Goal: Task Accomplishment & Management: Complete application form

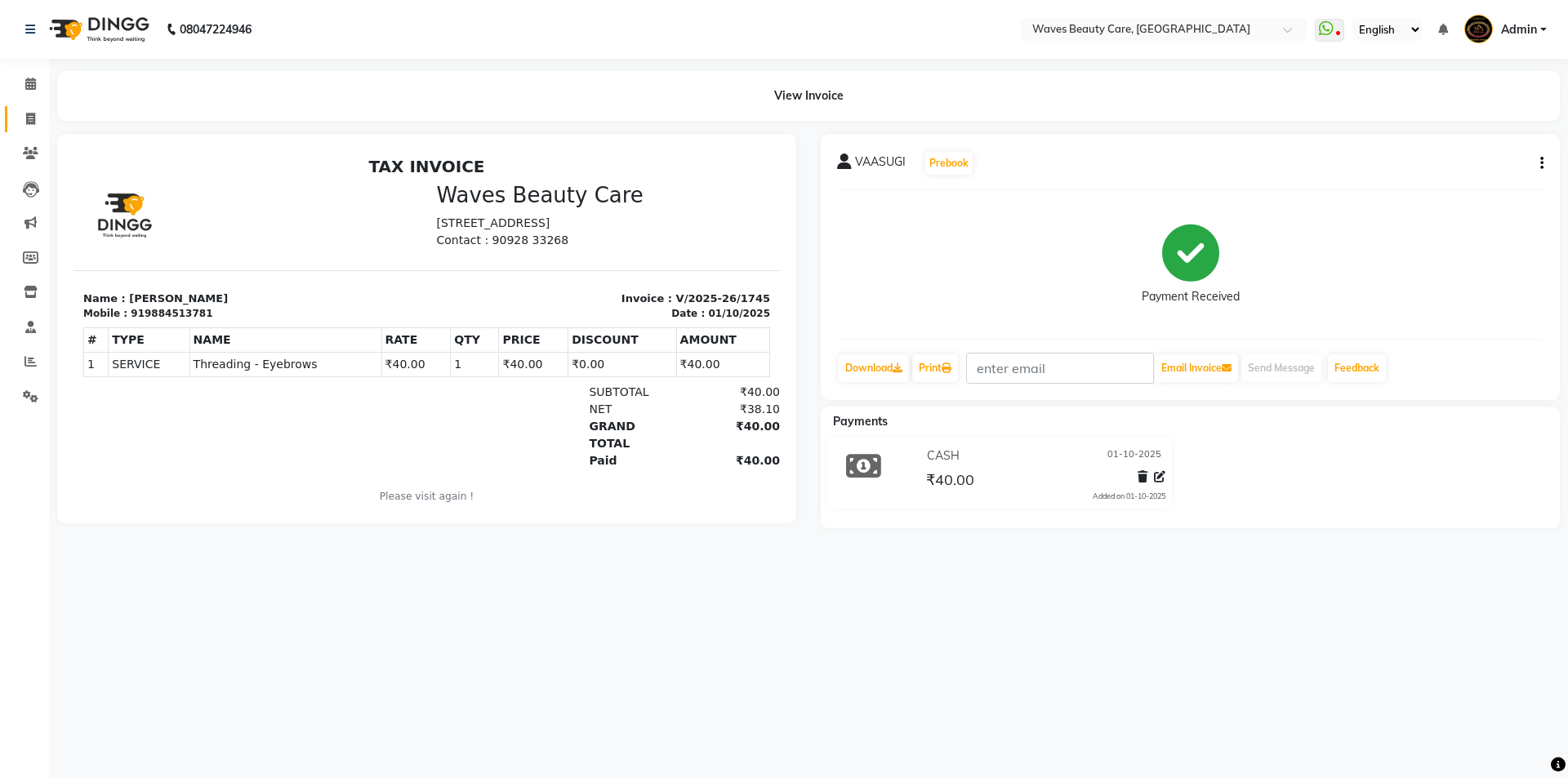
click at [25, 129] on link "Invoice" at bounding box center [25, 119] width 40 height 27
select select "service"
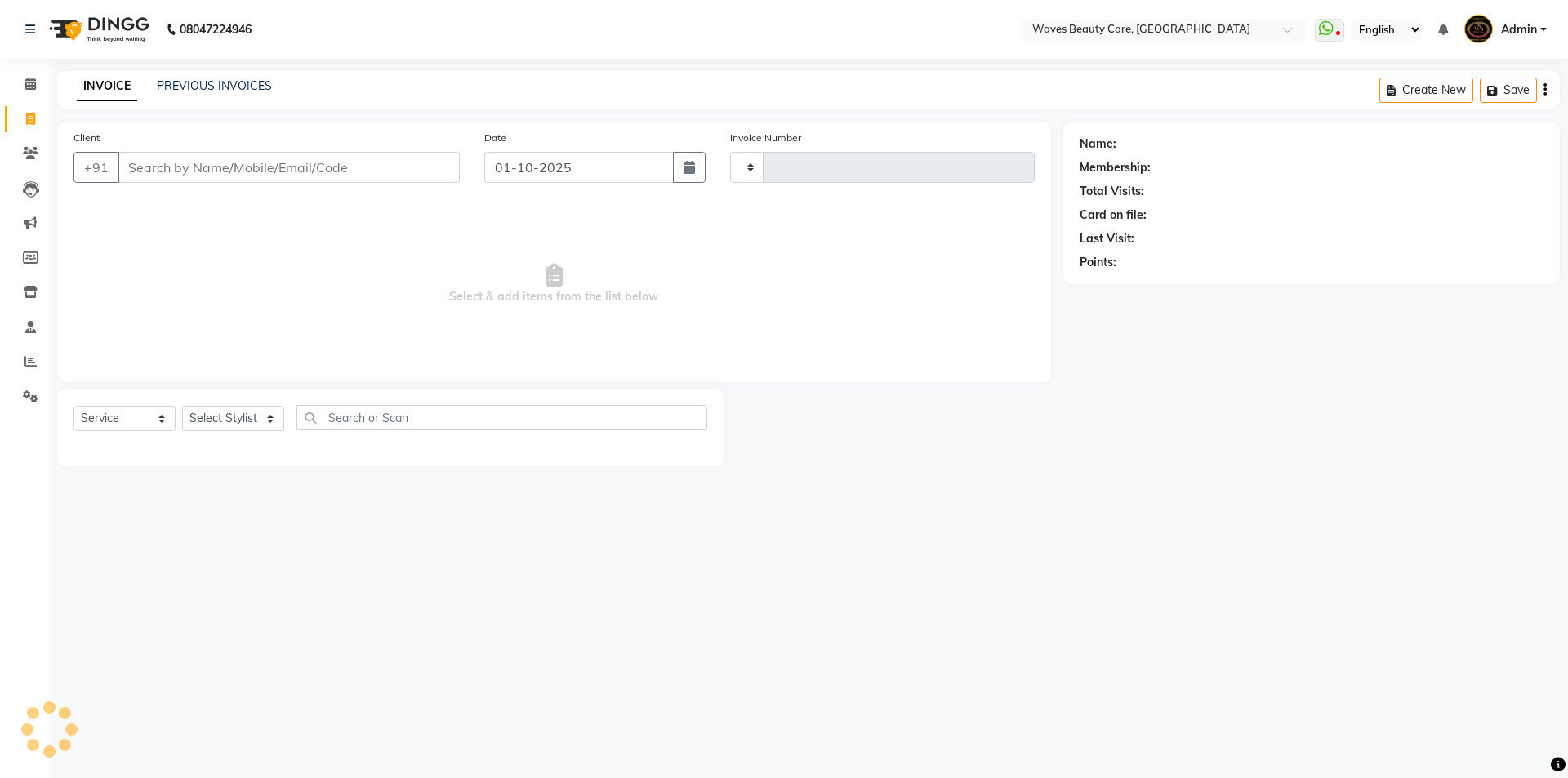
type input "1746"
select select "5946"
click at [150, 165] on input "Client" at bounding box center [288, 167] width 342 height 31
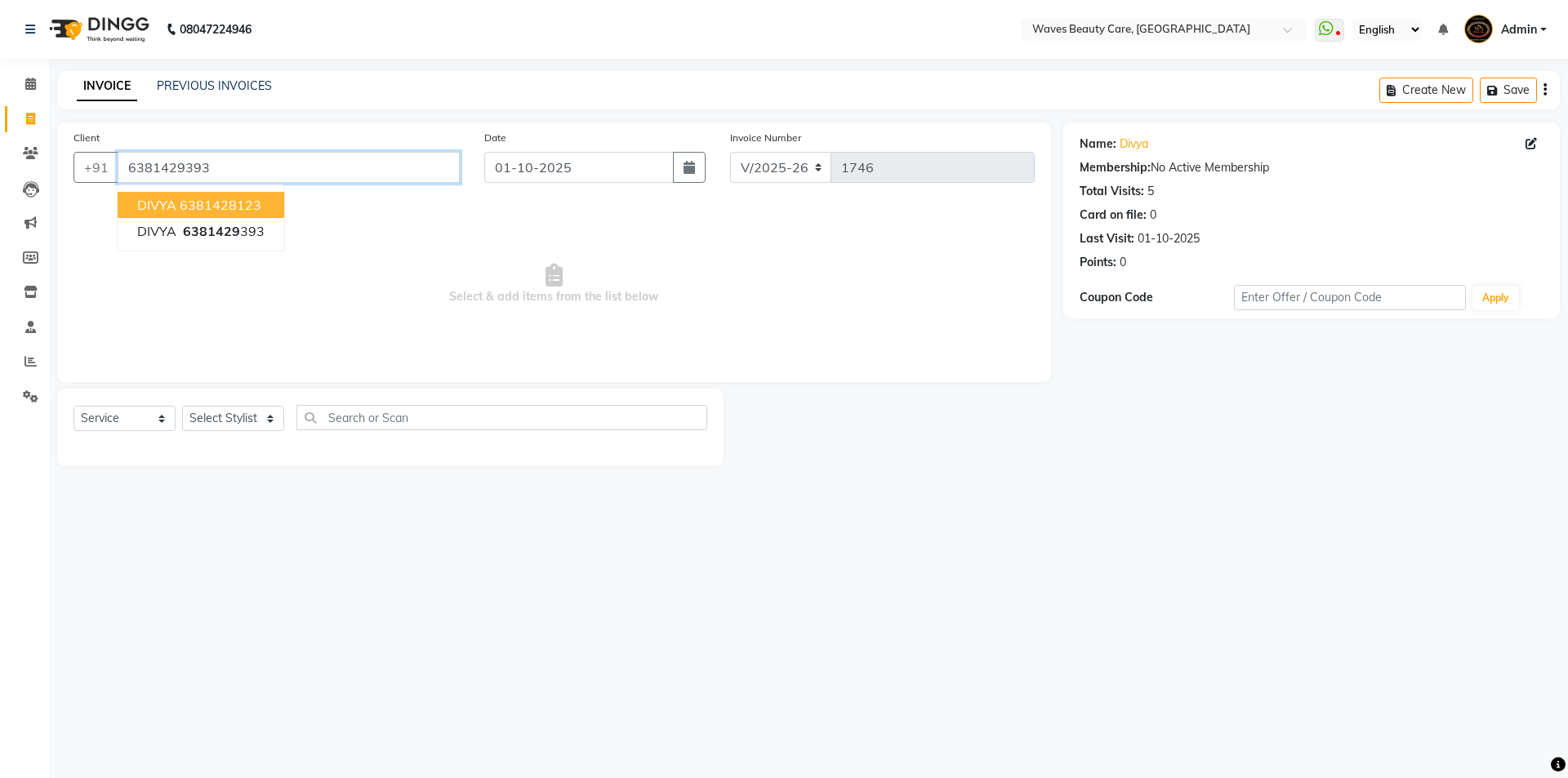
click at [229, 165] on input "6381429393" at bounding box center [288, 167] width 342 height 31
type input "6"
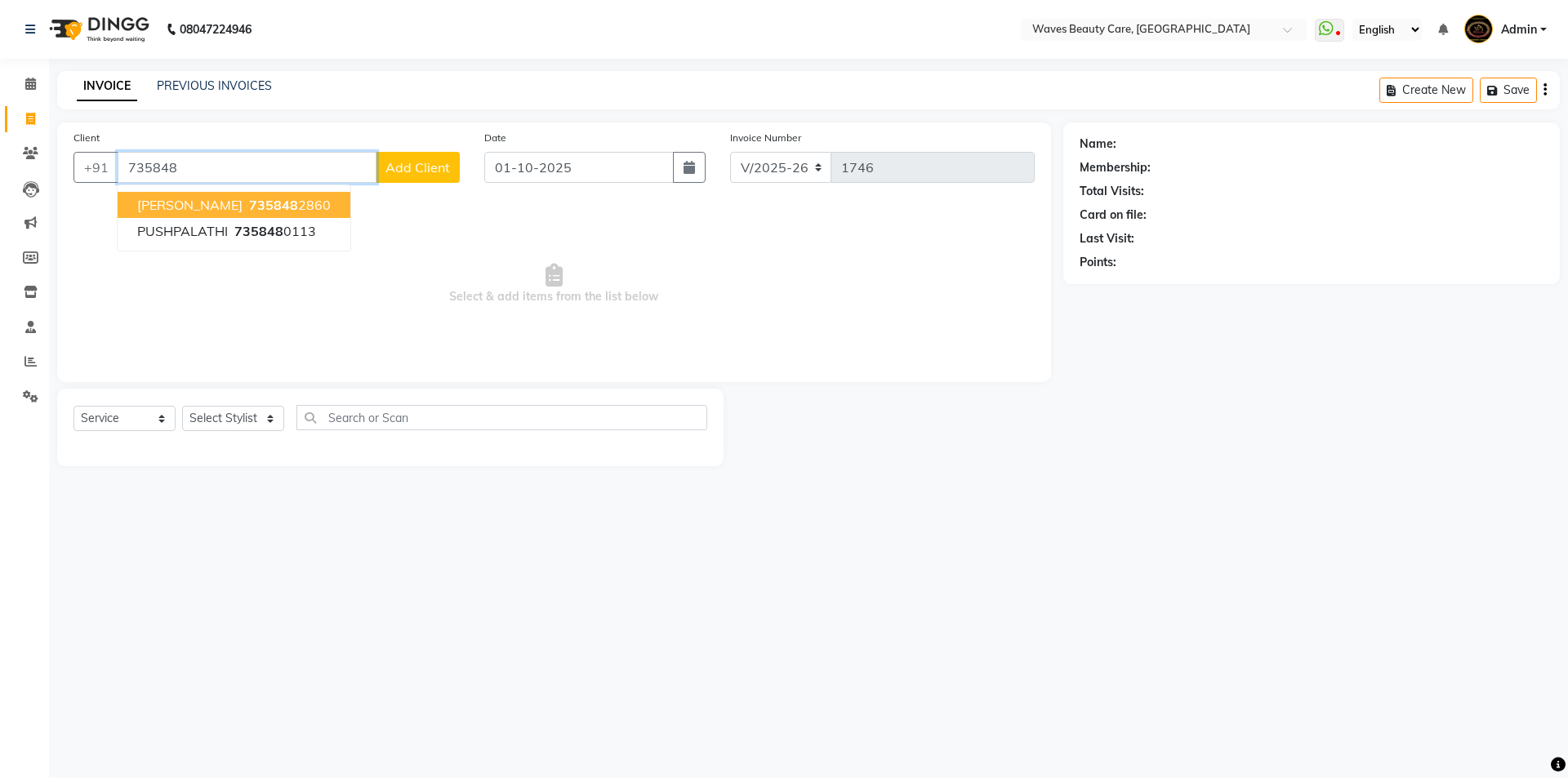
click at [249, 199] on span "735848" at bounding box center [273, 205] width 49 height 16
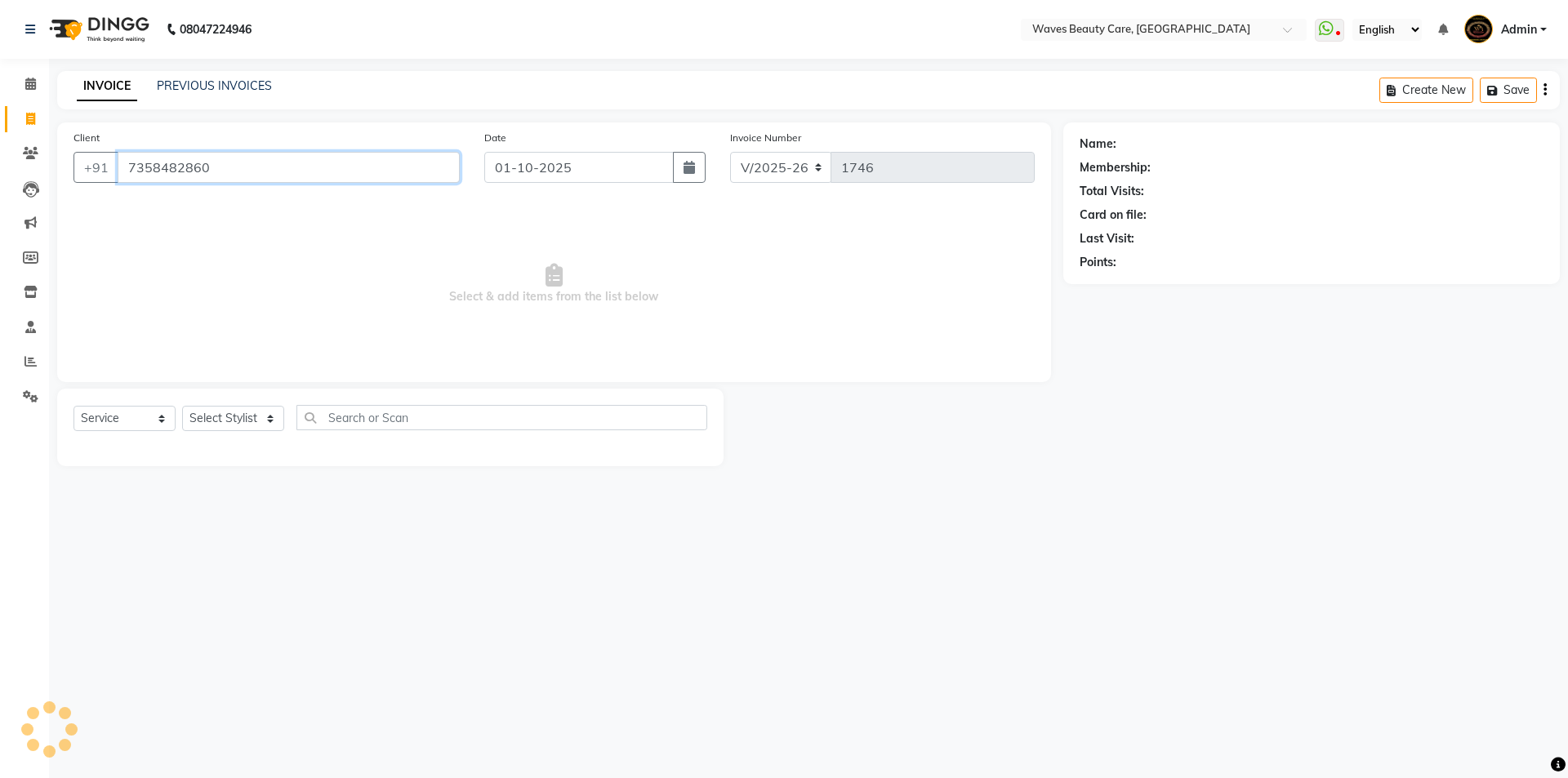
type input "7358482860"
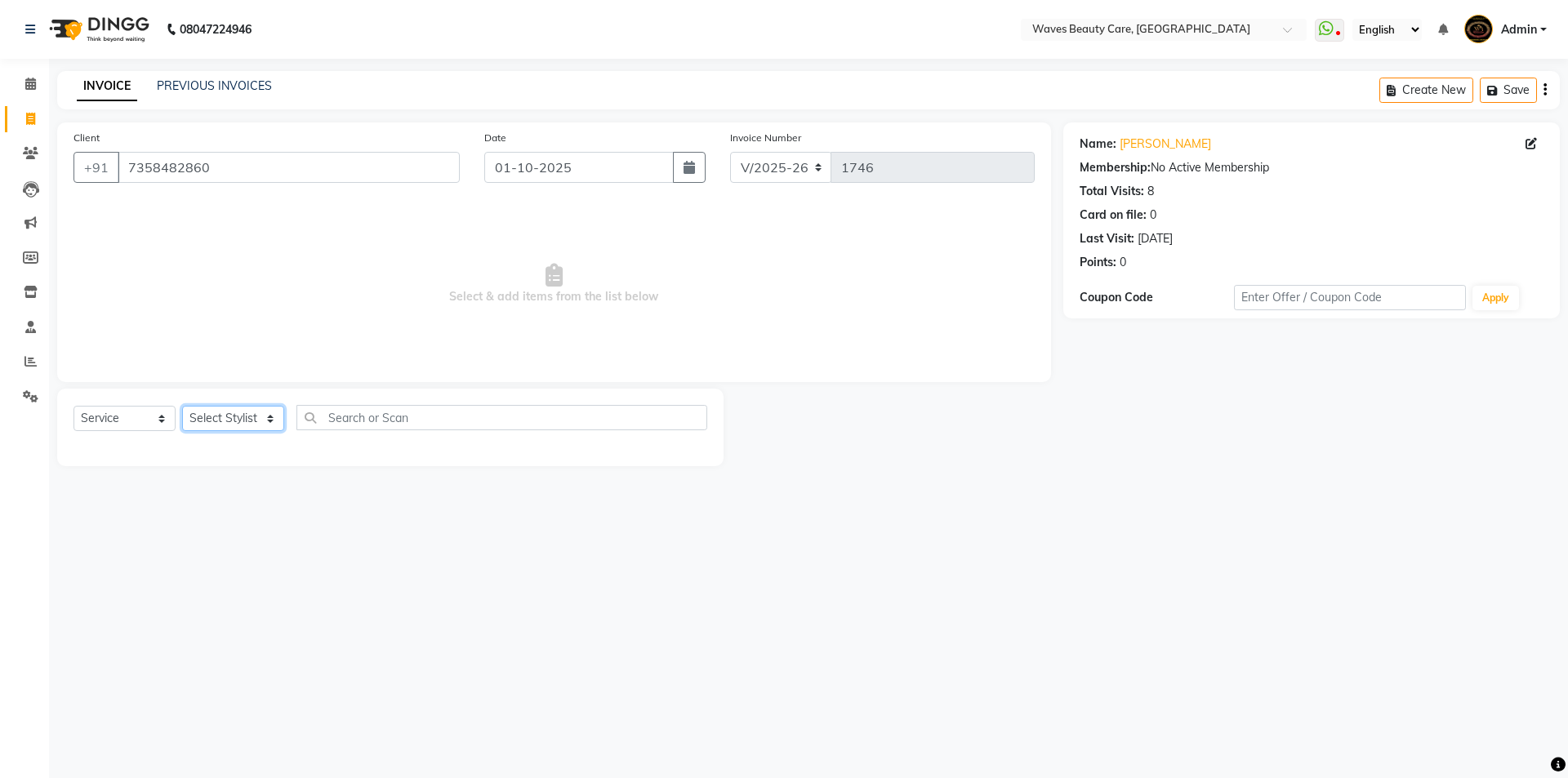
click at [252, 417] on select "Select Stylist ANJU DIVYA Yoganandhi [PERSON_NAME]" at bounding box center [233, 419] width 102 height 26
select select "66638"
click at [182, 406] on select "Select Stylist ANJU DIVYA Yoganandhi [PERSON_NAME]" at bounding box center [233, 419] width 102 height 26
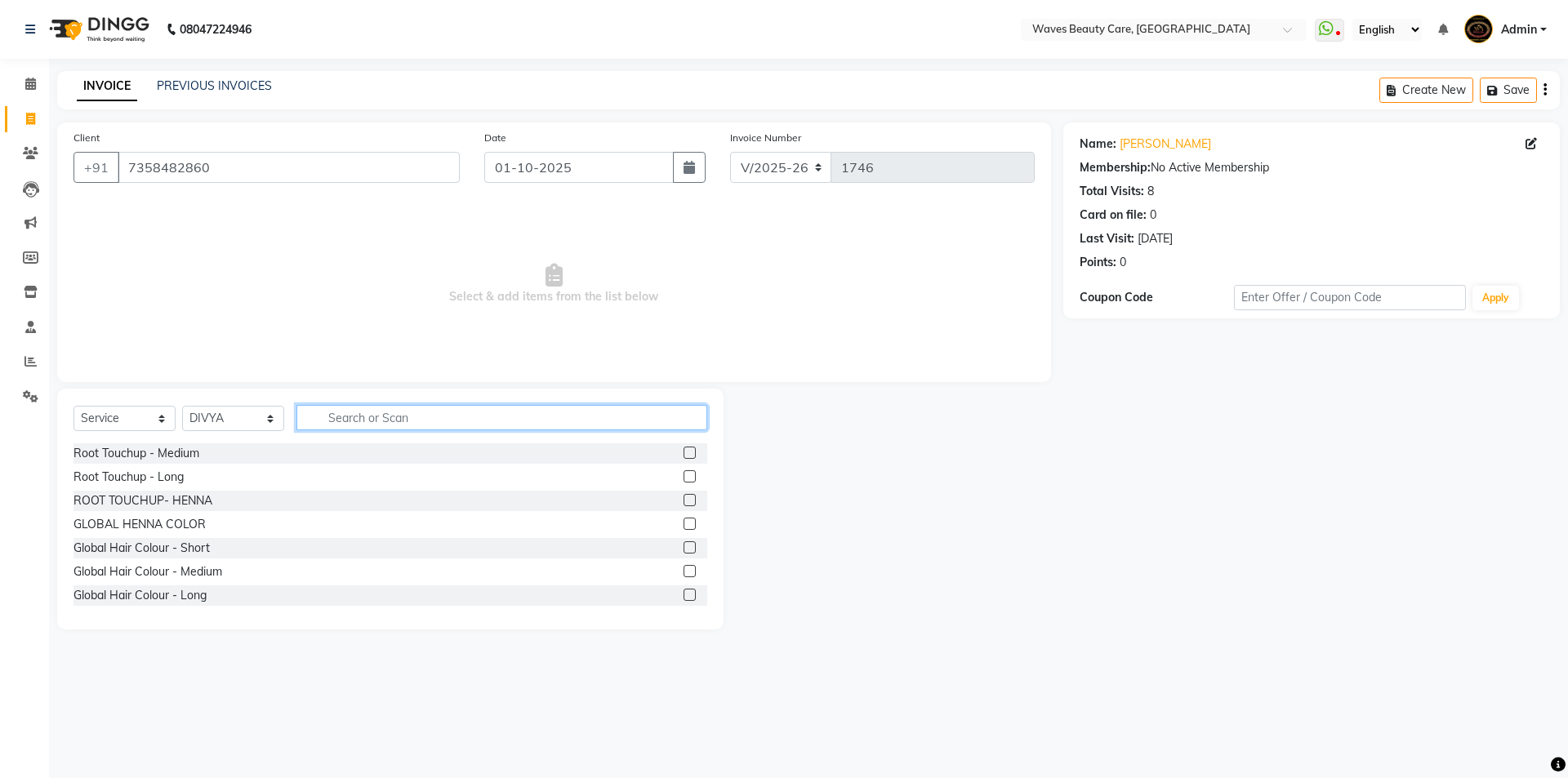
click at [354, 419] on input "text" at bounding box center [502, 418] width 411 height 26
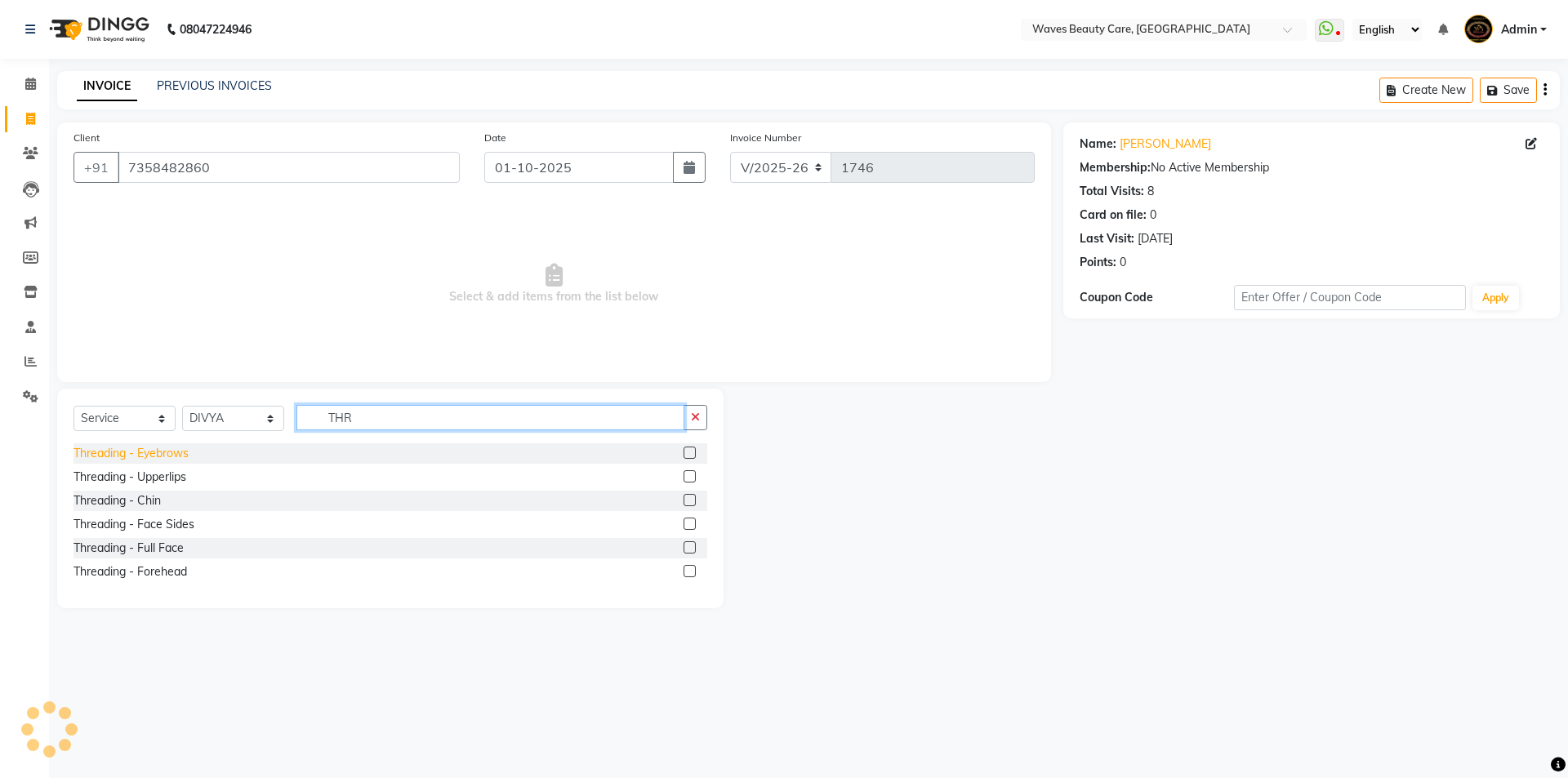
type input "THR"
click at [181, 449] on div "Threading - Eyebrows" at bounding box center [131, 453] width 115 height 17
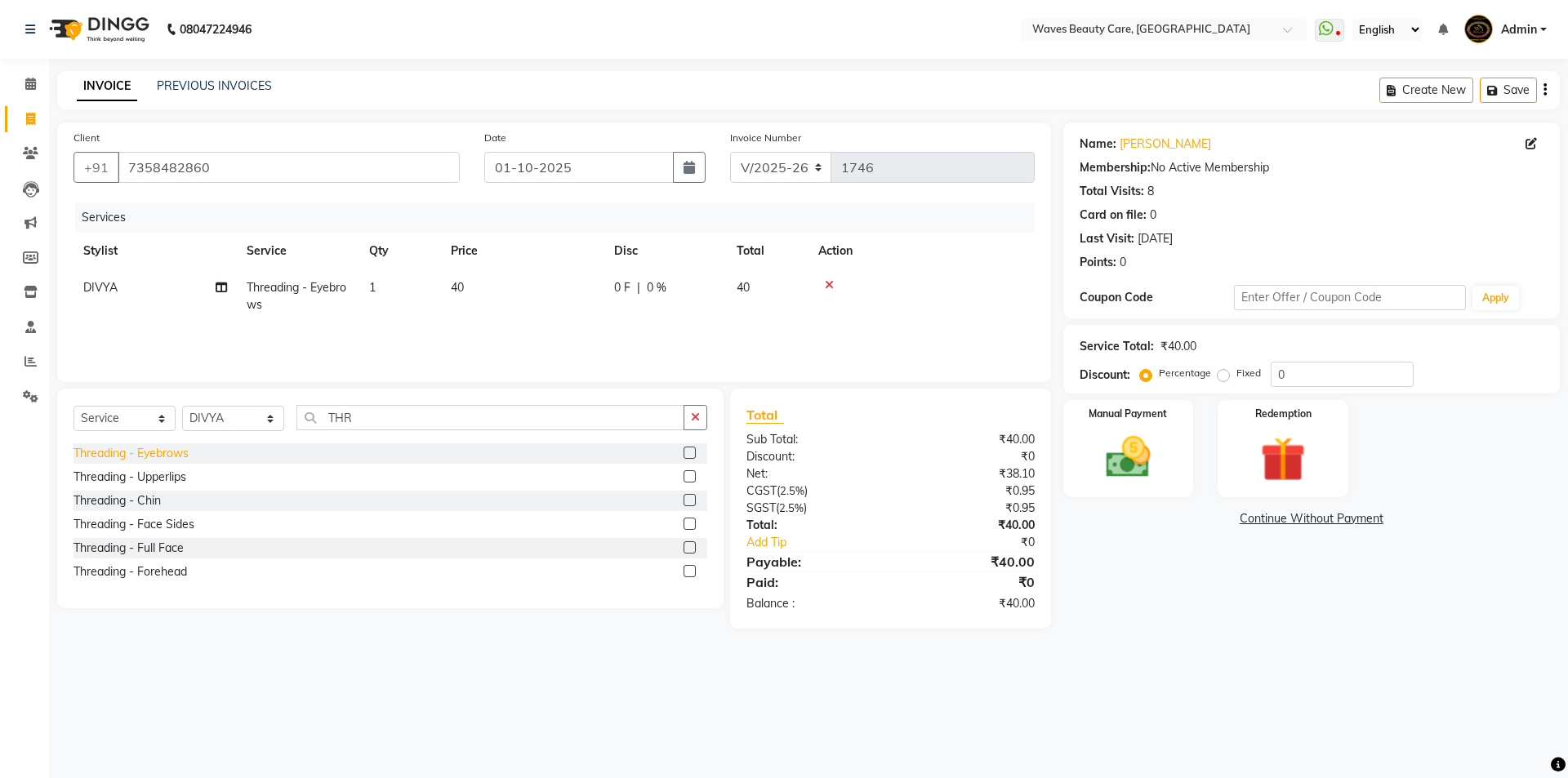
click at [179, 455] on div "Threading - Eyebrows" at bounding box center [131, 453] width 115 height 17
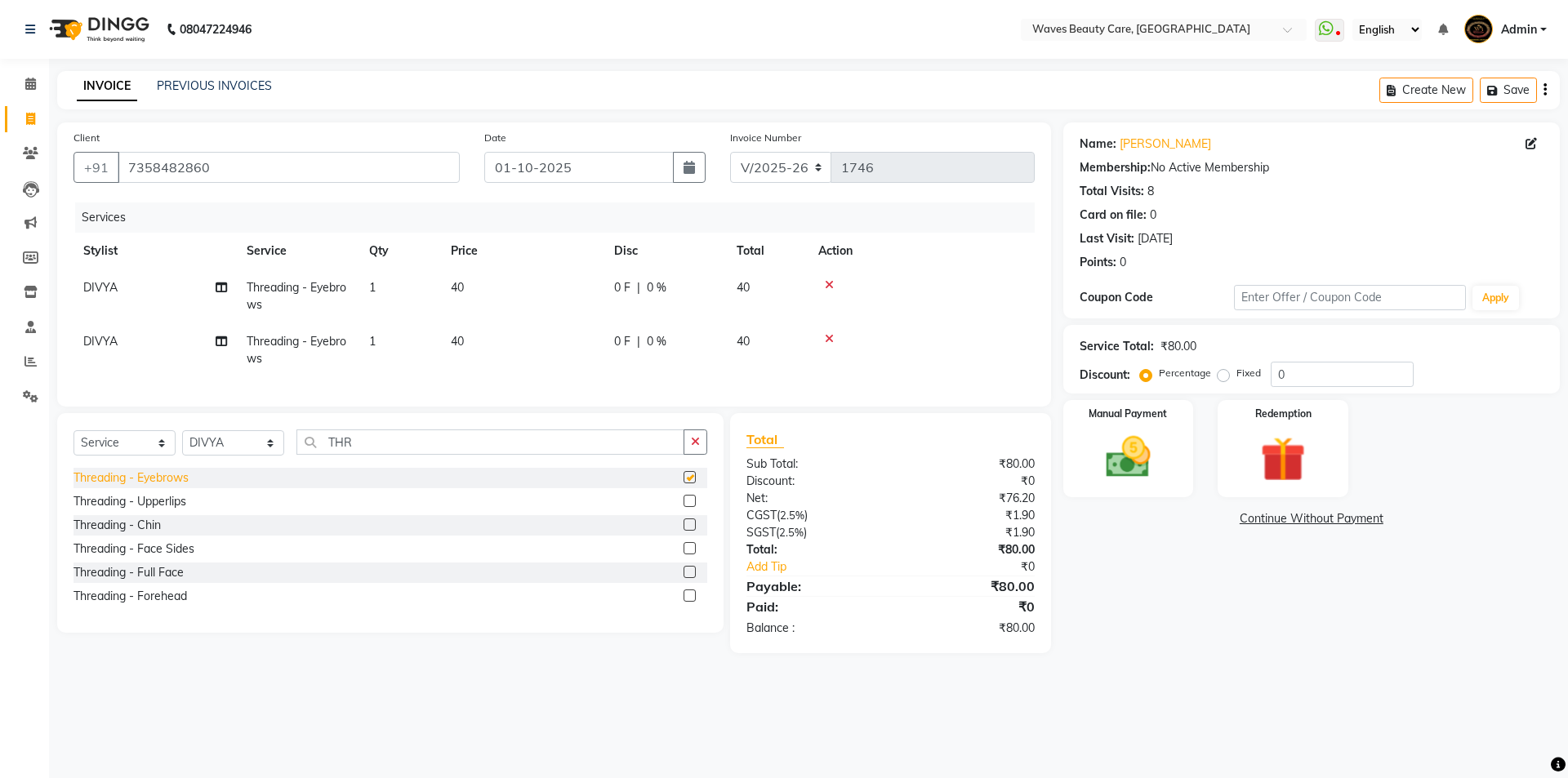
checkbox input "false"
click at [179, 455] on div "Select Service Product Membership Package Voucher Prepaid Gift Card Select Styl…" at bounding box center [391, 448] width 634 height 39
click at [168, 489] on div "Threading - Eyebrows" at bounding box center [391, 478] width 634 height 21
click at [142, 605] on div "Threading - Forehead" at bounding box center [130, 596] width 114 height 17
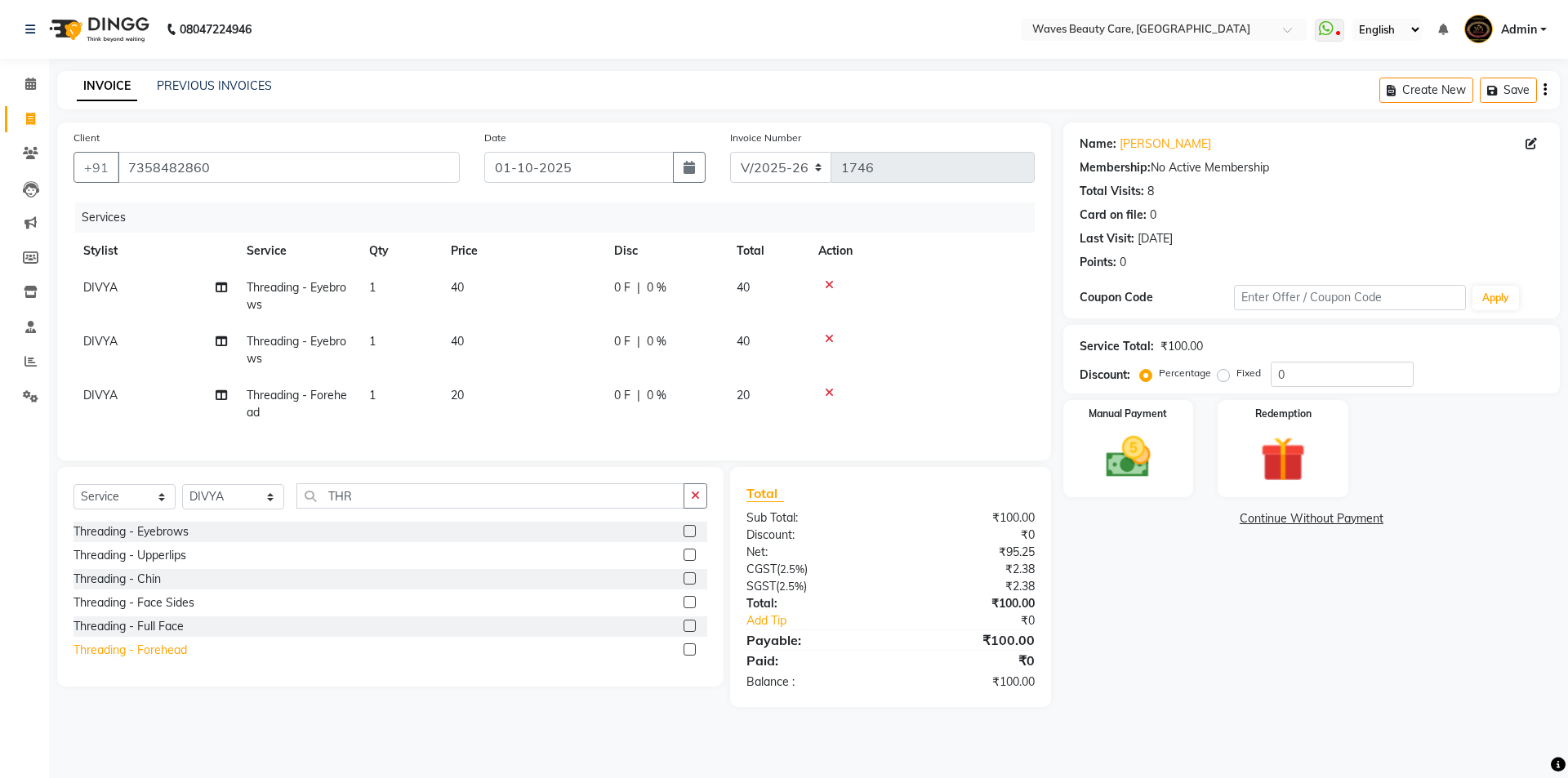
click at [138, 659] on div "Threading - Forehead" at bounding box center [130, 650] width 114 height 17
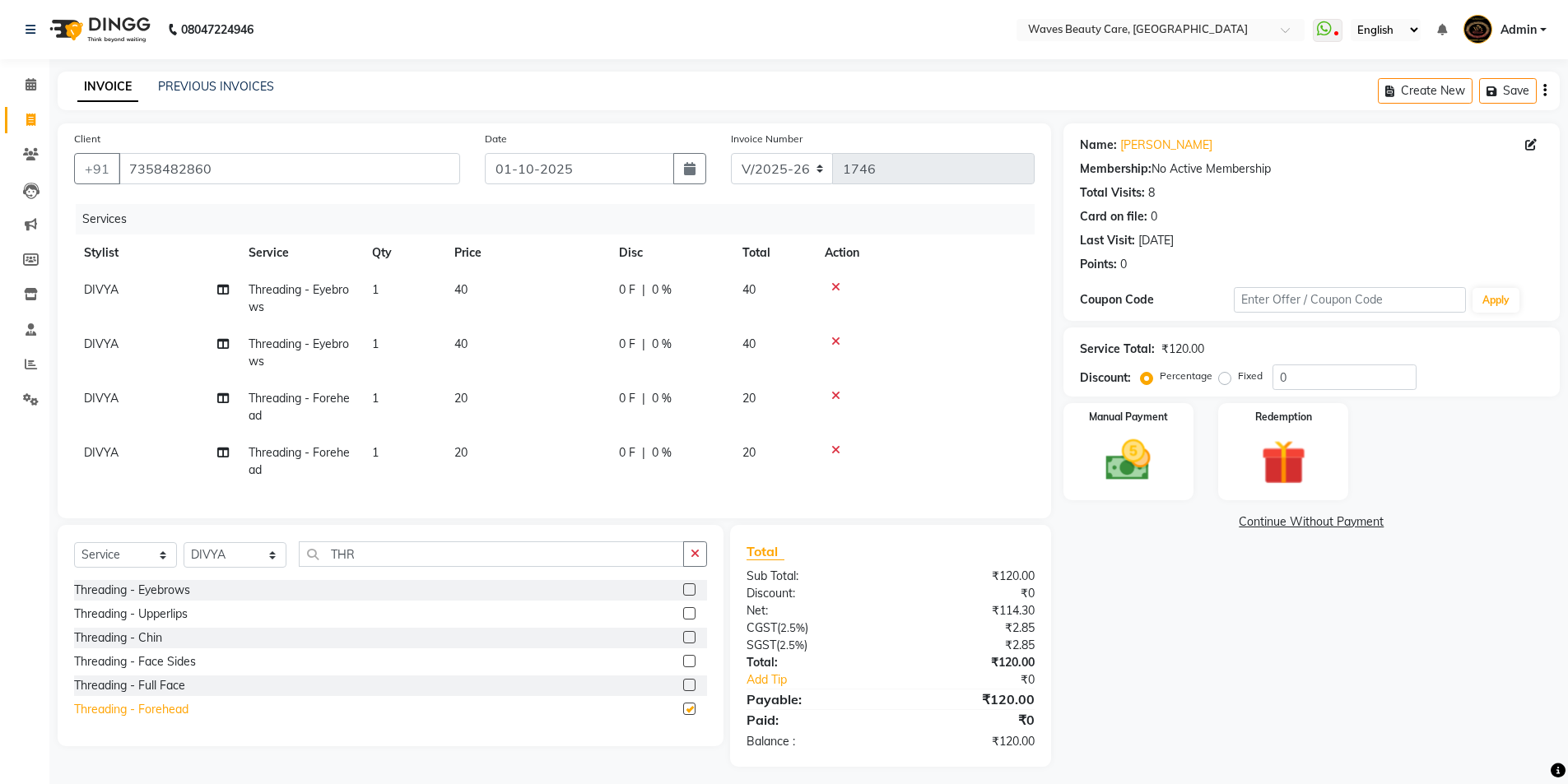
checkbox input "false"
click at [1197, 464] on div "Manual Payment Redemption" at bounding box center [1311, 451] width 521 height 97
click at [1154, 468] on img at bounding box center [1129, 460] width 76 height 54
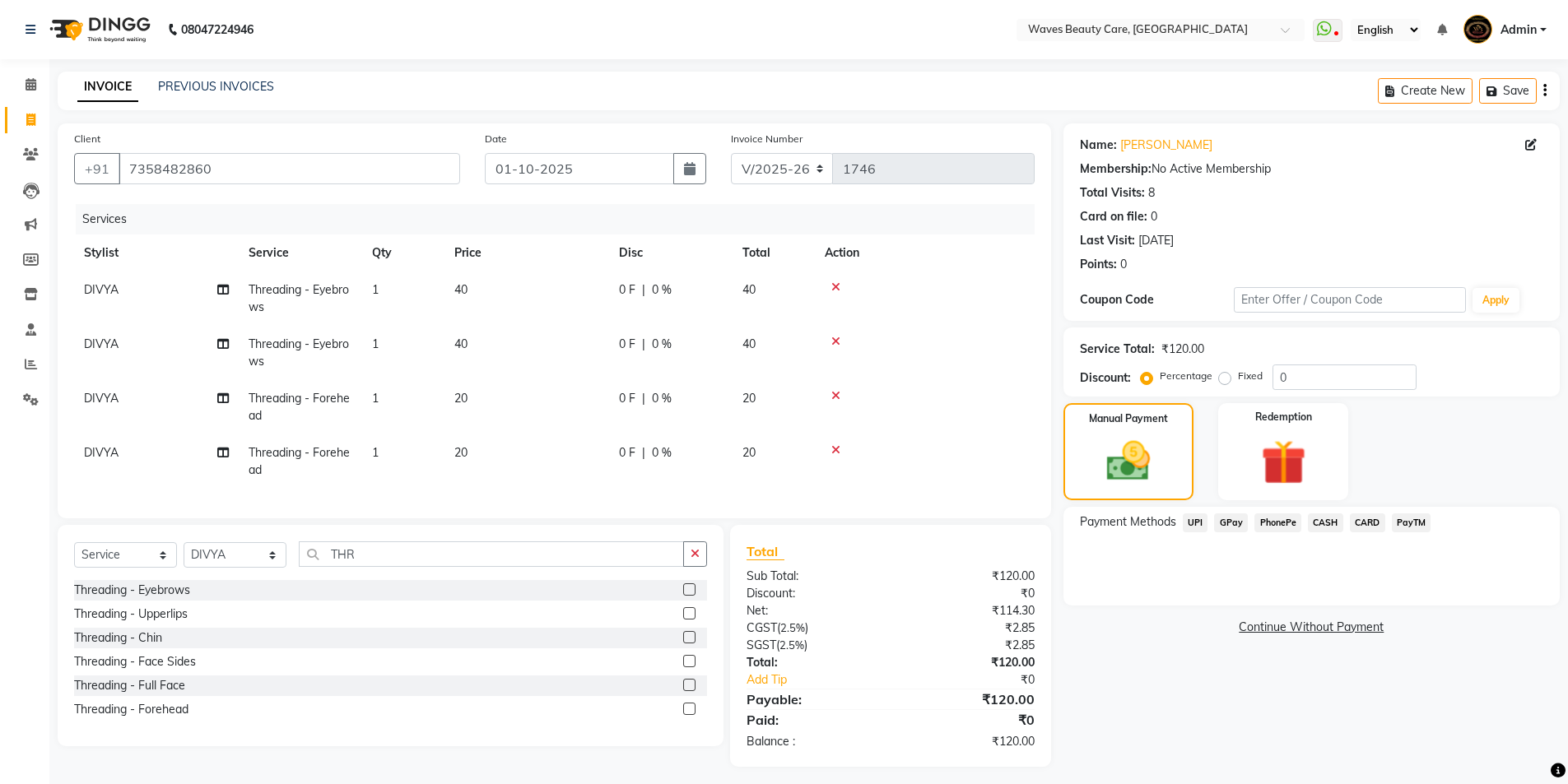
click at [1322, 526] on span "CASH" at bounding box center [1325, 522] width 35 height 19
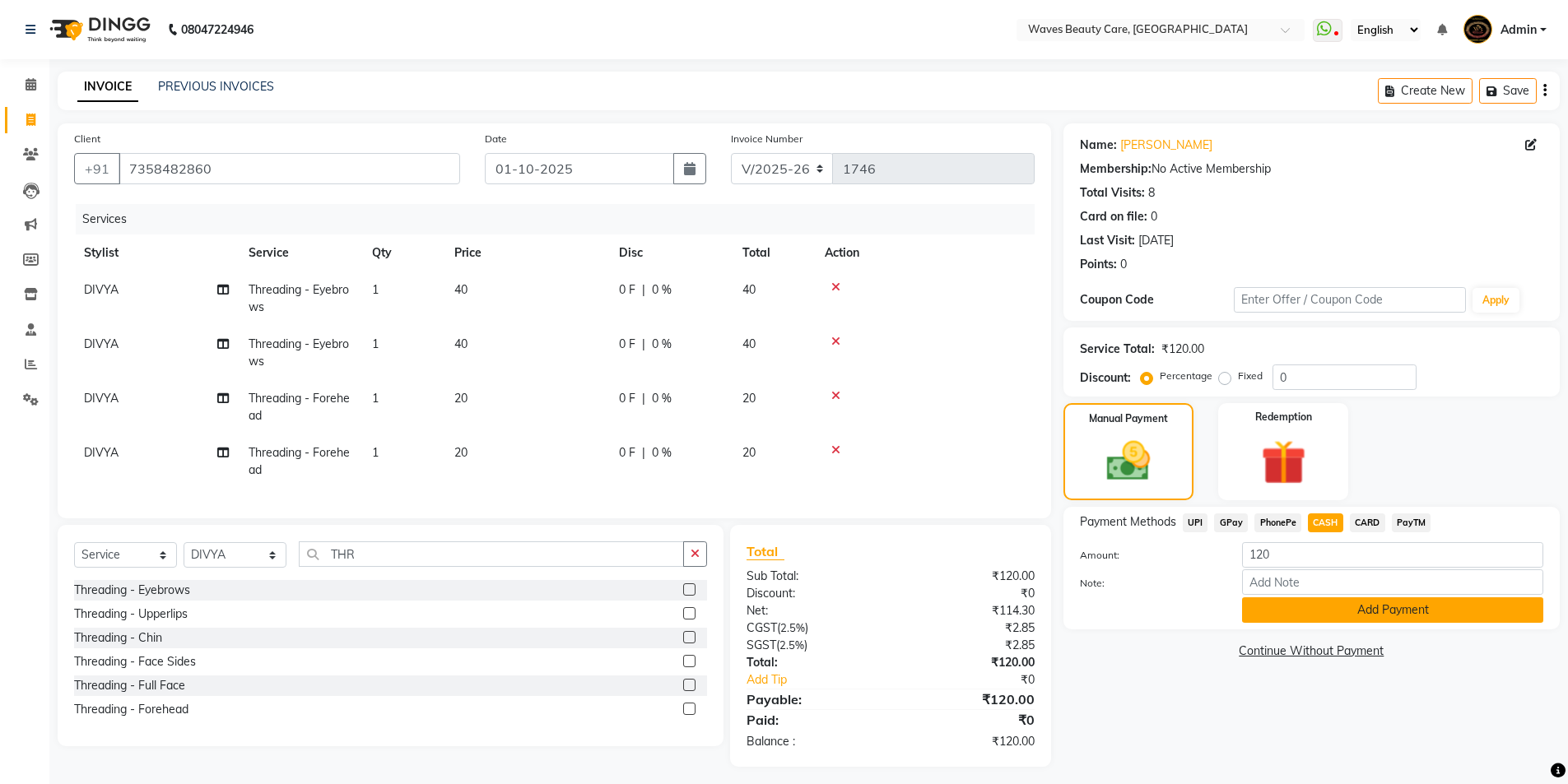
click at [1278, 611] on button "Add Payment" at bounding box center [1393, 610] width 302 height 26
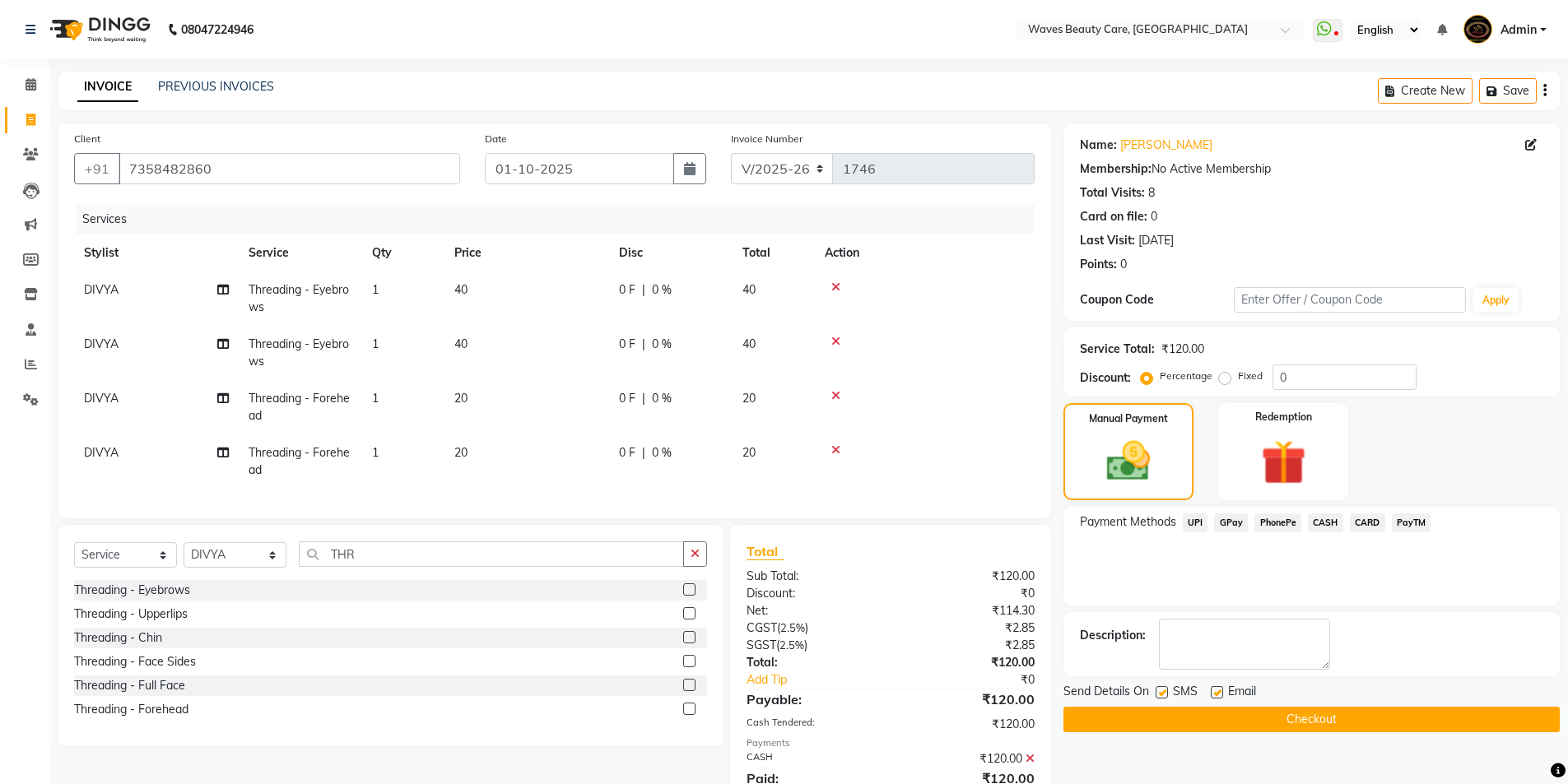
click at [1205, 715] on button "Checkout" at bounding box center [1311, 720] width 496 height 26
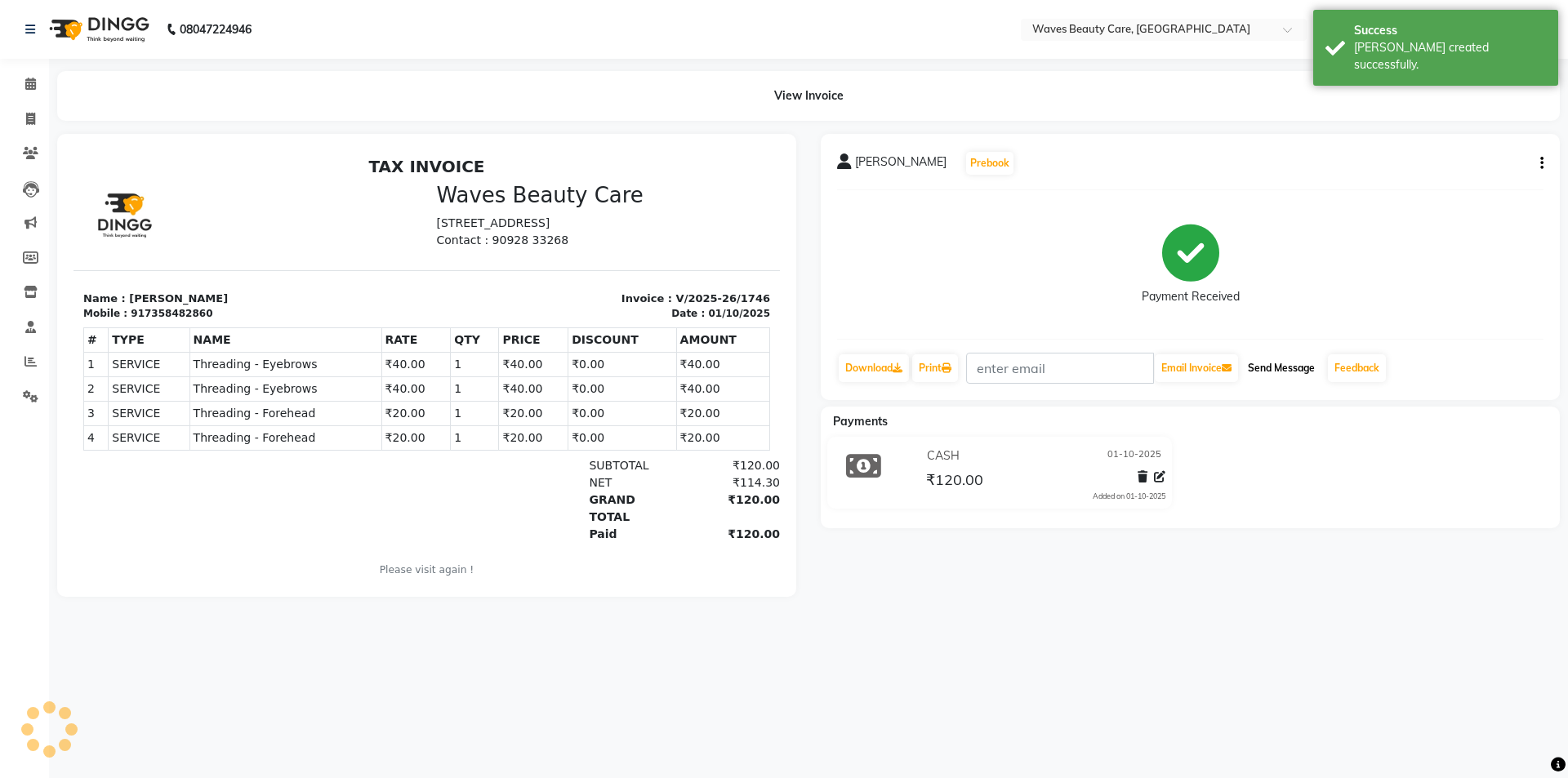
click at [1283, 372] on button "Send Message" at bounding box center [1282, 369] width 80 height 28
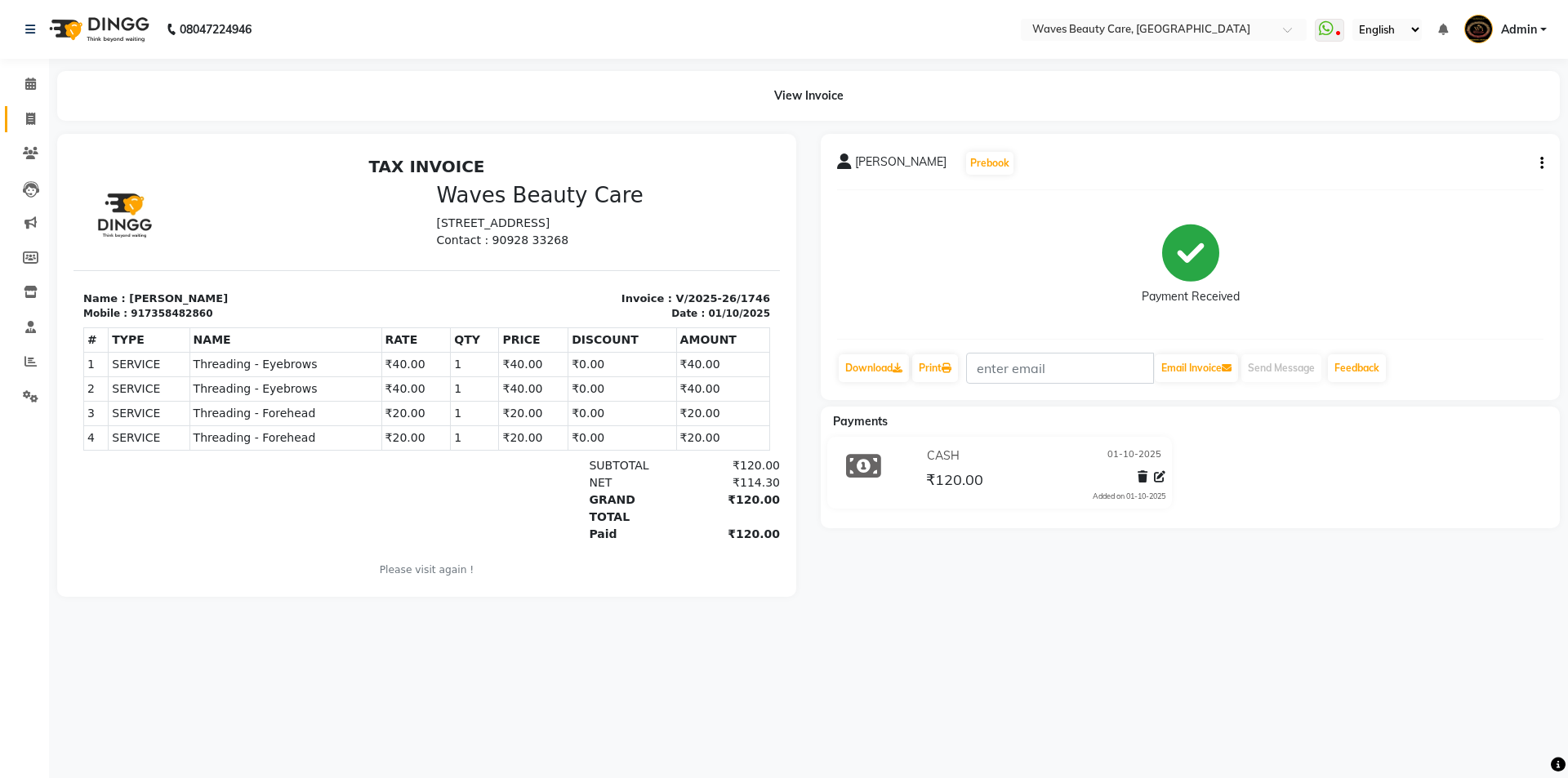
click at [26, 107] on link "Invoice" at bounding box center [25, 119] width 40 height 27
select select "service"
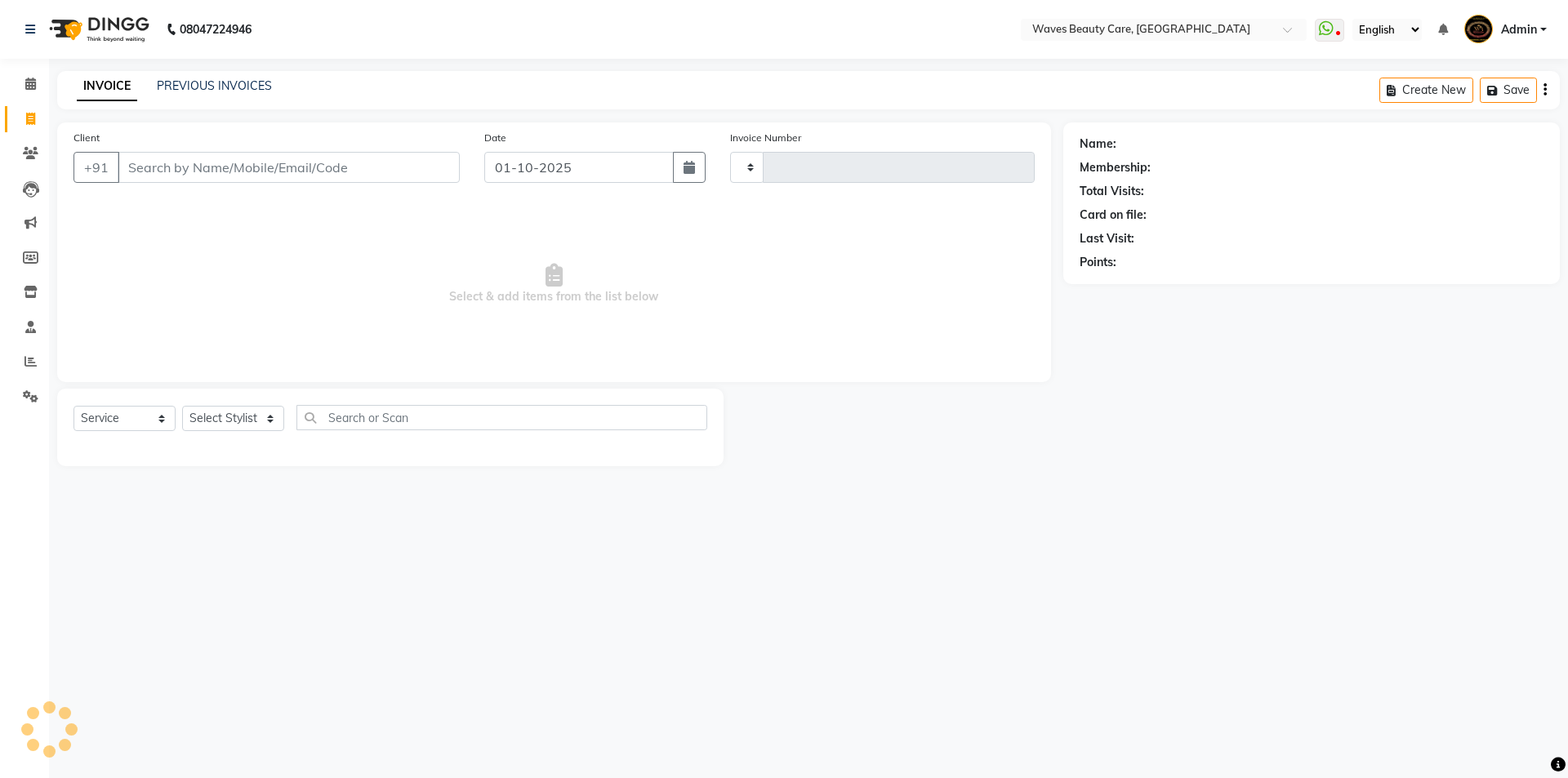
type input "1747"
select select "5946"
type input "8754234950"
click at [404, 169] on span "Add Client" at bounding box center [417, 167] width 64 height 16
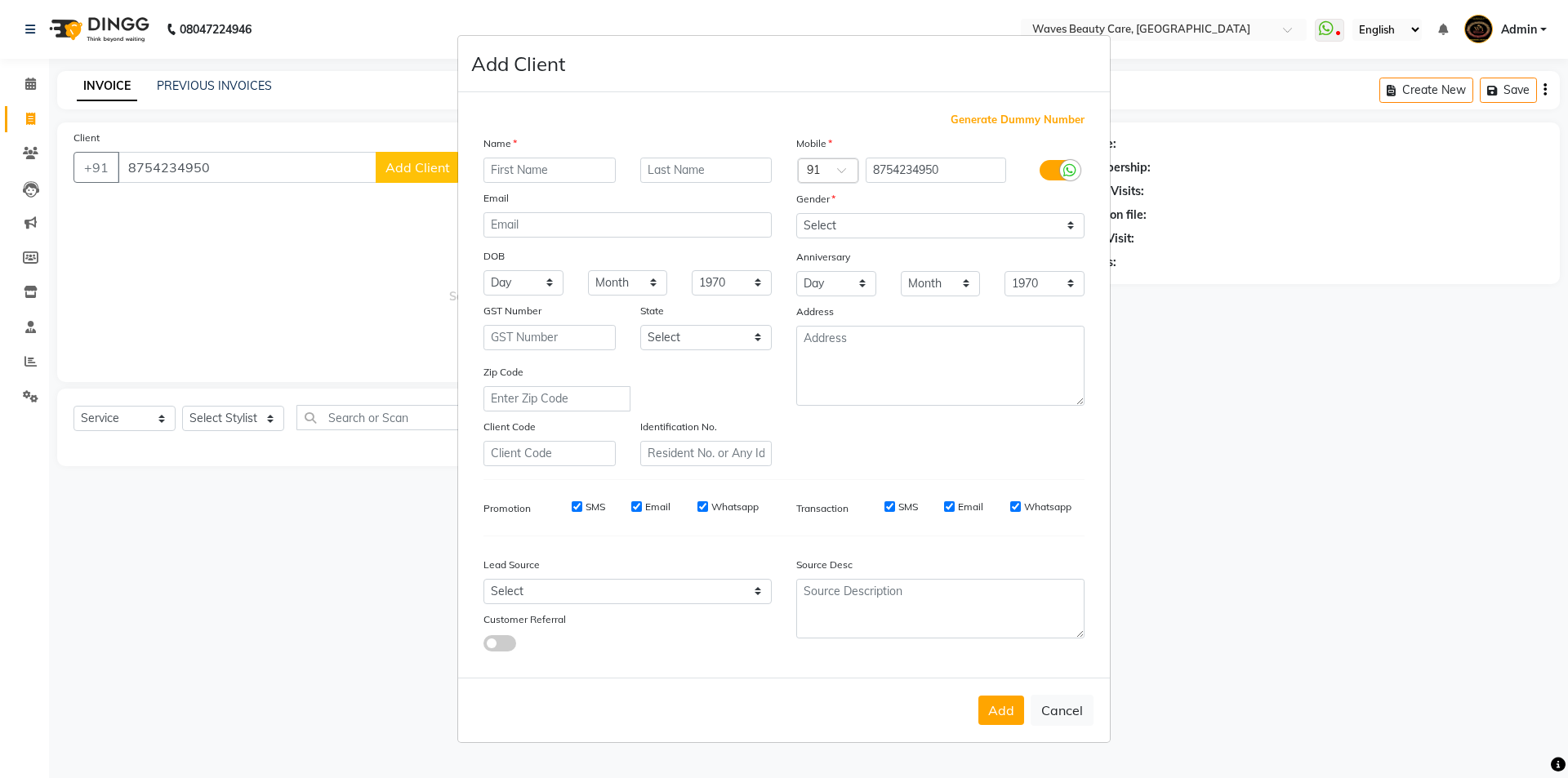
click at [549, 167] on input "text" at bounding box center [550, 170] width 133 height 26
type input "EPSY"
click at [920, 235] on select "Select [DEMOGRAPHIC_DATA] [DEMOGRAPHIC_DATA] Other Prefer Not To Say" at bounding box center [941, 226] width 288 height 26
select select "[DEMOGRAPHIC_DATA]"
click at [797, 213] on select "Select [DEMOGRAPHIC_DATA] [DEMOGRAPHIC_DATA] Other Prefer Not To Say" at bounding box center [941, 226] width 288 height 26
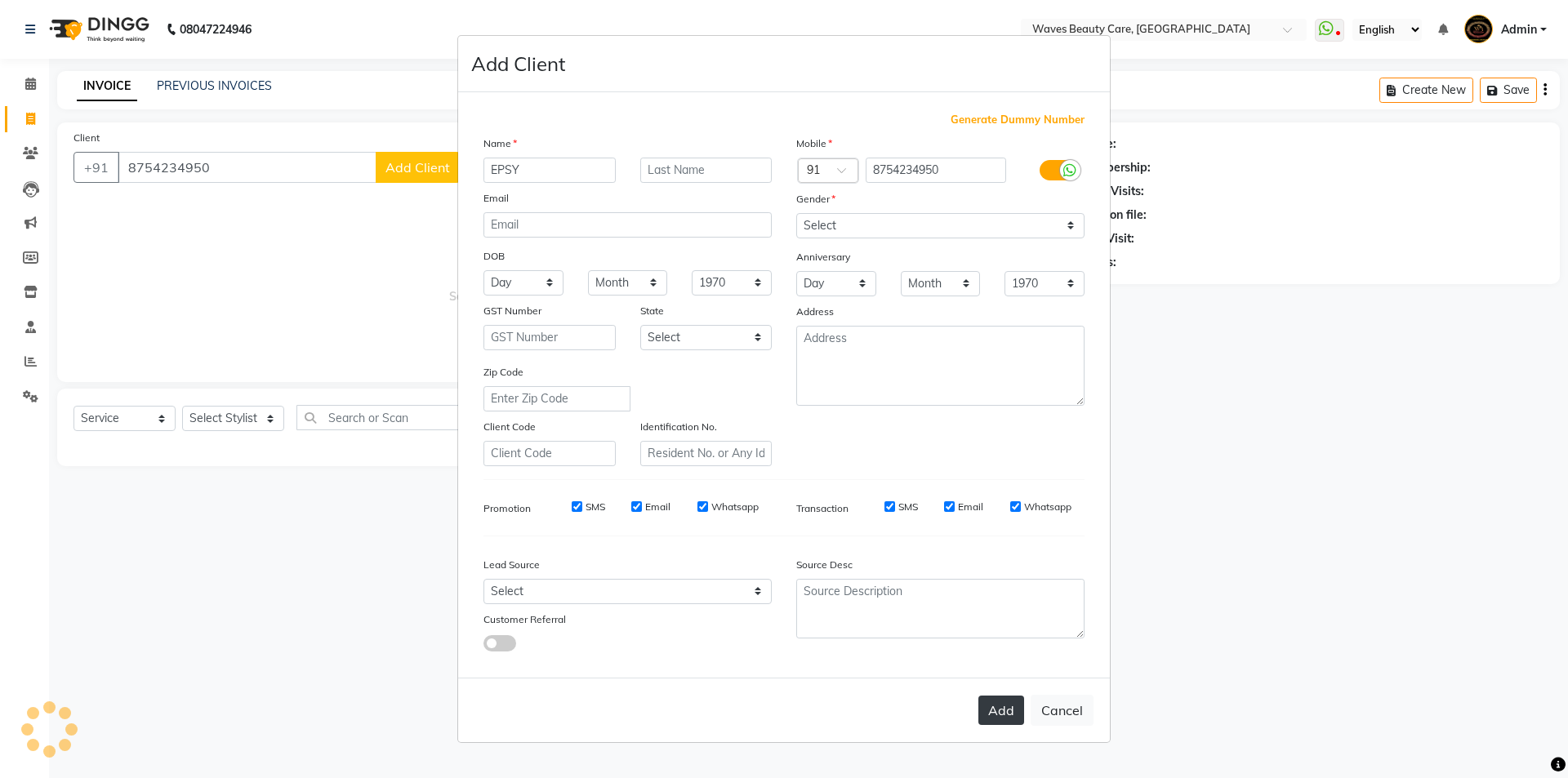
click at [1010, 704] on button "Add" at bounding box center [1001, 711] width 46 height 30
select select
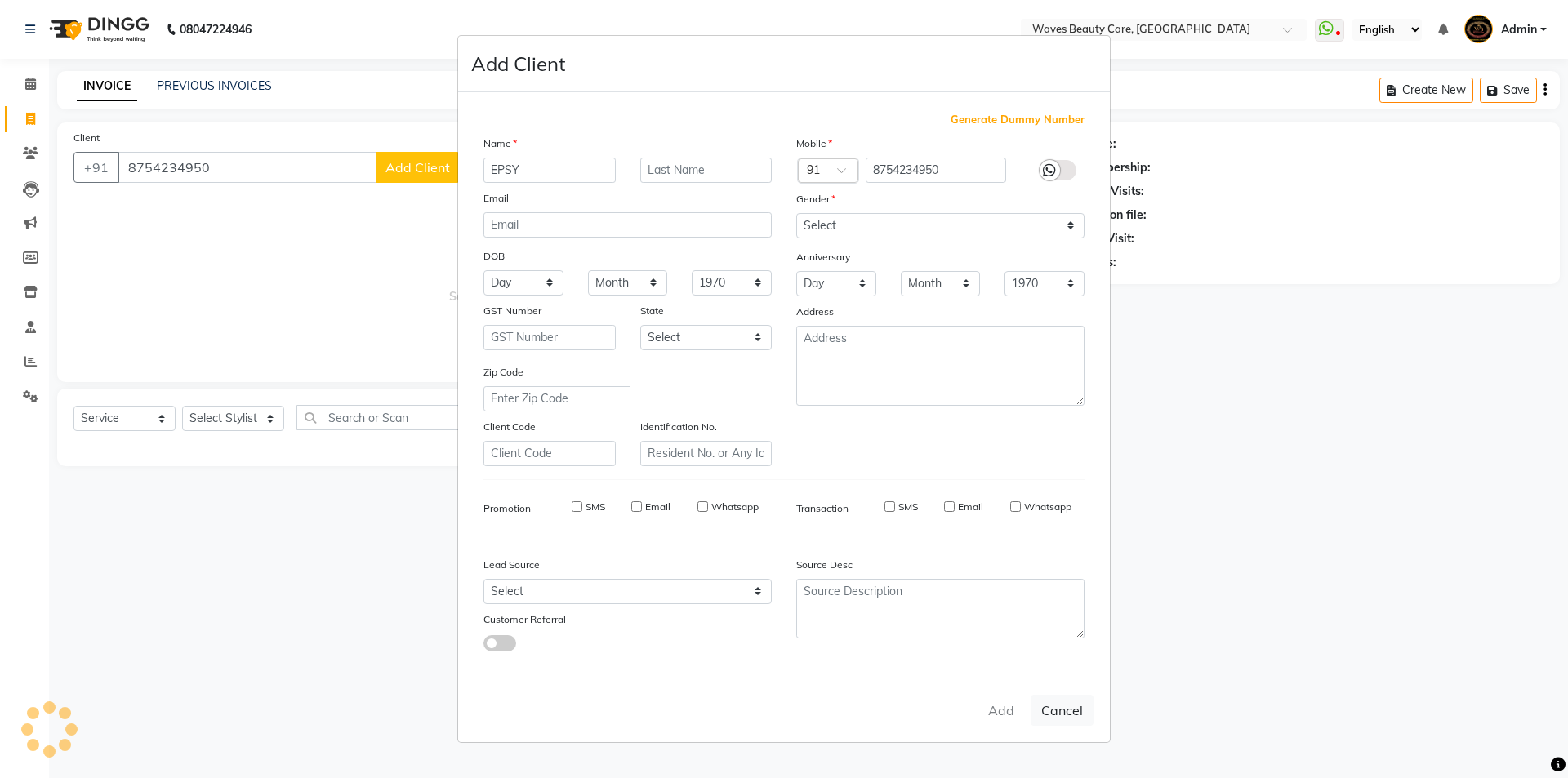
select select
checkbox input "false"
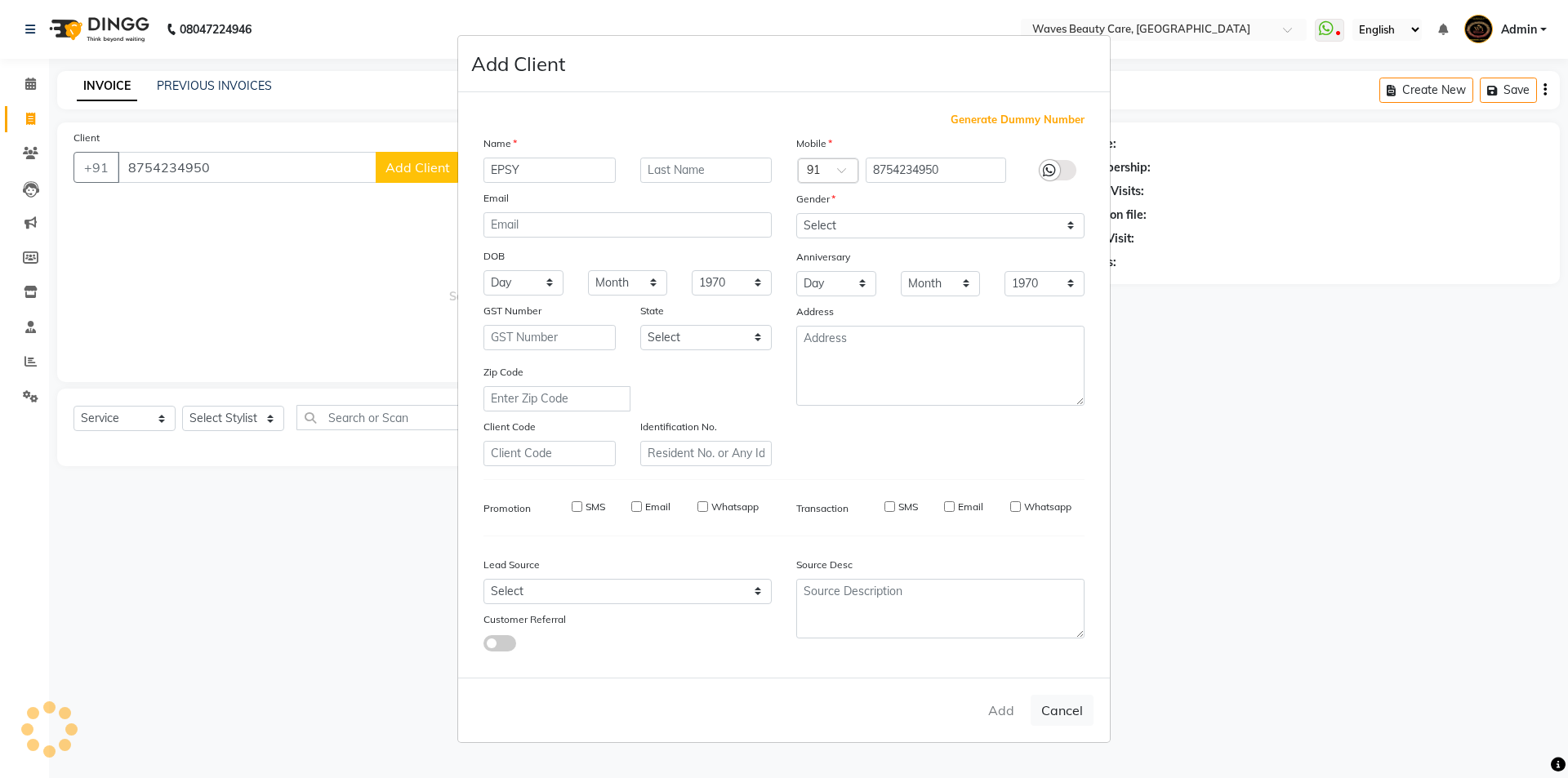
checkbox input "false"
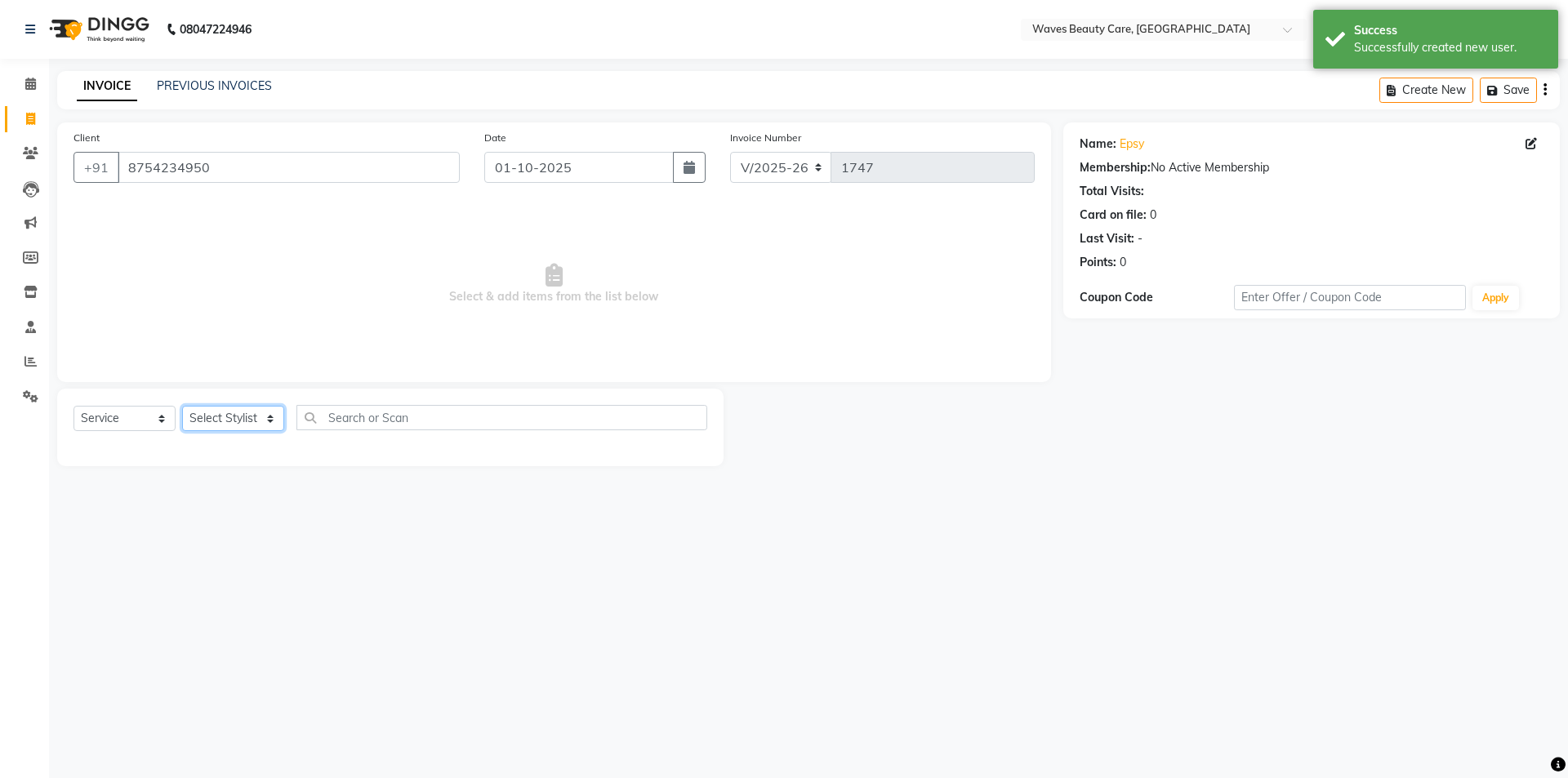
click at [259, 419] on select "Select Stylist ANJU DIVYA Yoganandhi [PERSON_NAME]" at bounding box center [233, 419] width 102 height 26
select select "42426"
click at [182, 406] on select "Select Stylist ANJU DIVYA Yoganandhi [PERSON_NAME]" at bounding box center [233, 419] width 102 height 26
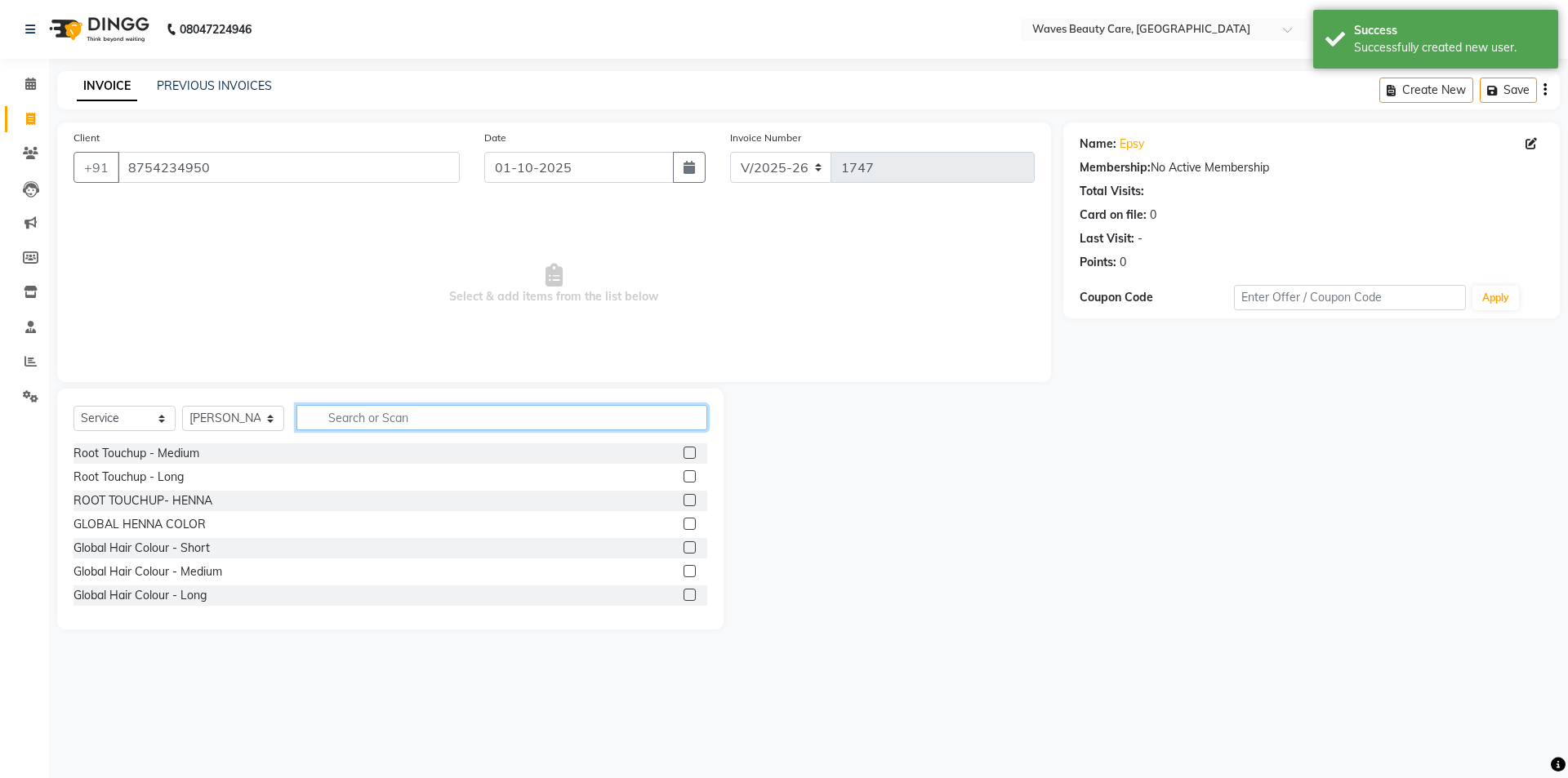
click at [355, 427] on input "text" at bounding box center [502, 418] width 411 height 26
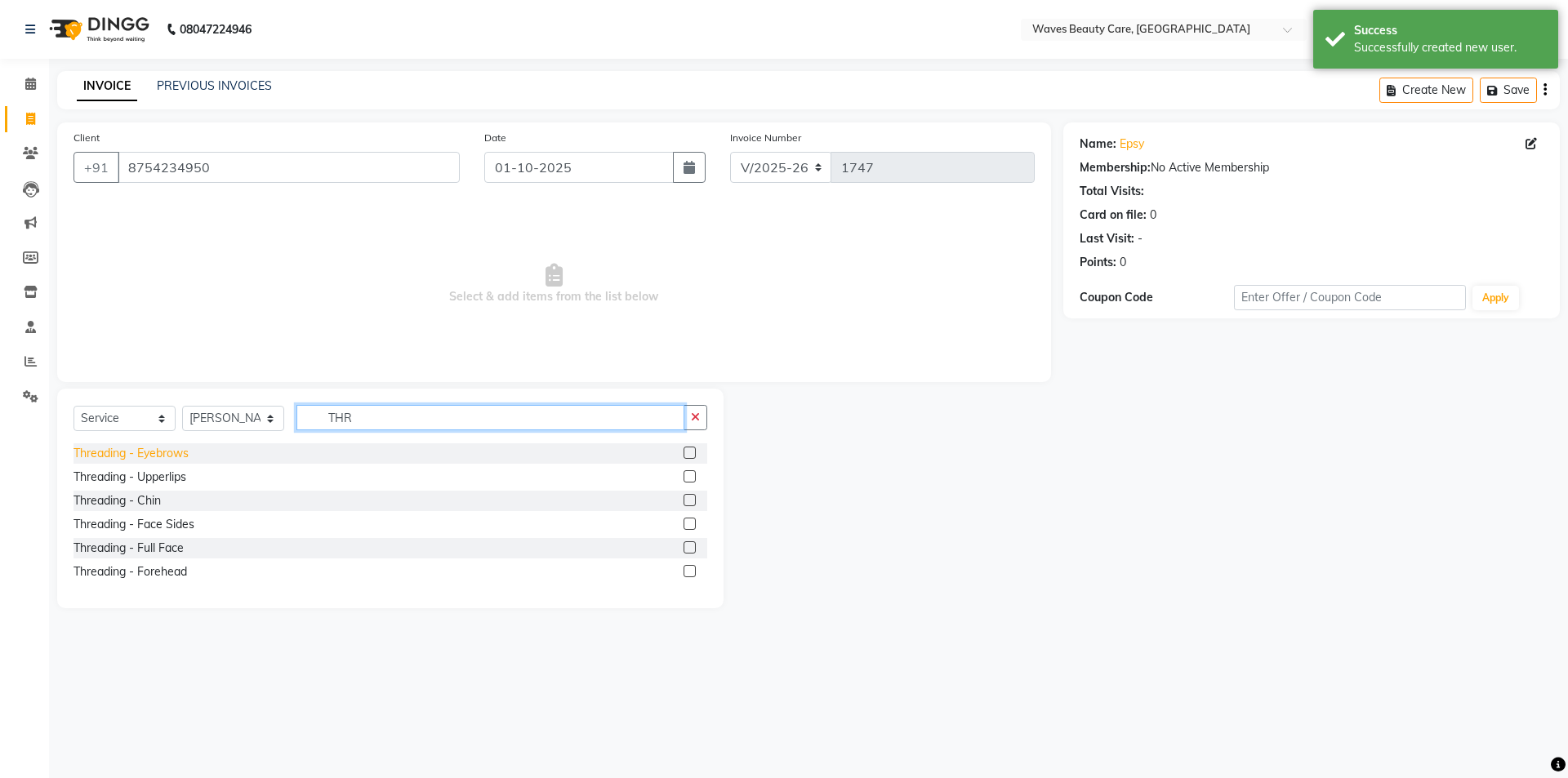
type input "THR"
click at [164, 452] on div "Threading - Eyebrows" at bounding box center [131, 453] width 115 height 17
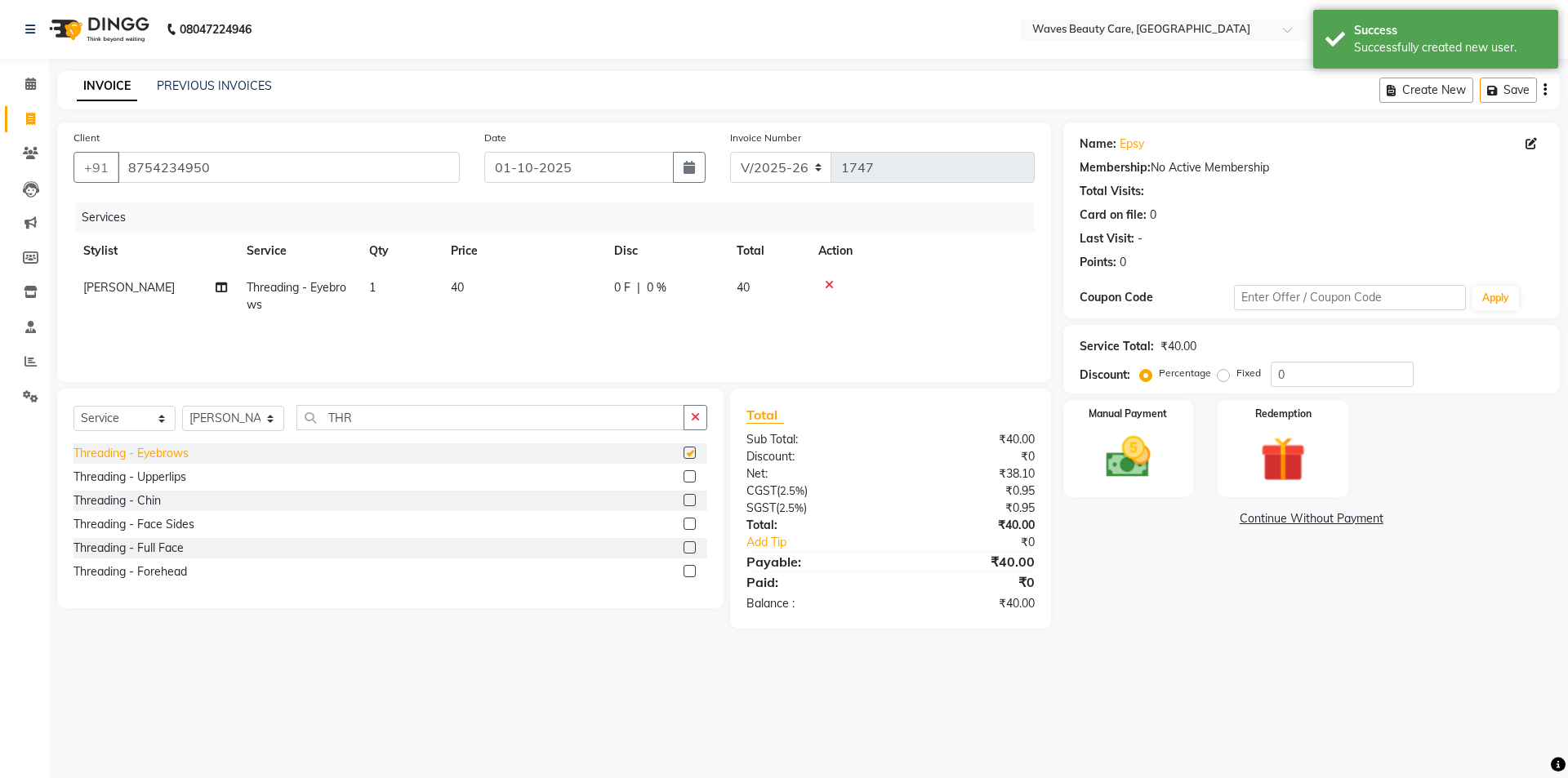
checkbox input "false"
click at [1153, 478] on img at bounding box center [1128, 457] width 76 height 54
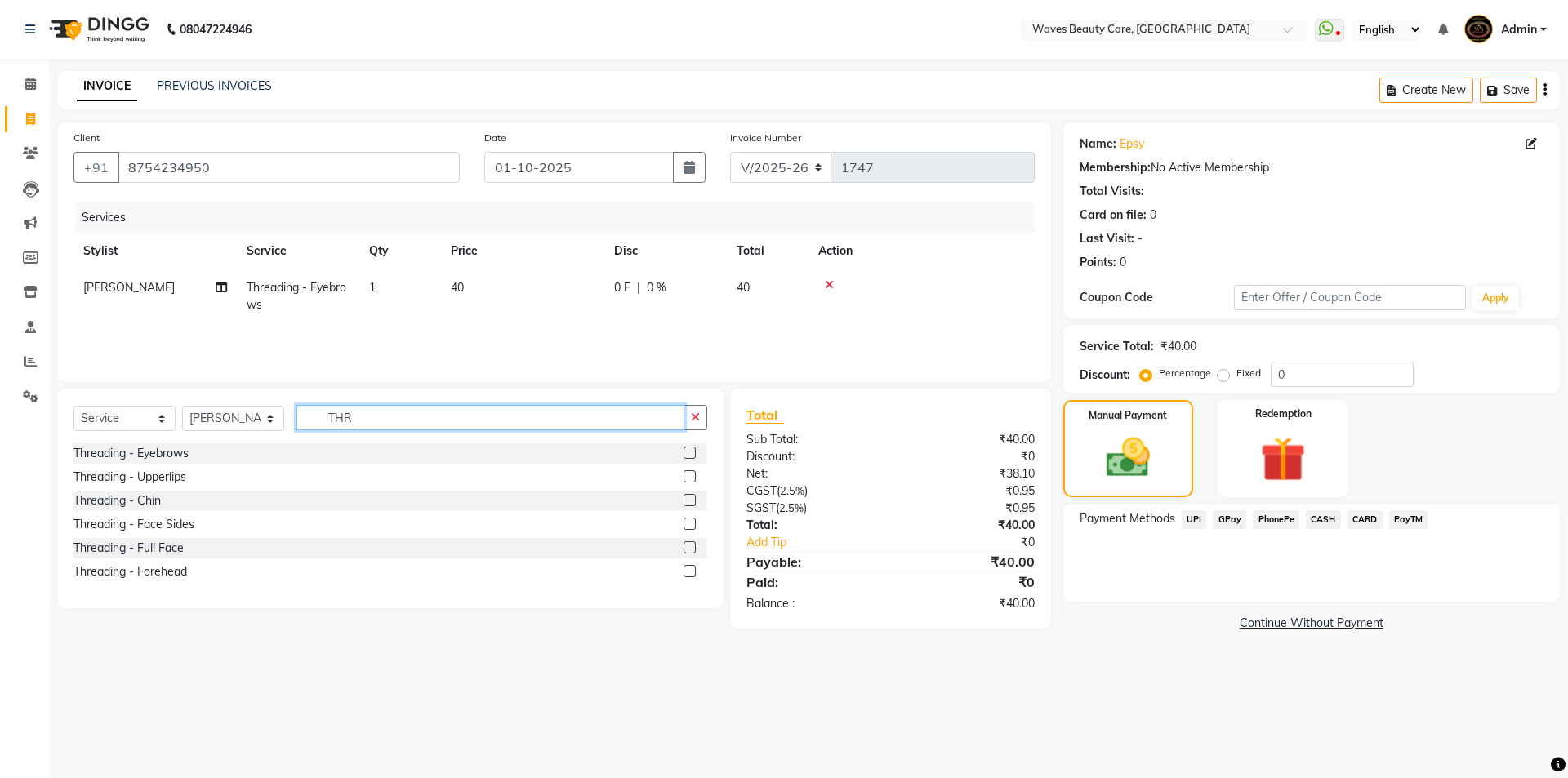
click at [467, 406] on input "THR" at bounding box center [490, 418] width 388 height 26
type input "T"
type input "WH"
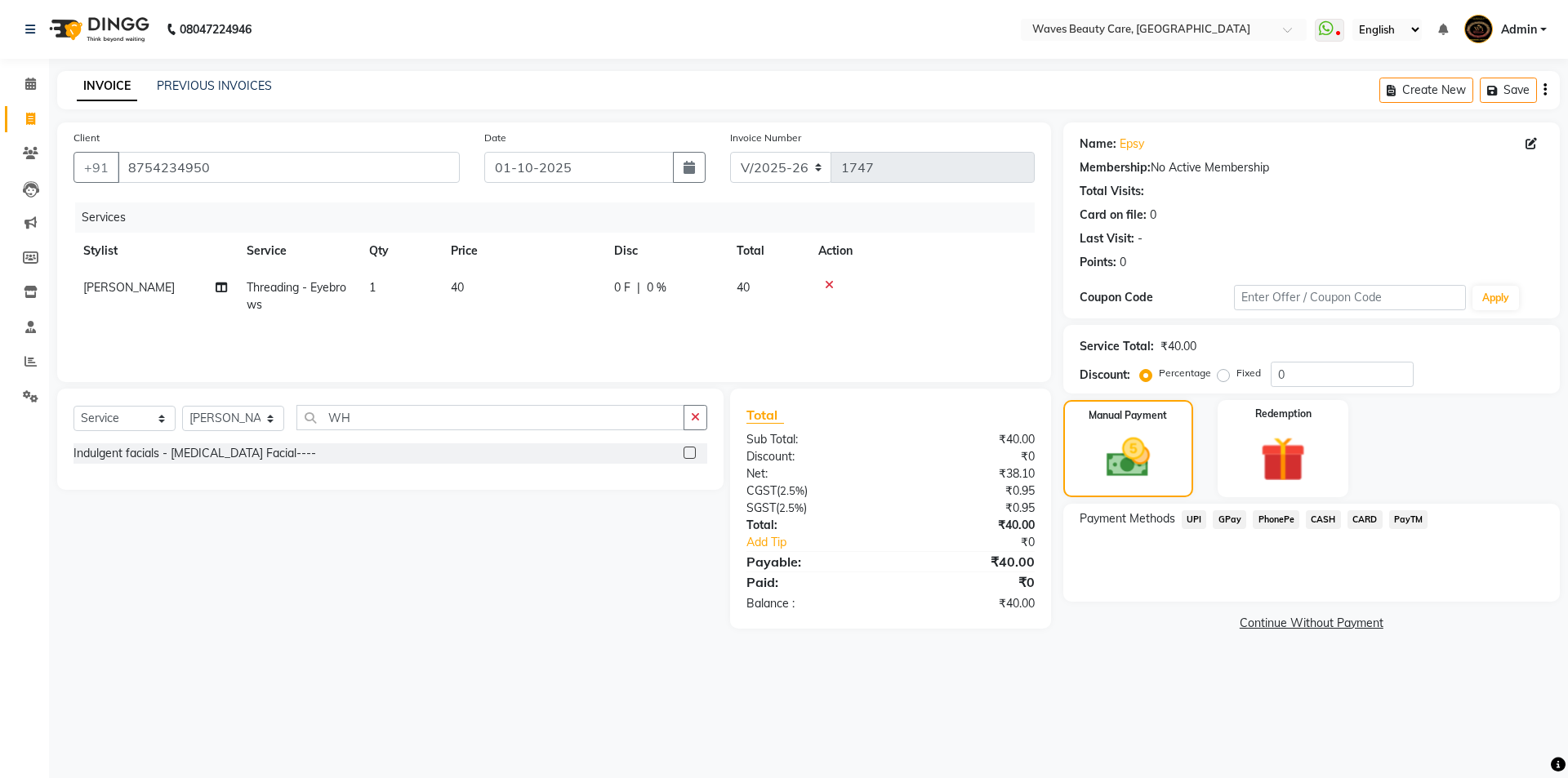
click at [299, 465] on div "Indulgent facials - [MEDICAL_DATA] Facial----" at bounding box center [391, 455] width 634 height 24
click at [242, 446] on div "Indulgent facials - [MEDICAL_DATA] Facial----" at bounding box center [194, 453] width 243 height 17
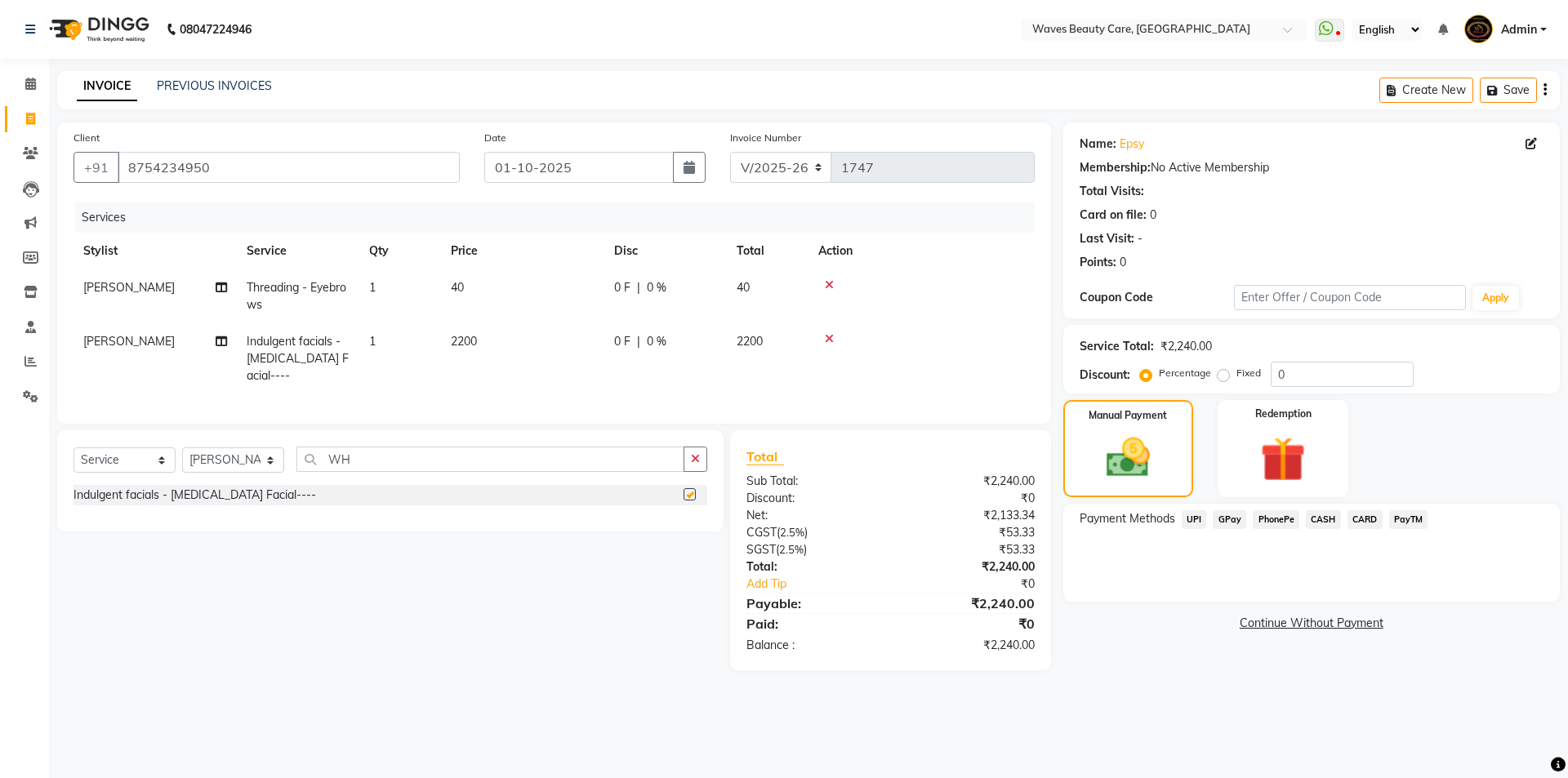
checkbox input "false"
click at [827, 285] on icon at bounding box center [829, 285] width 9 height 12
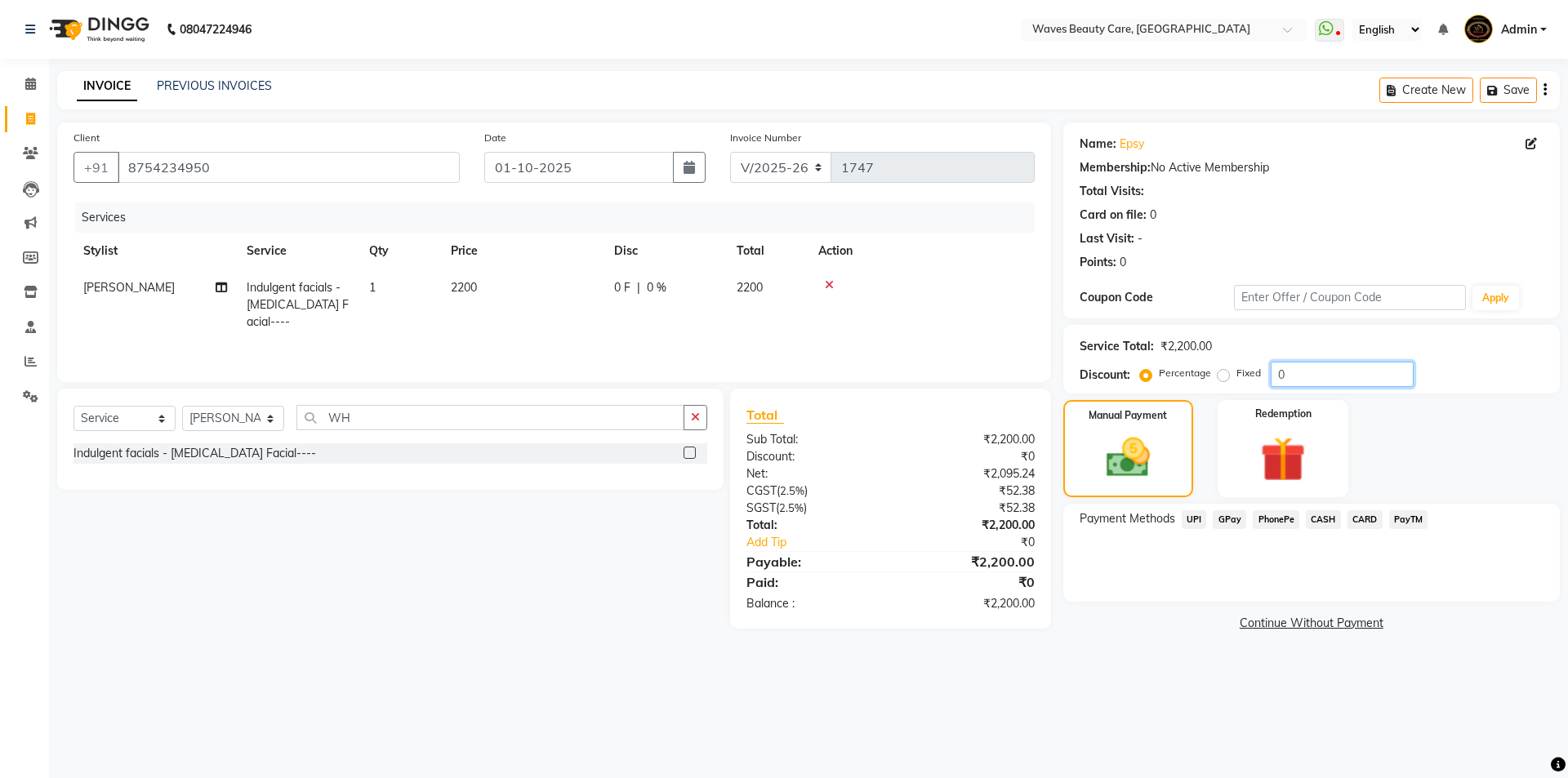
click at [1297, 374] on input "0" at bounding box center [1342, 375] width 143 height 26
type input "040"
click at [1247, 524] on div "PhonePe" at bounding box center [1274, 521] width 54 height 22
click at [1233, 516] on span "GPay" at bounding box center [1230, 519] width 34 height 19
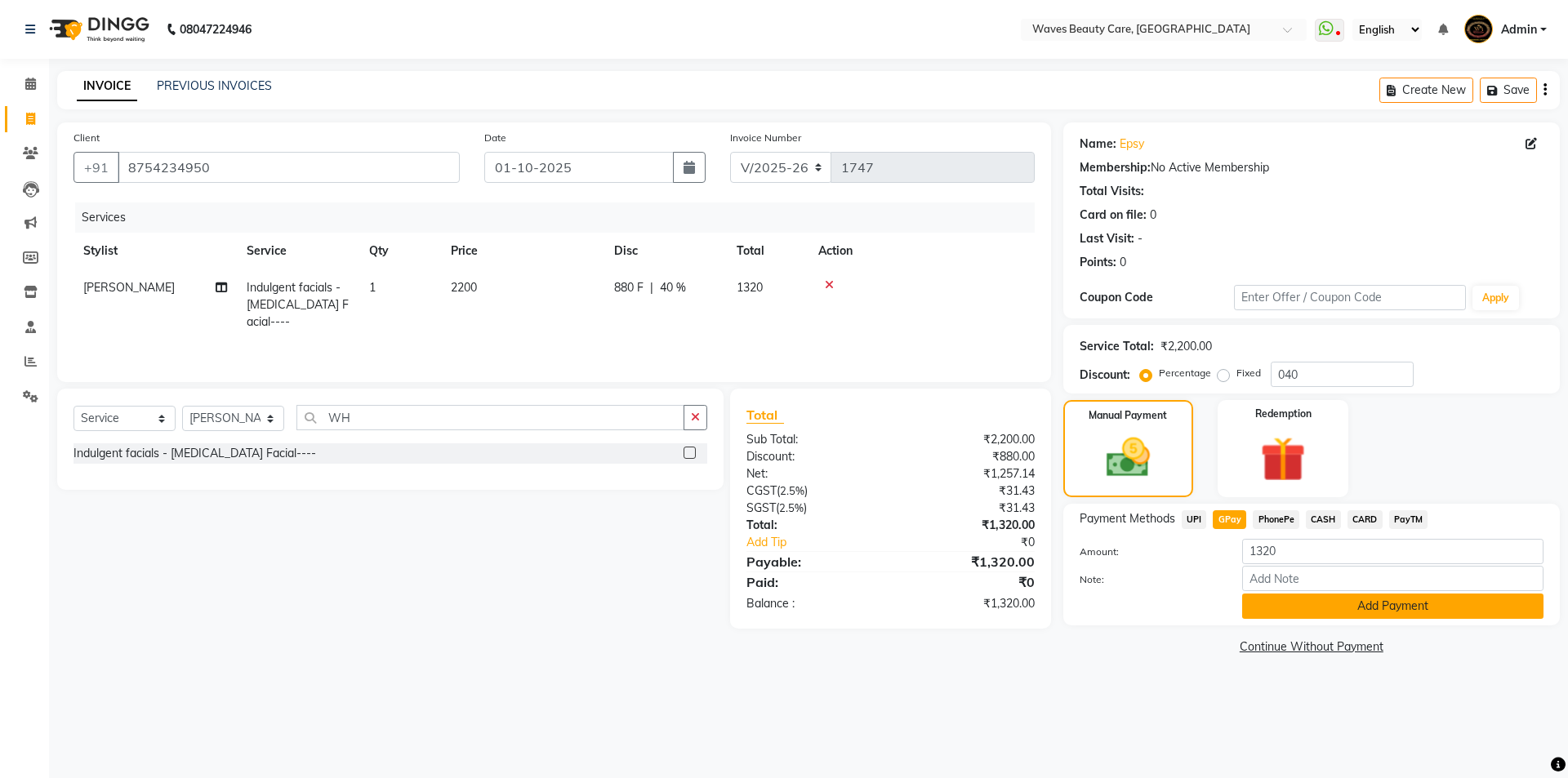
click at [1266, 598] on button "Add Payment" at bounding box center [1393, 607] width 301 height 26
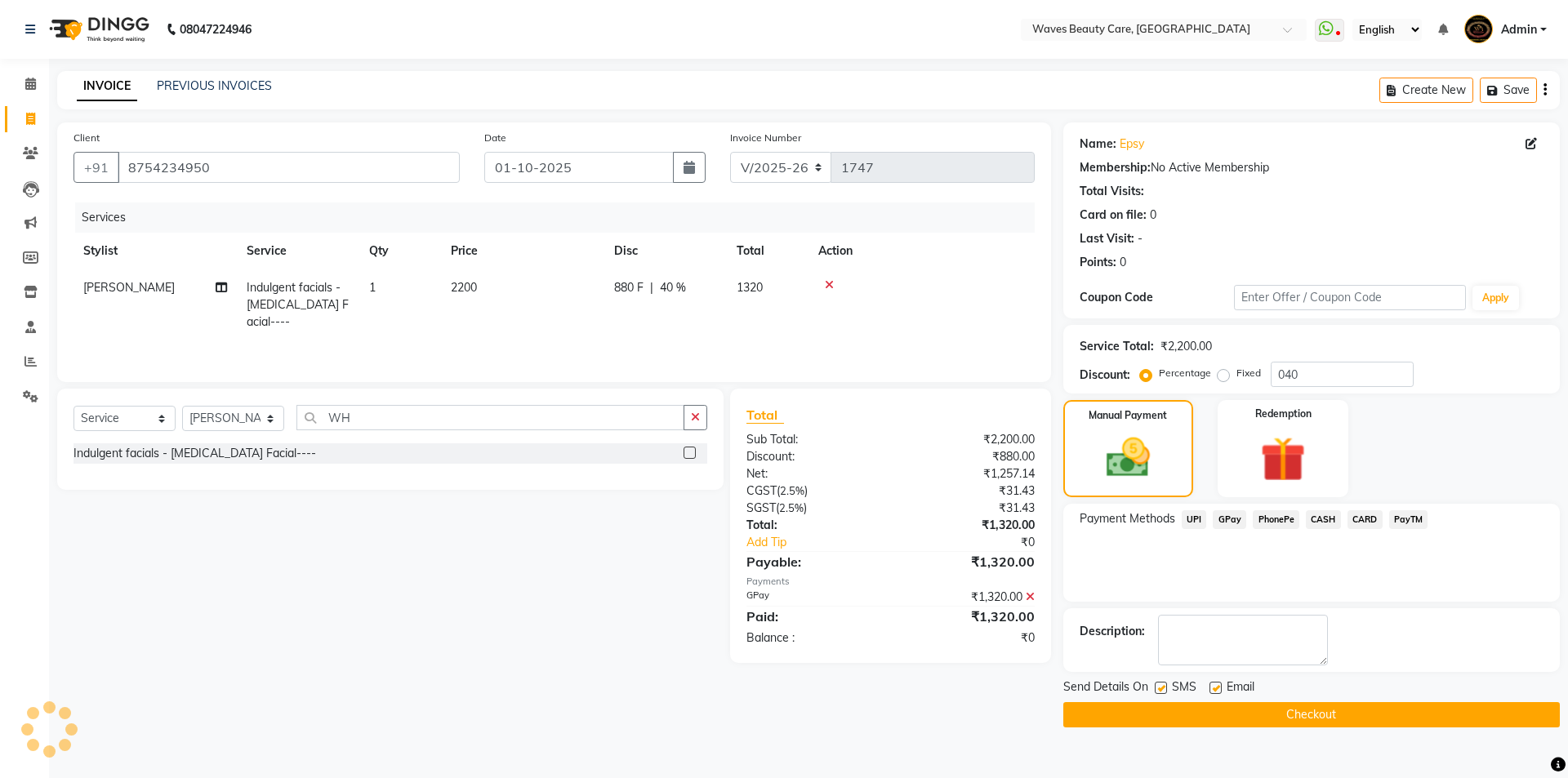
click at [1233, 709] on button "Checkout" at bounding box center [1311, 716] width 497 height 26
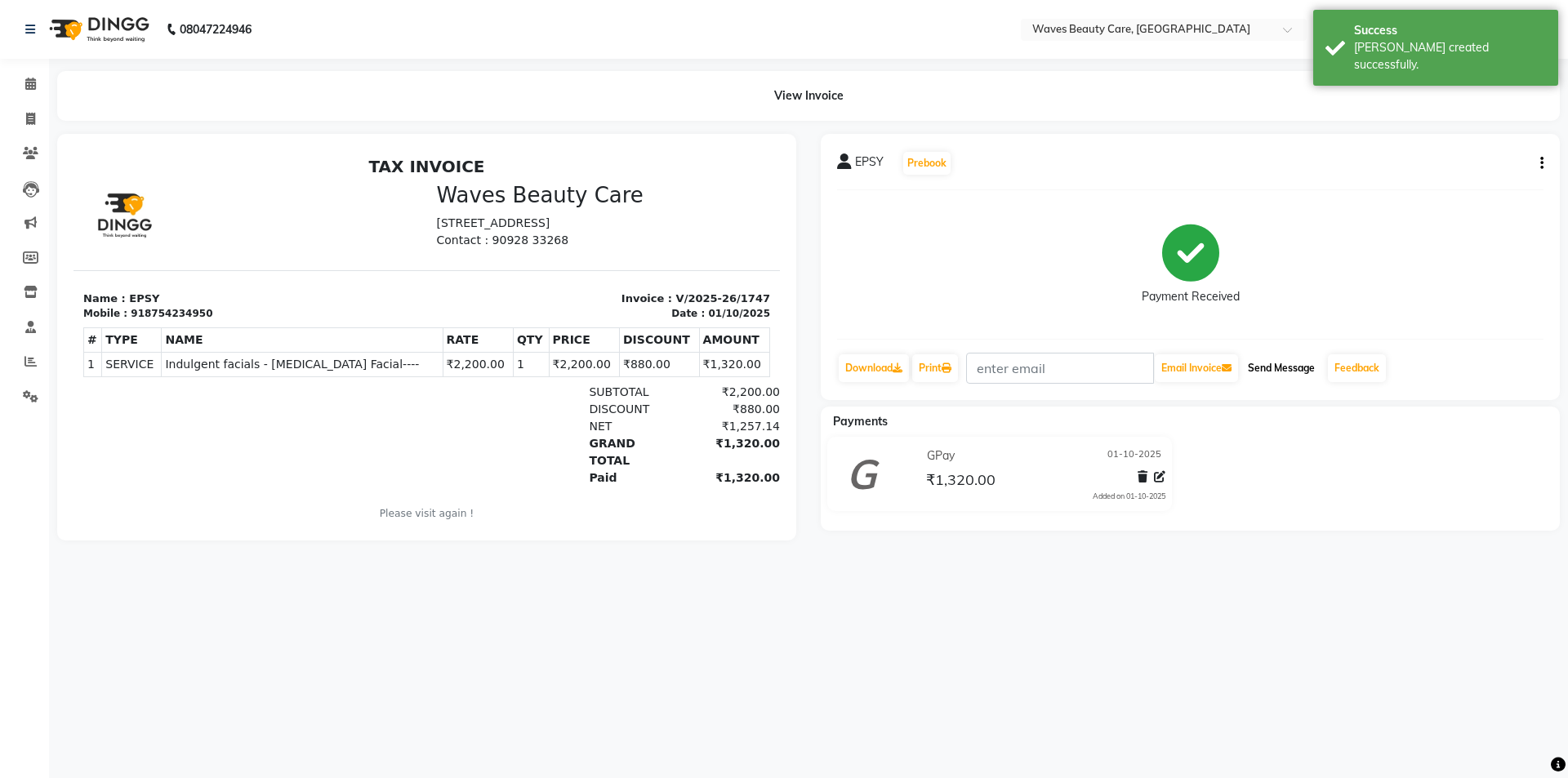
click at [1310, 374] on button "Send Message" at bounding box center [1282, 369] width 80 height 28
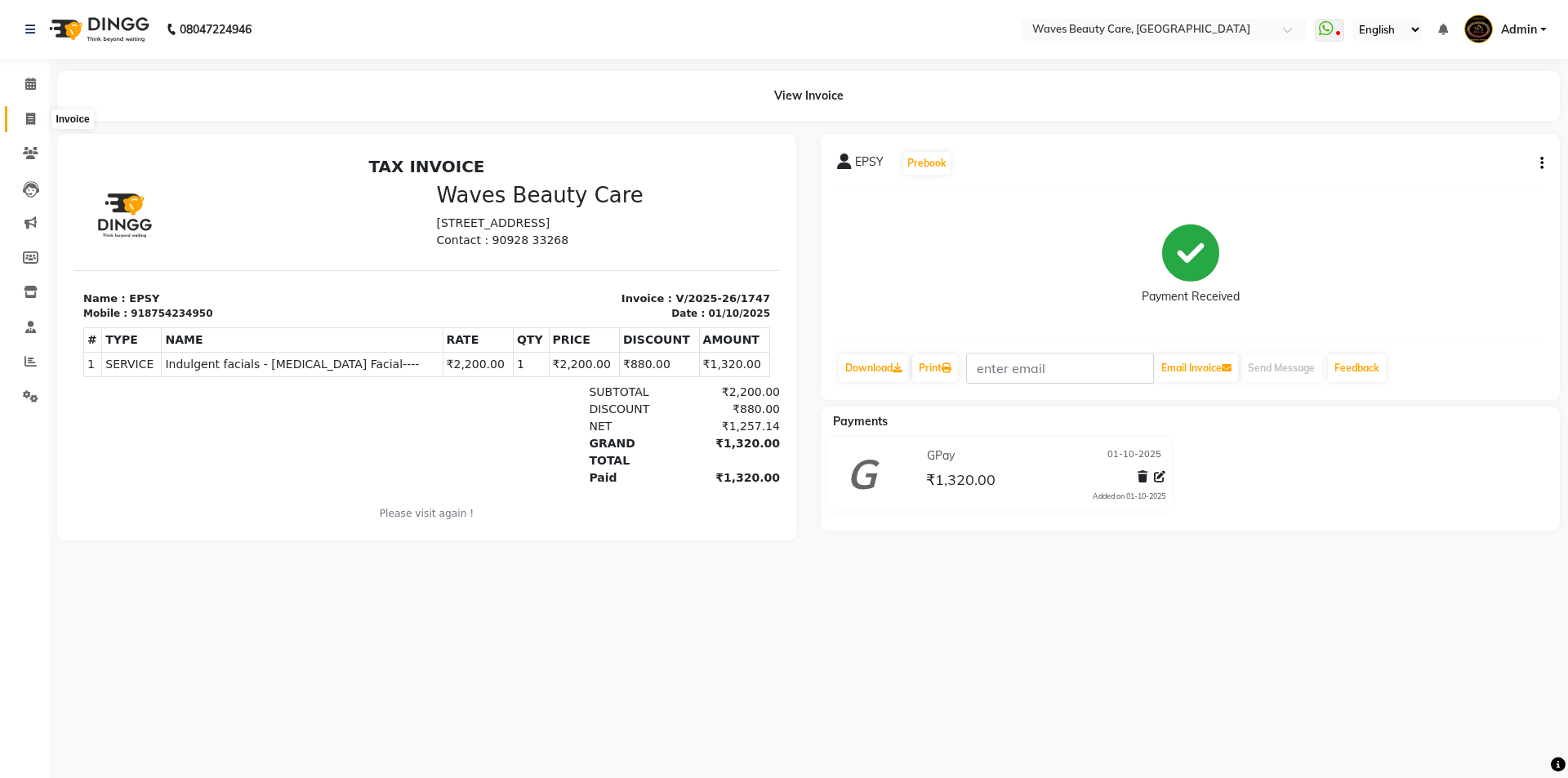
click at [33, 116] on icon at bounding box center [30, 119] width 9 height 12
select select "5946"
select select "service"
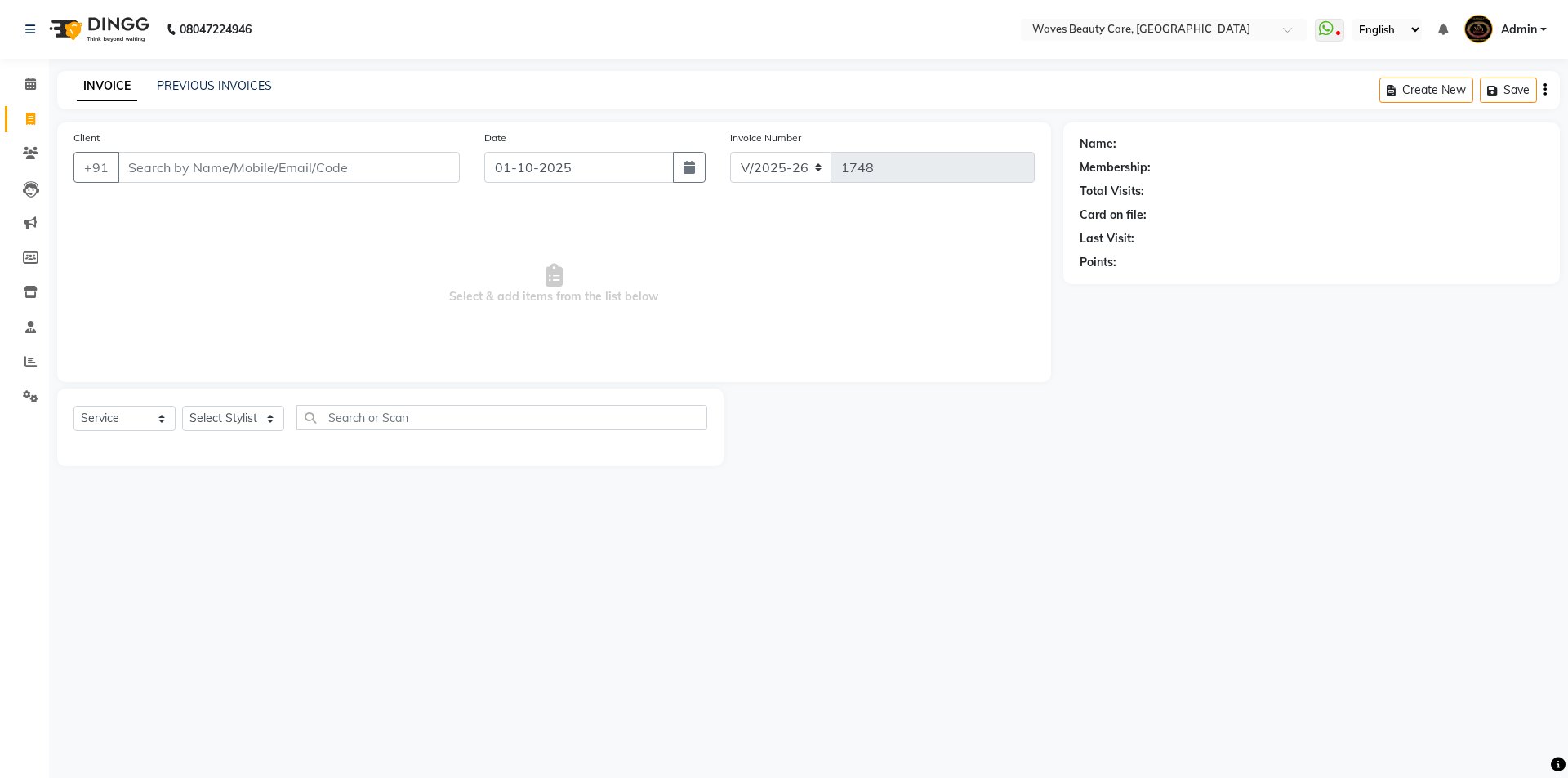
click at [162, 169] on input "Client" at bounding box center [288, 167] width 342 height 31
click at [267, 418] on select "Select Stylist ANJU DIVYA Yoganandhi [PERSON_NAME]" at bounding box center [233, 419] width 102 height 26
select select "66638"
click at [182, 406] on select "Select Stylist ANJU DIVYA Yoganandhi [PERSON_NAME]" at bounding box center [233, 419] width 102 height 26
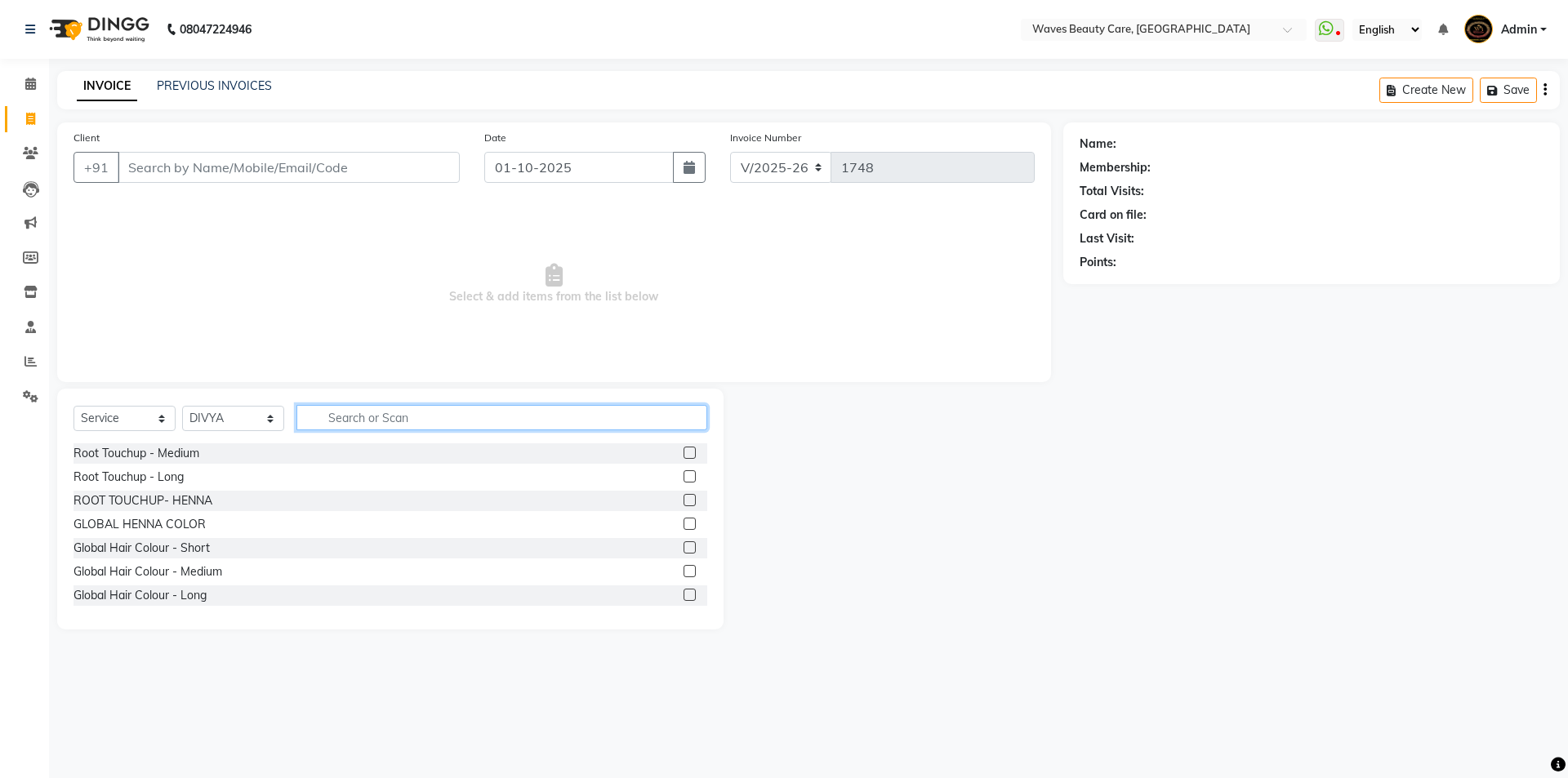
click at [349, 415] on input "text" at bounding box center [502, 418] width 411 height 26
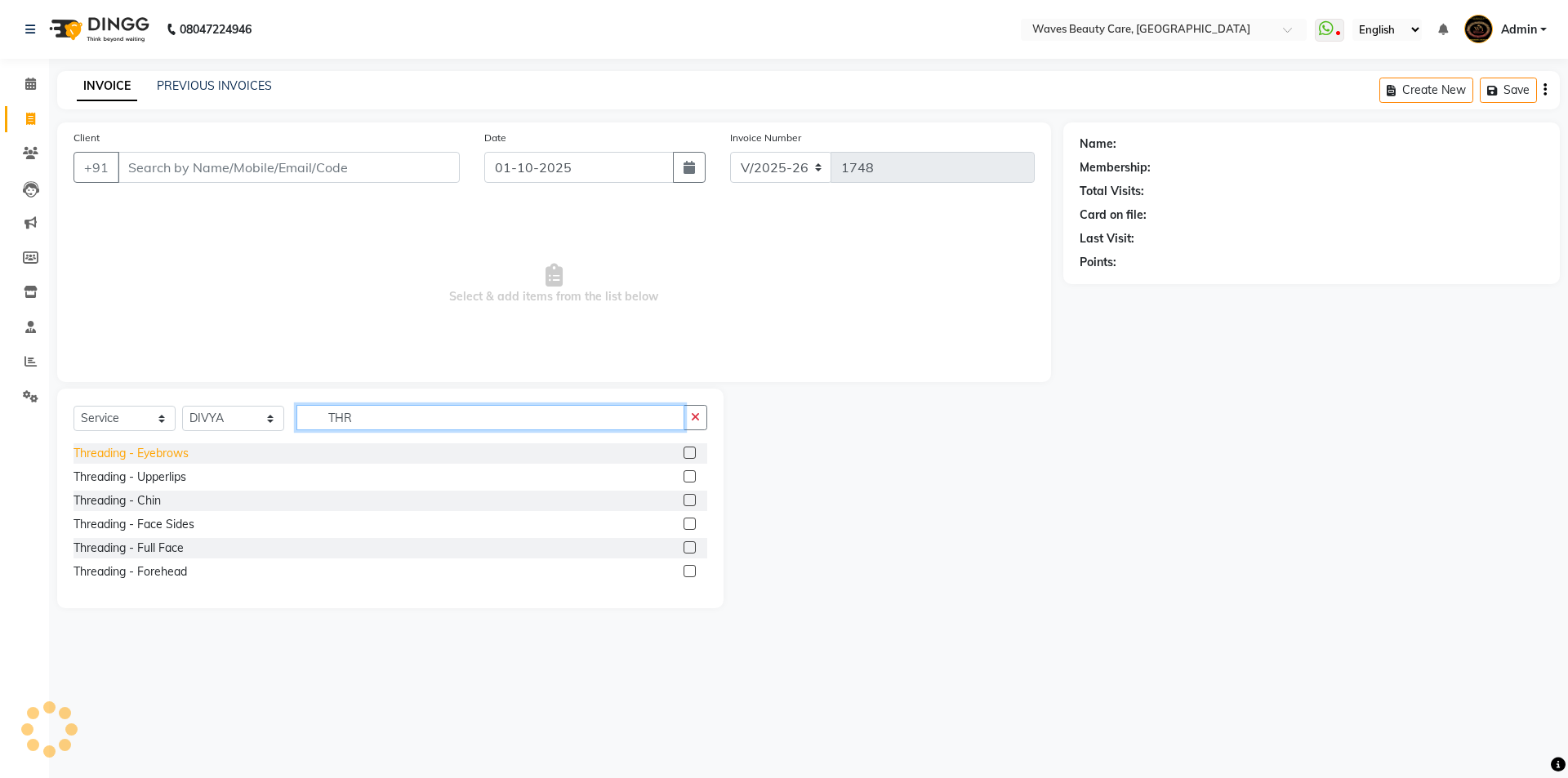
type input "THR"
click at [170, 450] on div "Threading - Eyebrows" at bounding box center [131, 453] width 115 height 17
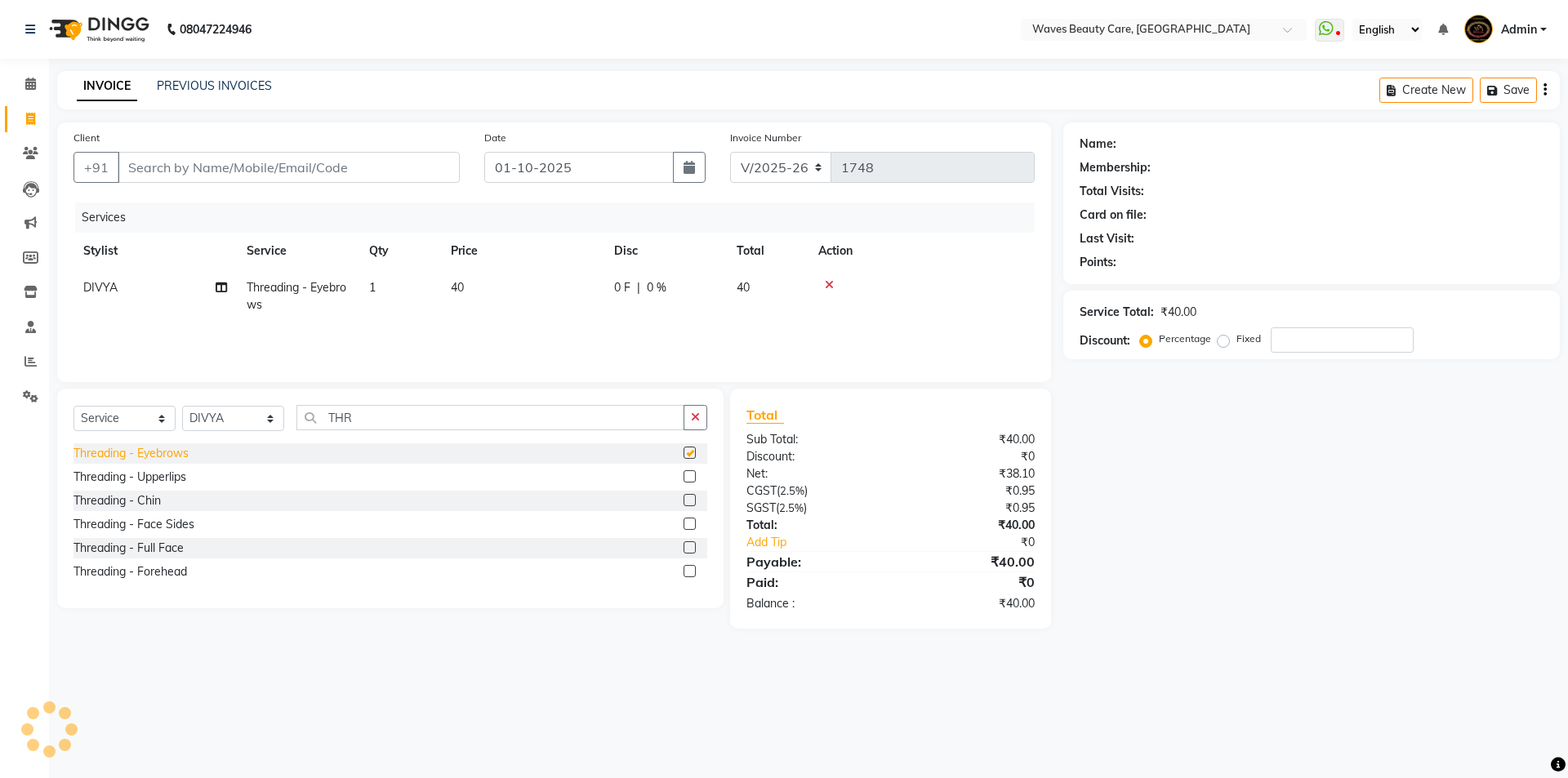
checkbox input "false"
click at [161, 165] on input "Client" at bounding box center [288, 167] width 342 height 31
type input "6"
type input "0"
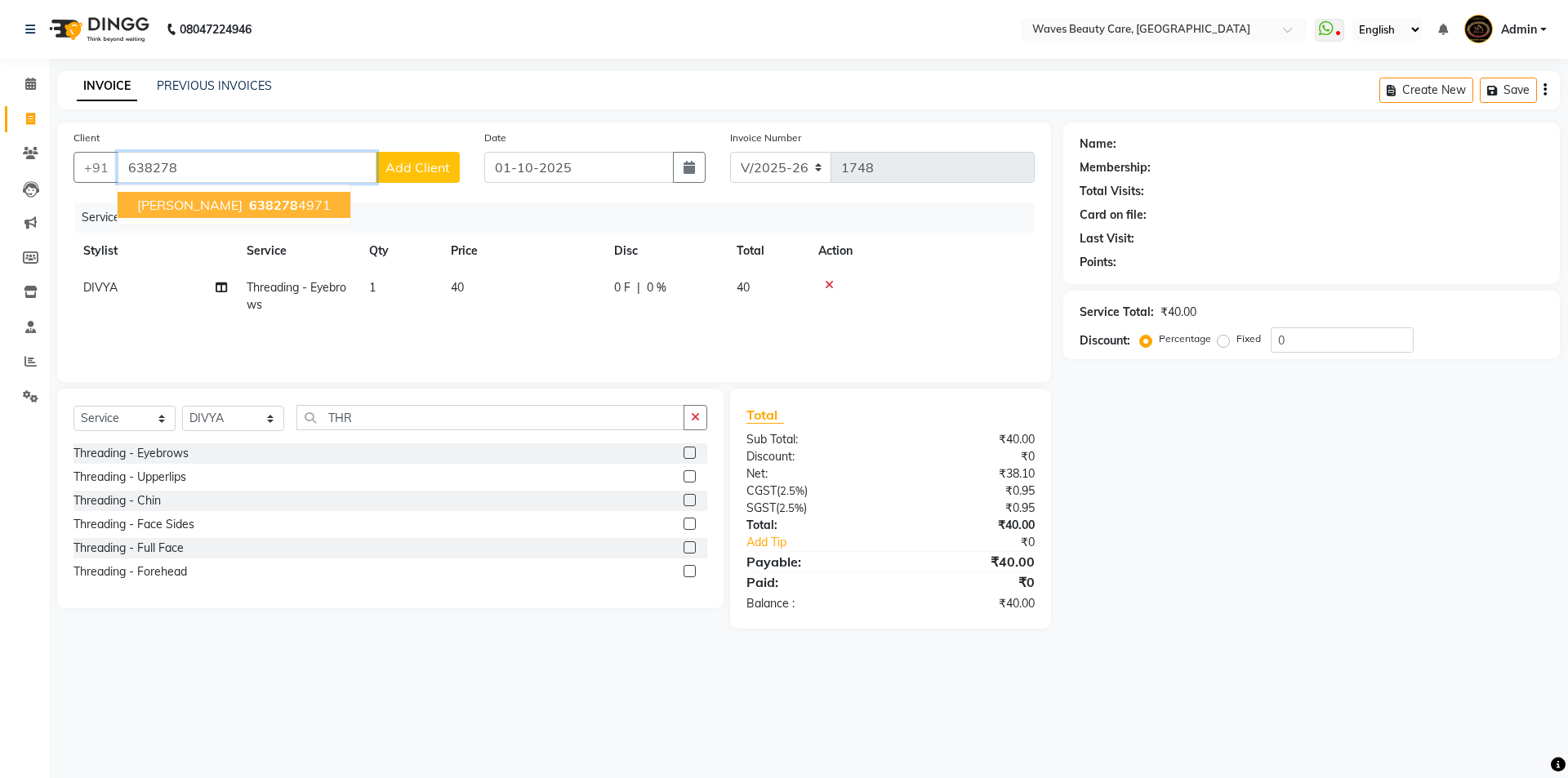
click at [249, 208] on span "638278" at bounding box center [273, 205] width 49 height 16
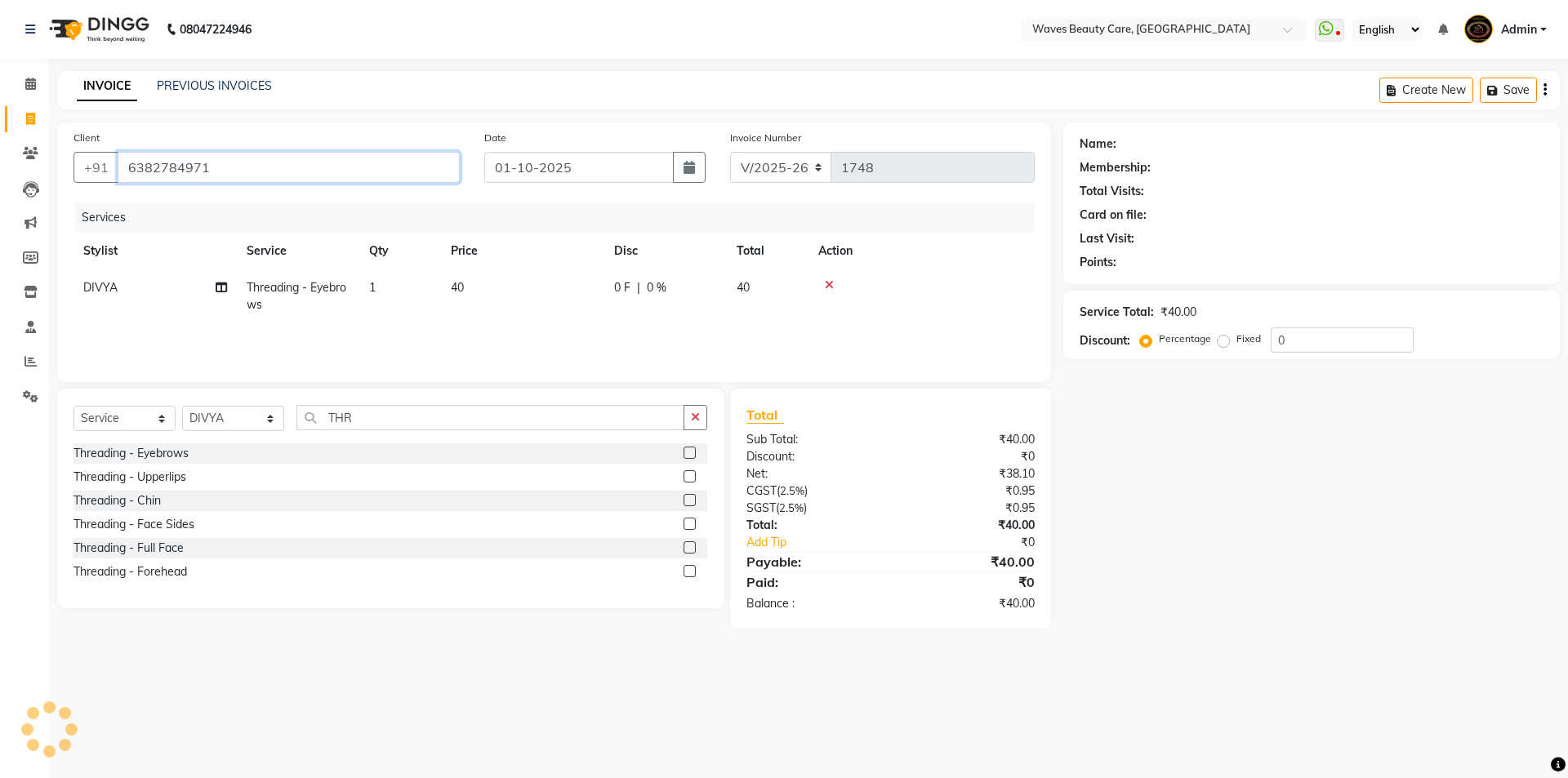
type input "6382784971"
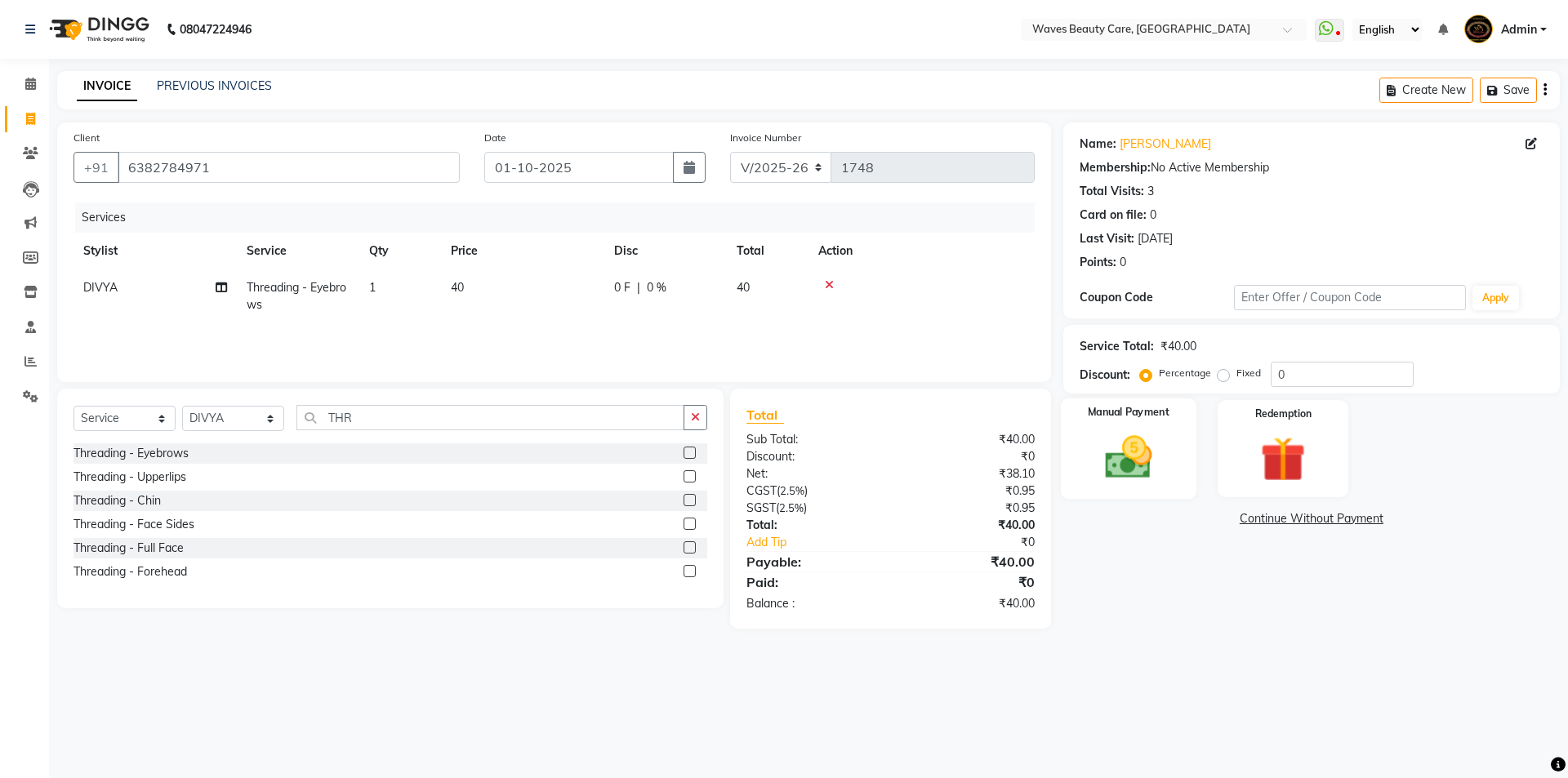
click at [1105, 467] on img at bounding box center [1128, 457] width 76 height 54
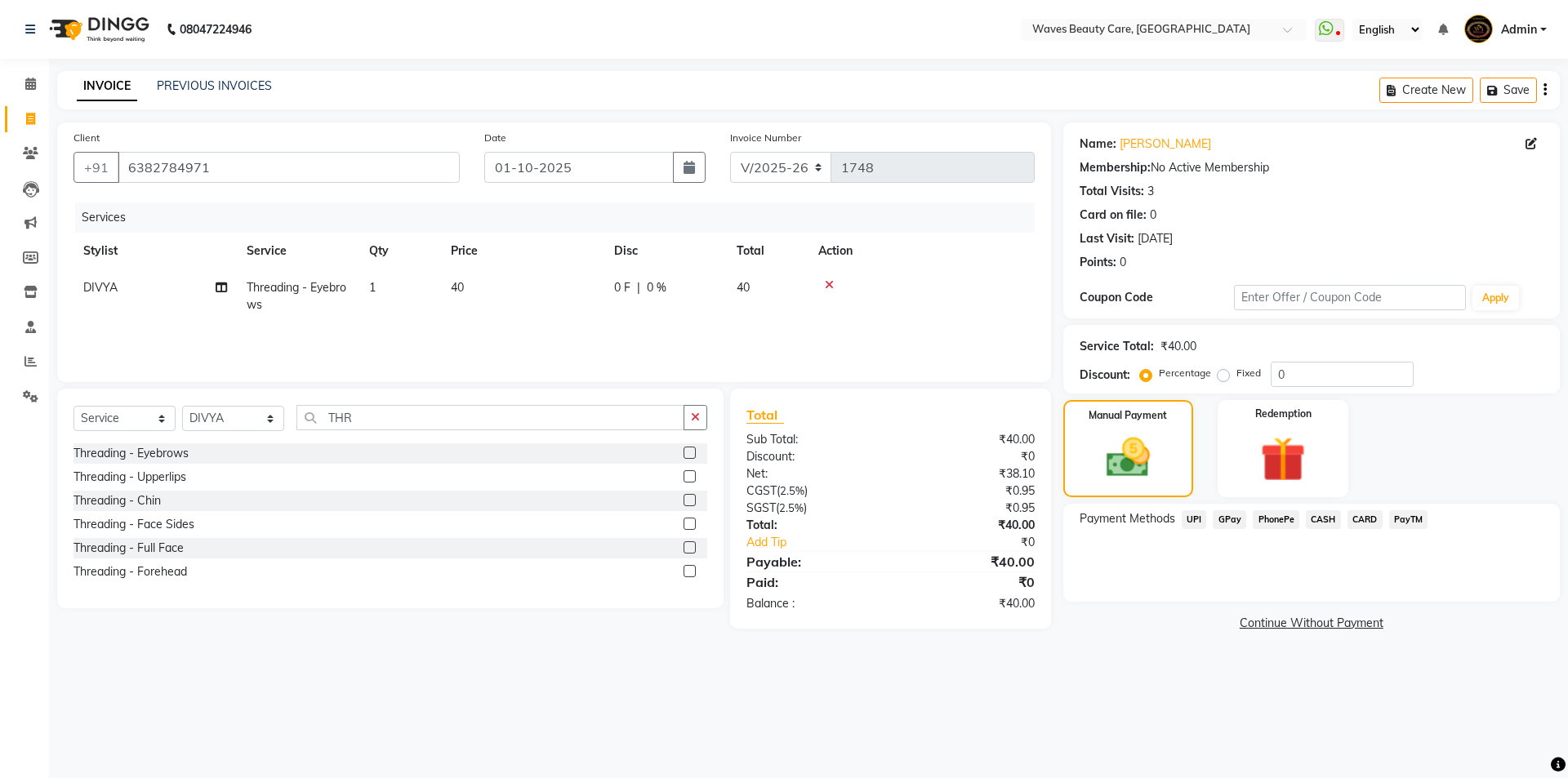
click at [1314, 519] on span "CASH" at bounding box center [1323, 519] width 35 height 19
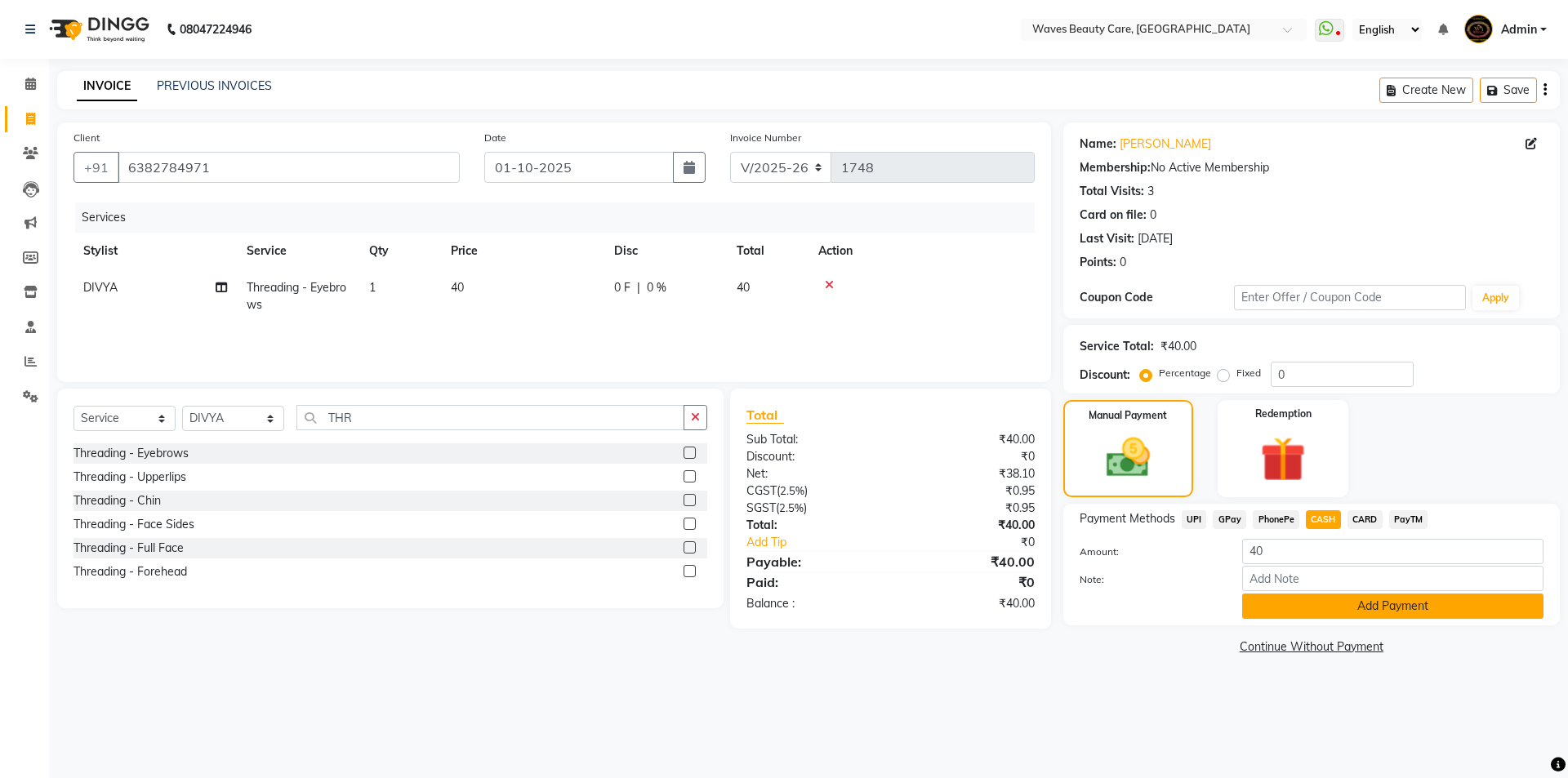
click at [1321, 608] on button "Add Payment" at bounding box center [1393, 607] width 301 height 26
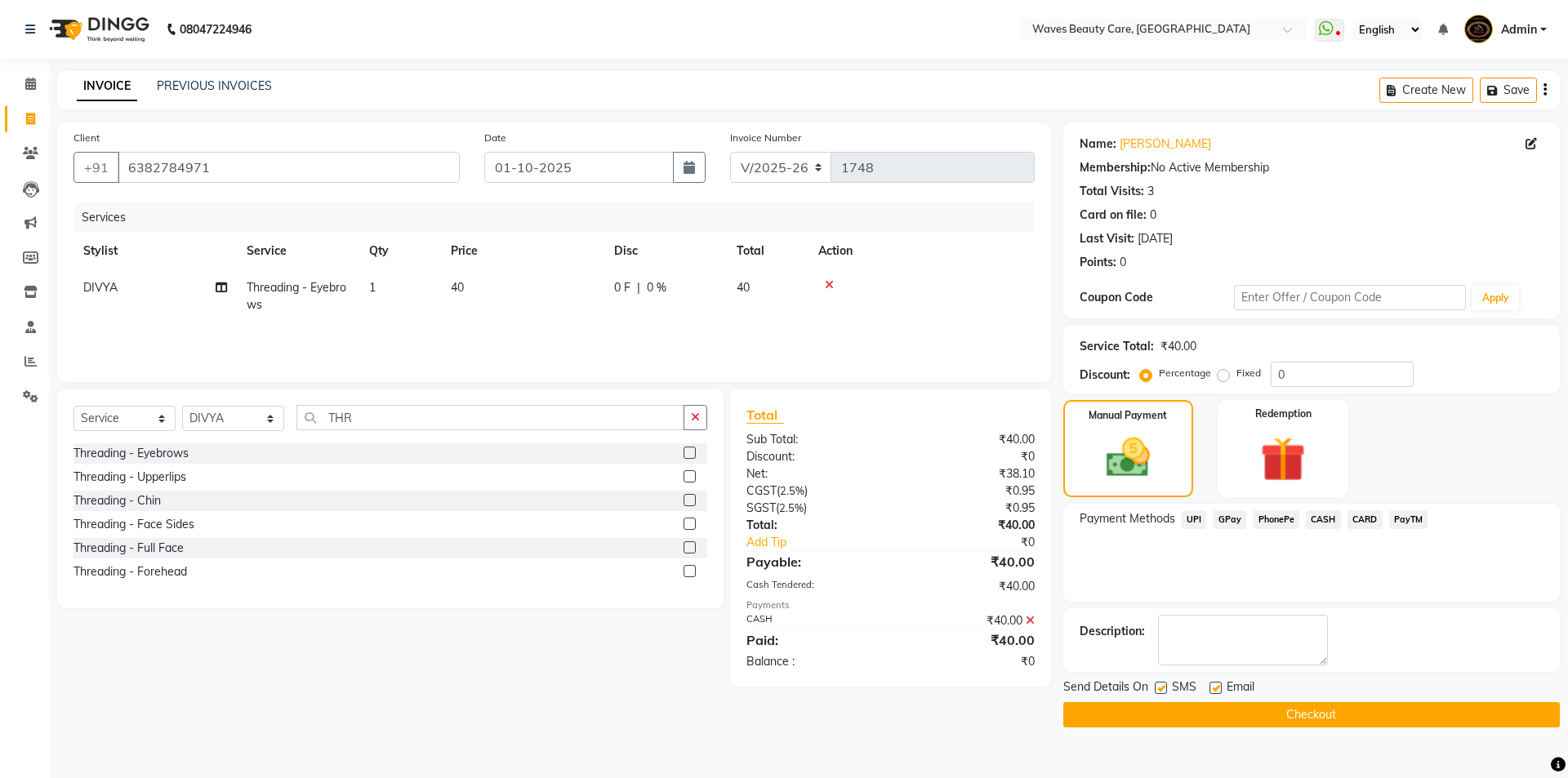
drag, startPoint x: 1269, startPoint y: 738, endPoint x: 1271, endPoint y: 726, distance: 12.2
click at [1270, 734] on main "INVOICE PREVIOUS INVOICES Create New Save Client [PHONE_NUMBER] Date [DATE] Inv…" at bounding box center [808, 411] width 1519 height 681
click at [1272, 726] on button "Checkout" at bounding box center [1311, 716] width 497 height 26
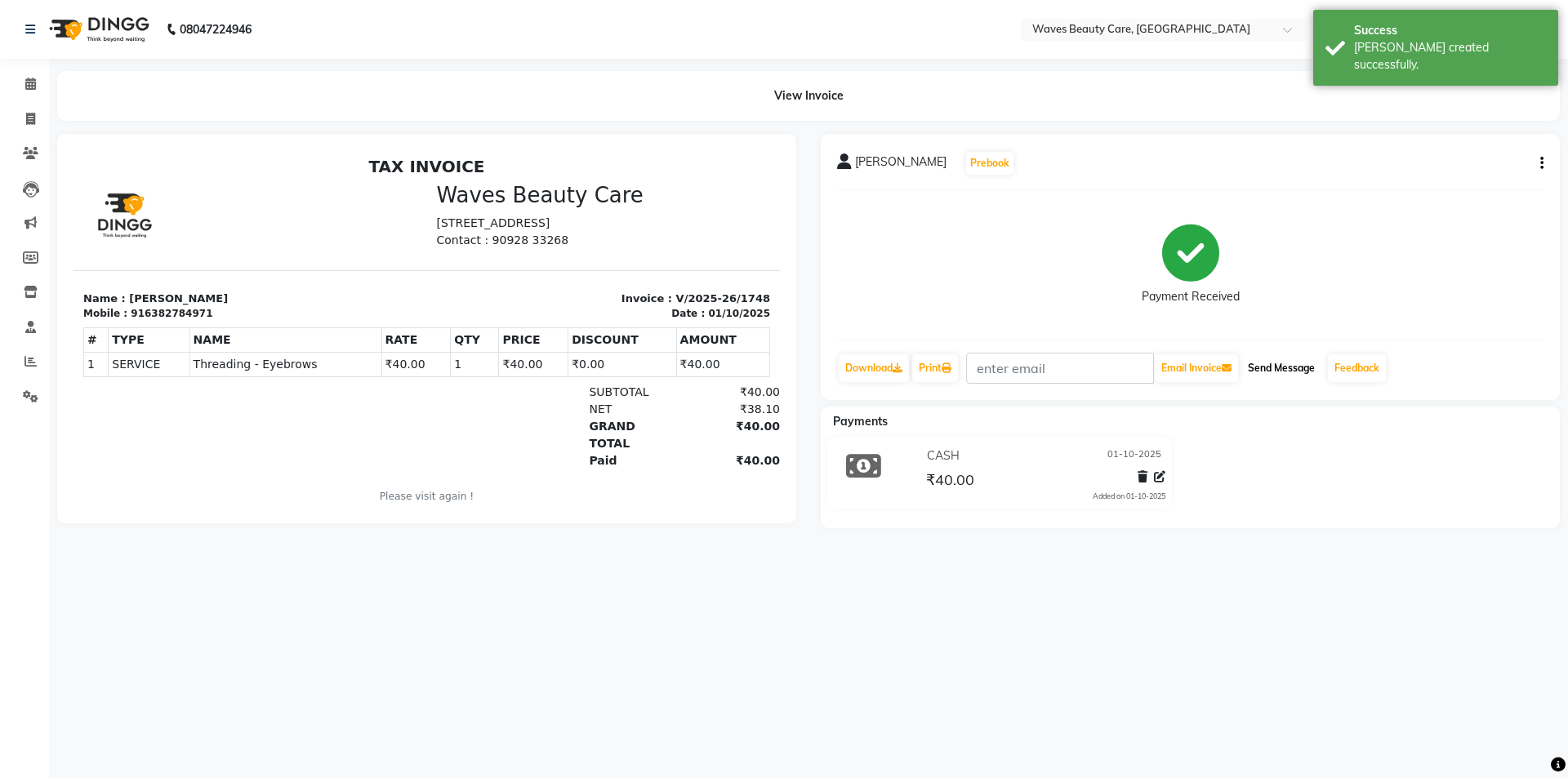
click at [1274, 374] on button "Send Message" at bounding box center [1282, 369] width 80 height 28
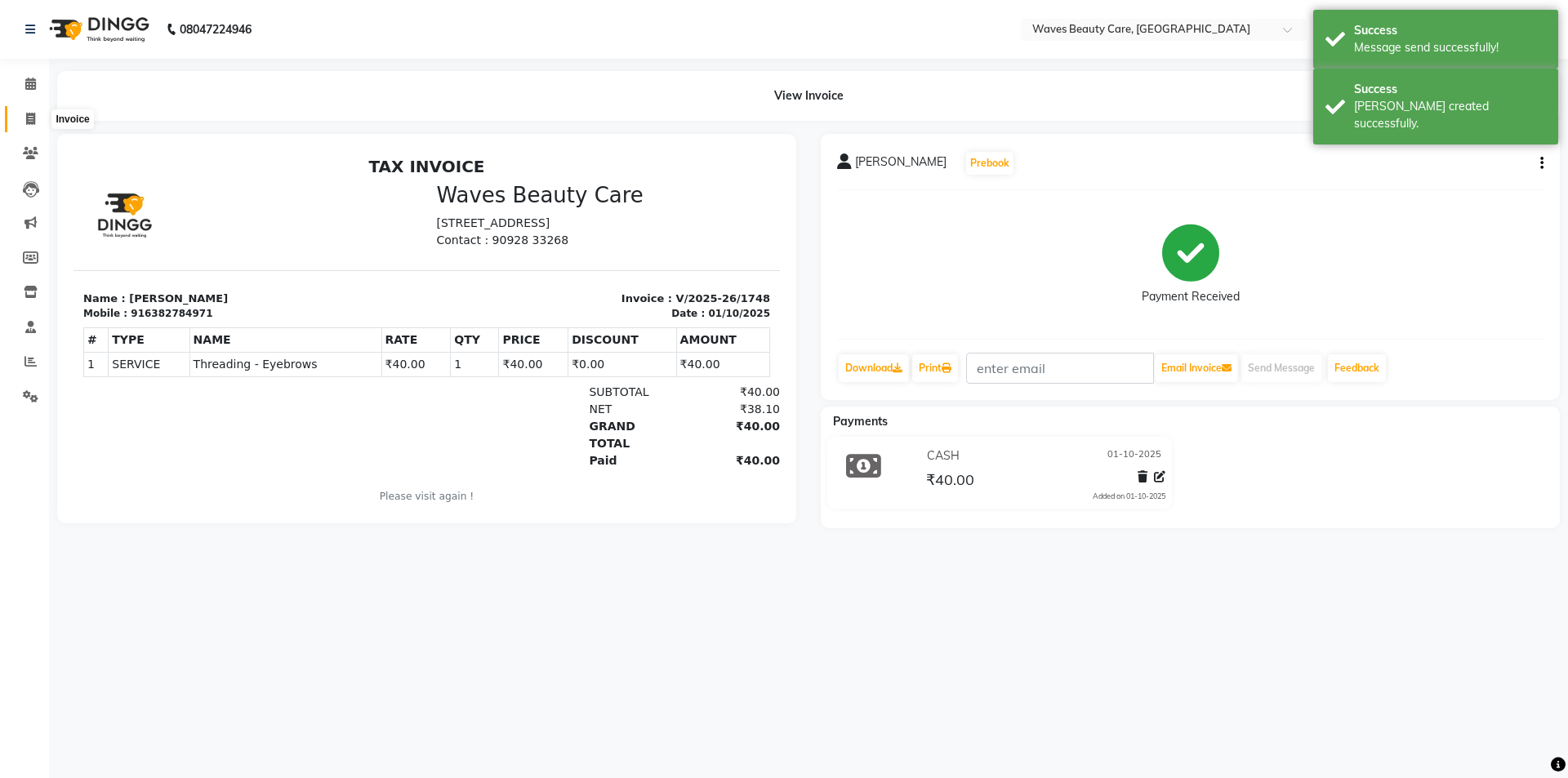
click at [30, 118] on icon at bounding box center [30, 119] width 9 height 12
select select "service"
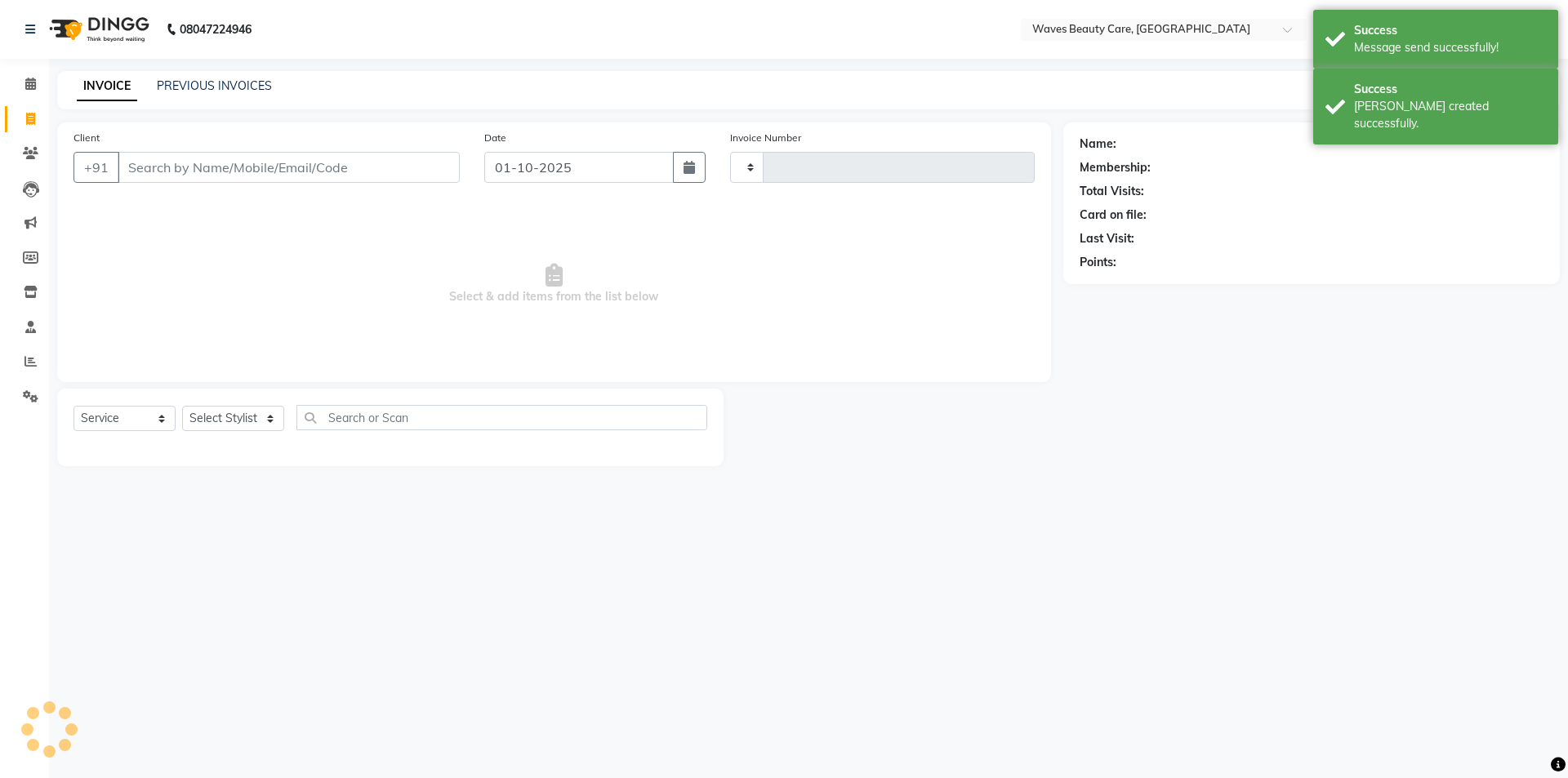
type input "1749"
select select "5946"
click at [135, 167] on input "Client" at bounding box center [288, 167] width 342 height 31
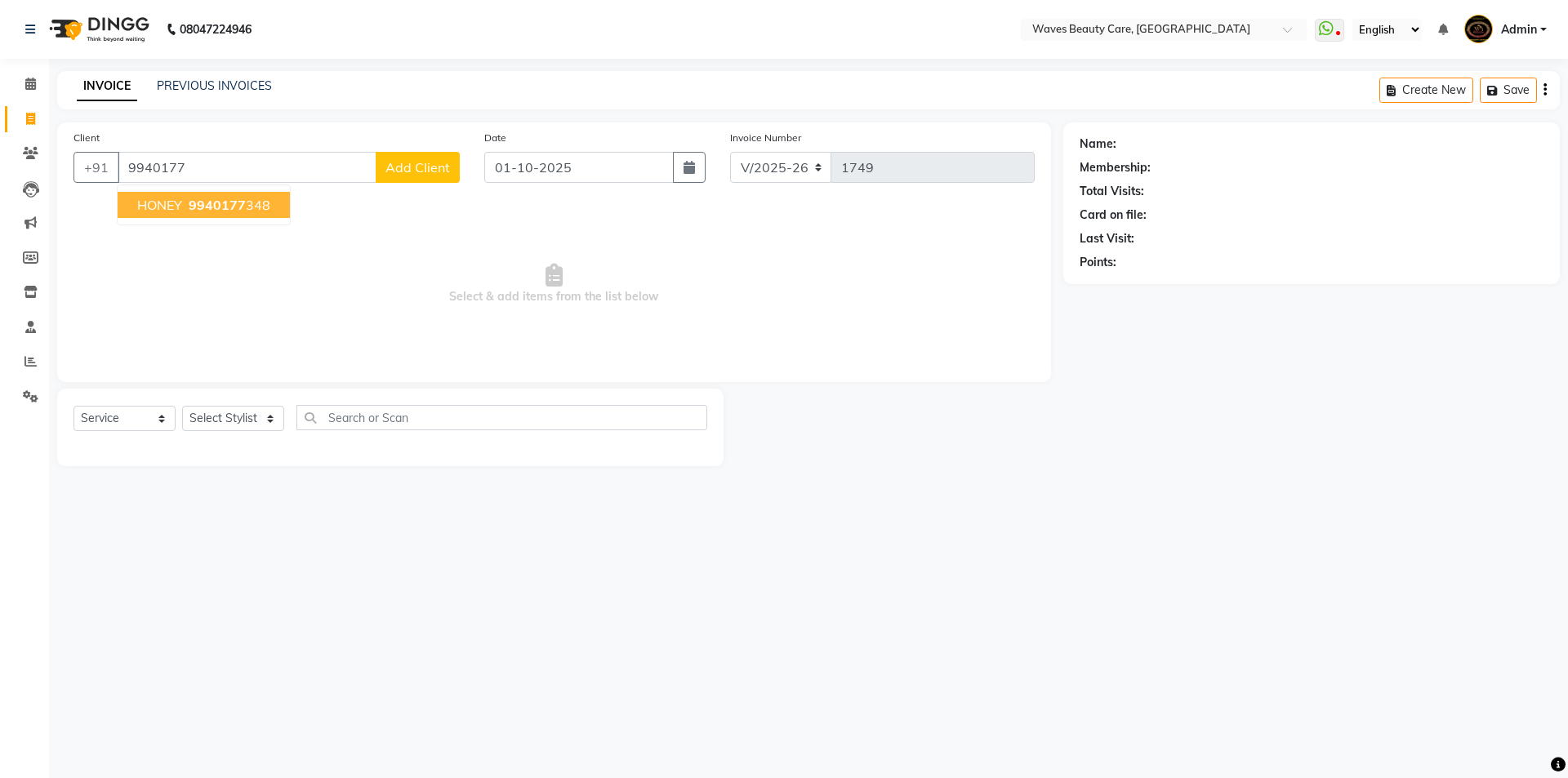
click at [244, 207] on span "9940177" at bounding box center [217, 205] width 57 height 16
type input "9940177348"
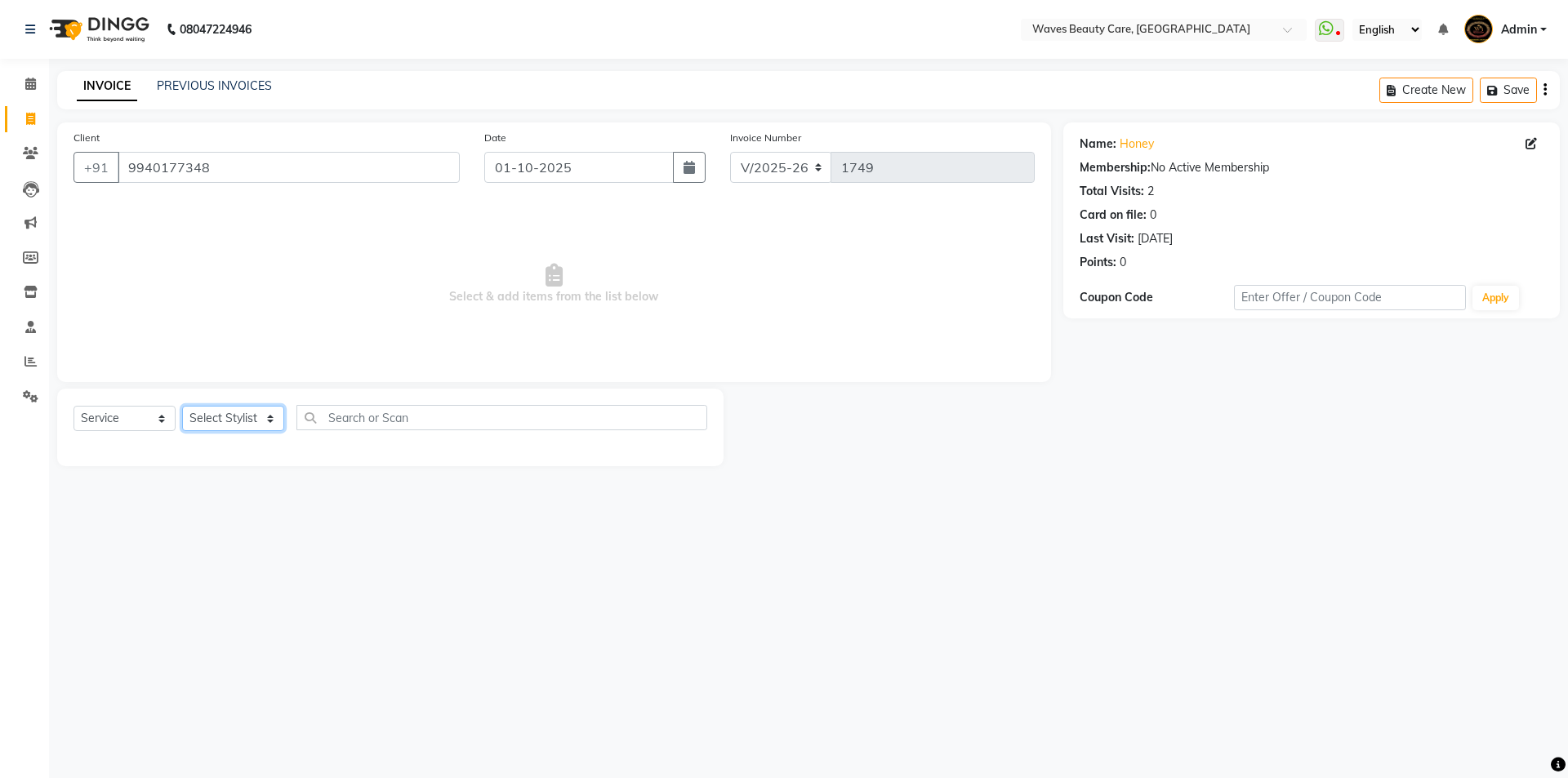
click at [228, 415] on select "Select Stylist ANJU DIVYA Yoganandhi [PERSON_NAME]" at bounding box center [233, 419] width 102 height 26
select select "66638"
click at [182, 406] on select "Select Stylist ANJU DIVYA Yoganandhi [PERSON_NAME]" at bounding box center [233, 419] width 102 height 26
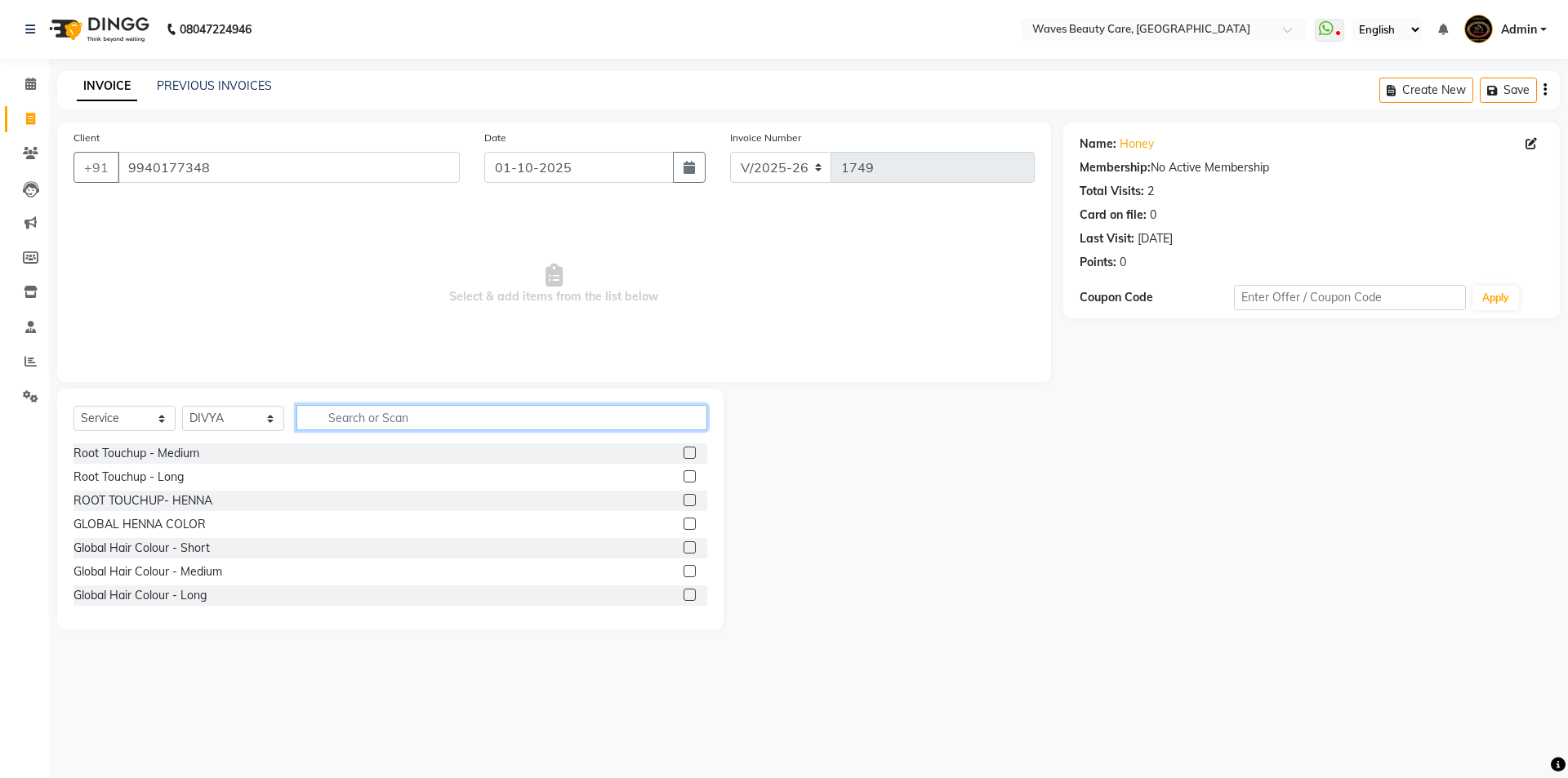
click at [374, 422] on input "text" at bounding box center [502, 418] width 411 height 26
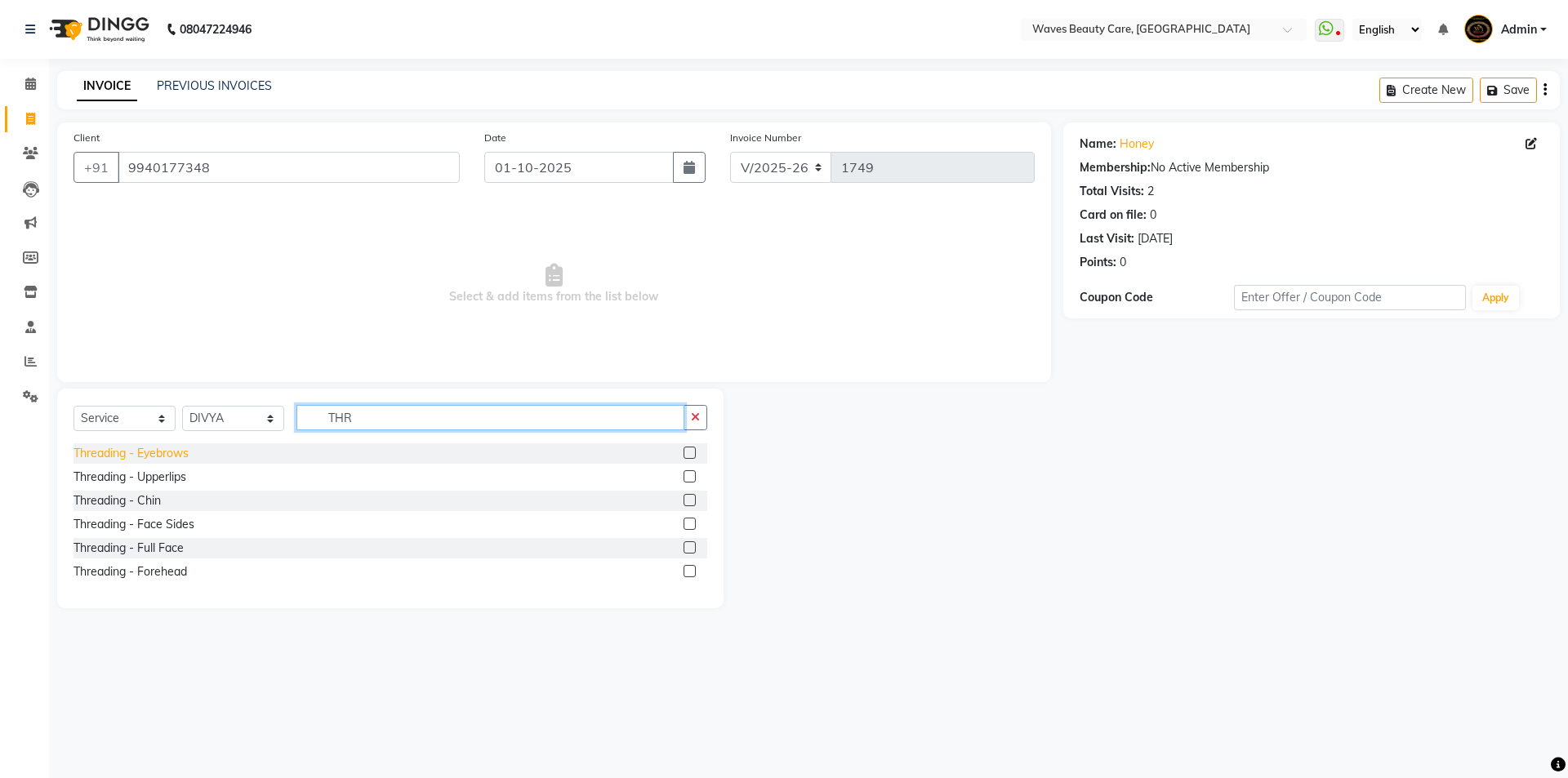
type input "THR"
click at [163, 455] on div "Threading - Eyebrows" at bounding box center [131, 453] width 115 height 17
checkbox input "false"
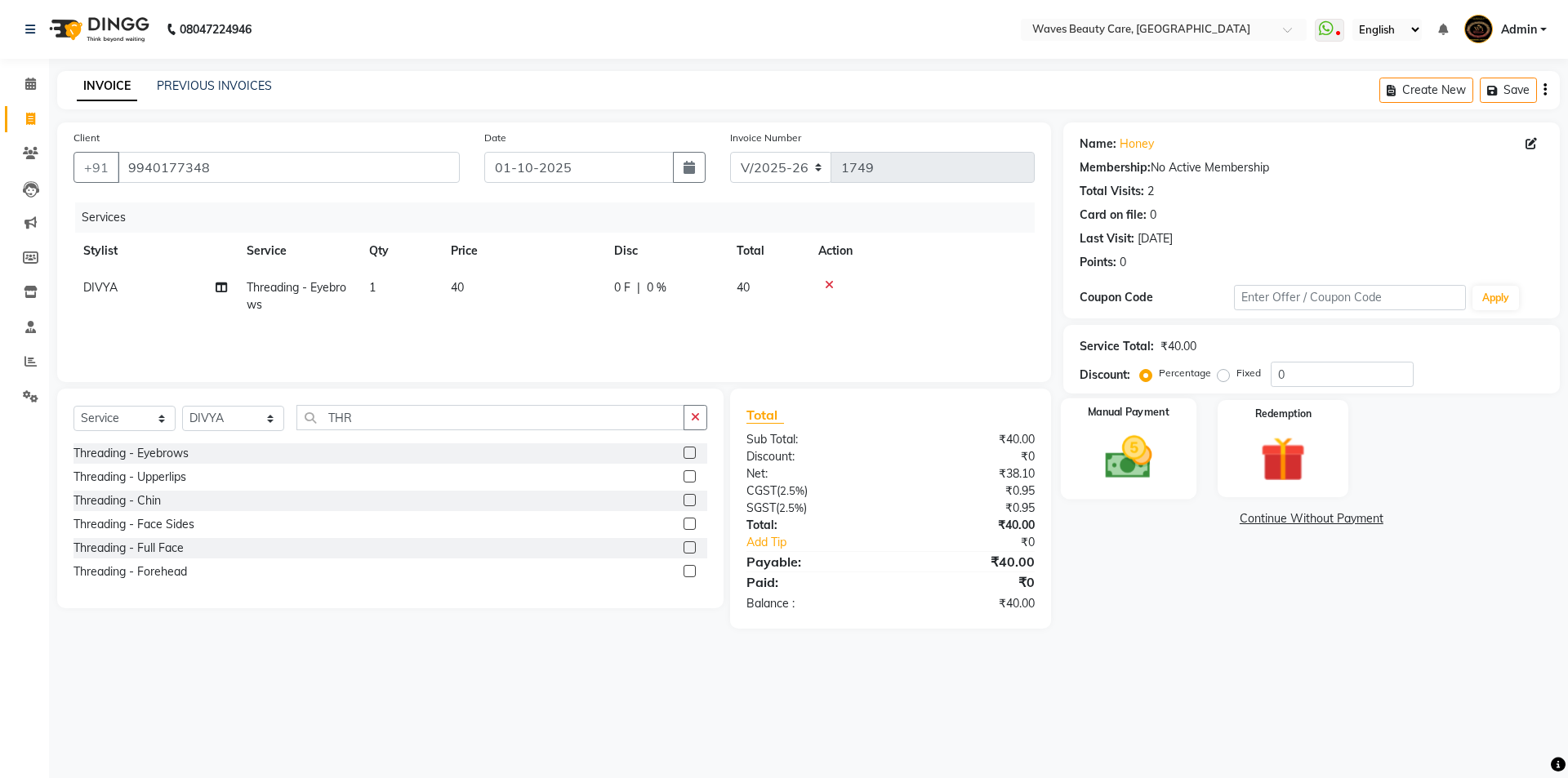
click at [1143, 466] on img at bounding box center [1128, 457] width 76 height 54
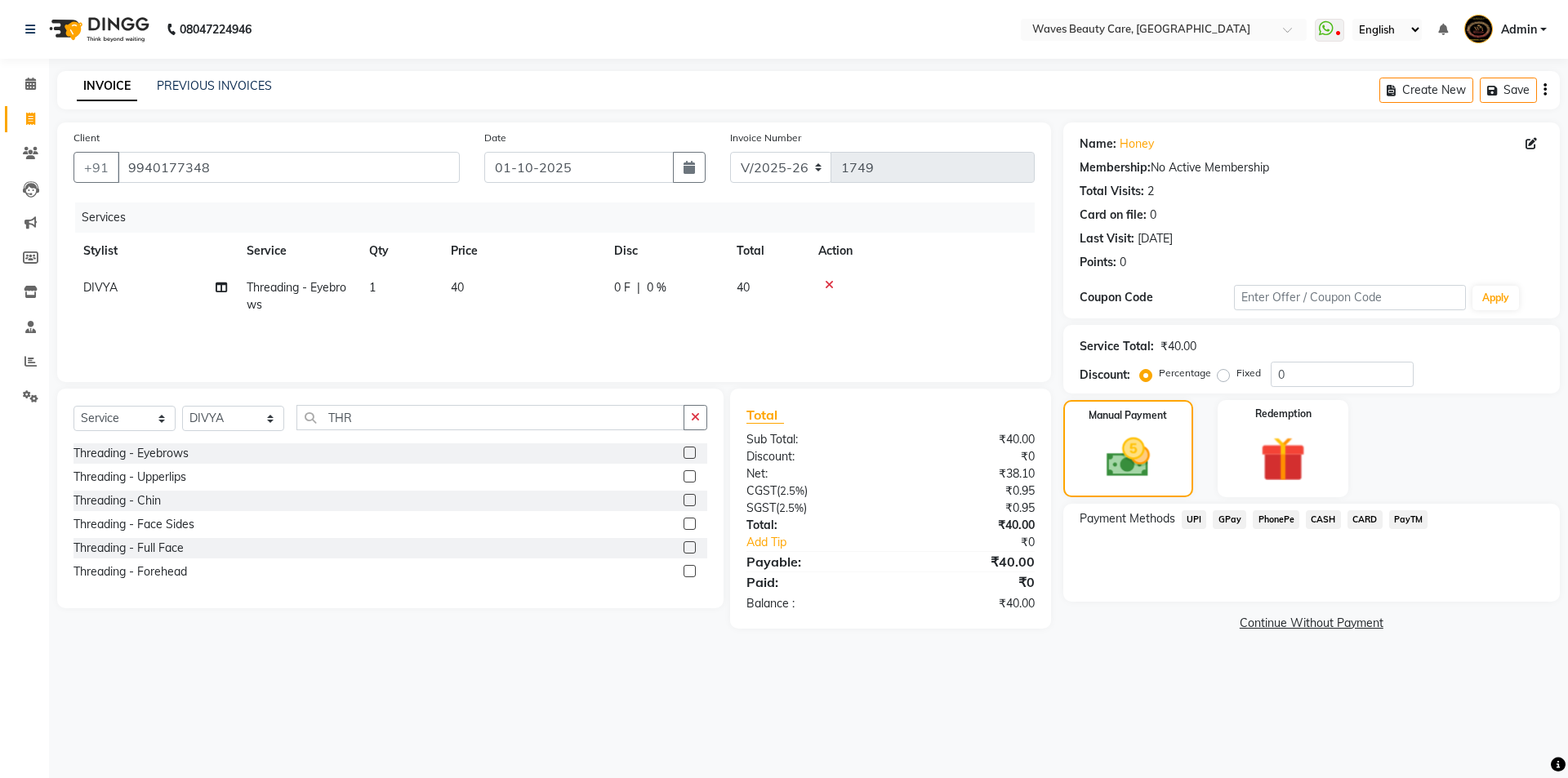
click at [1219, 519] on span "GPay" at bounding box center [1230, 519] width 34 height 19
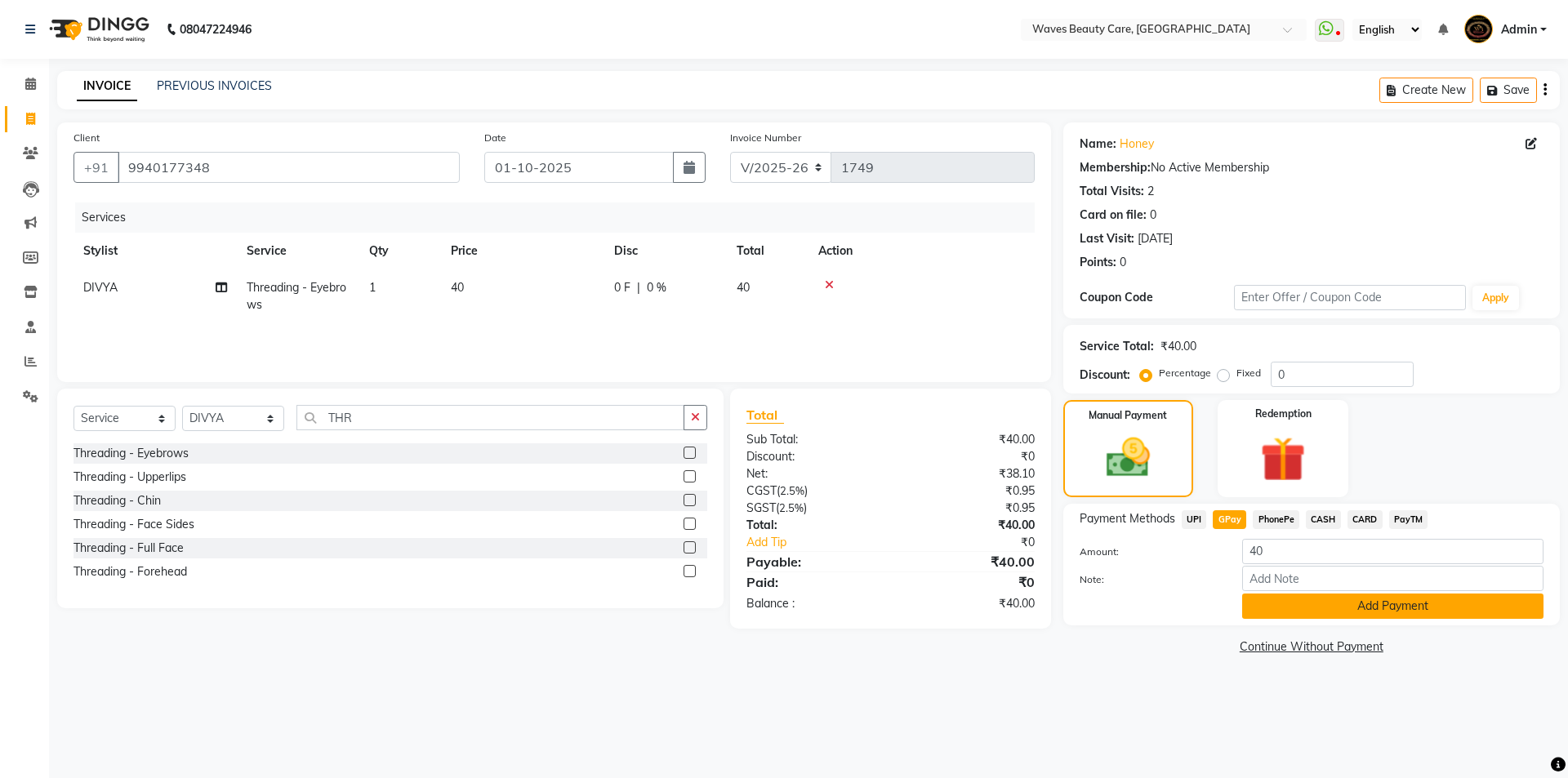
click at [1259, 609] on button "Add Payment" at bounding box center [1393, 607] width 301 height 26
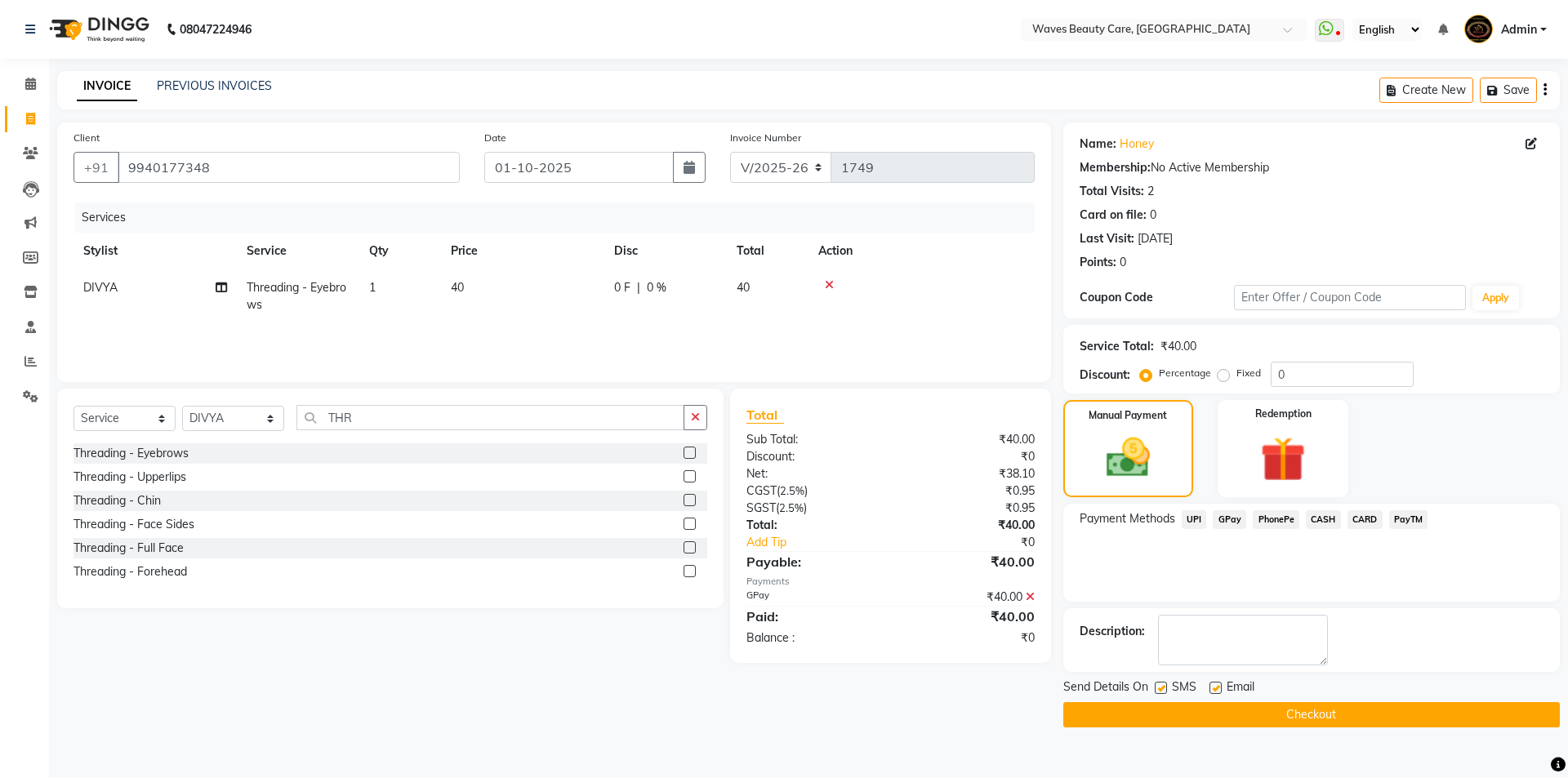
click at [1237, 721] on button "Checkout" at bounding box center [1311, 716] width 497 height 26
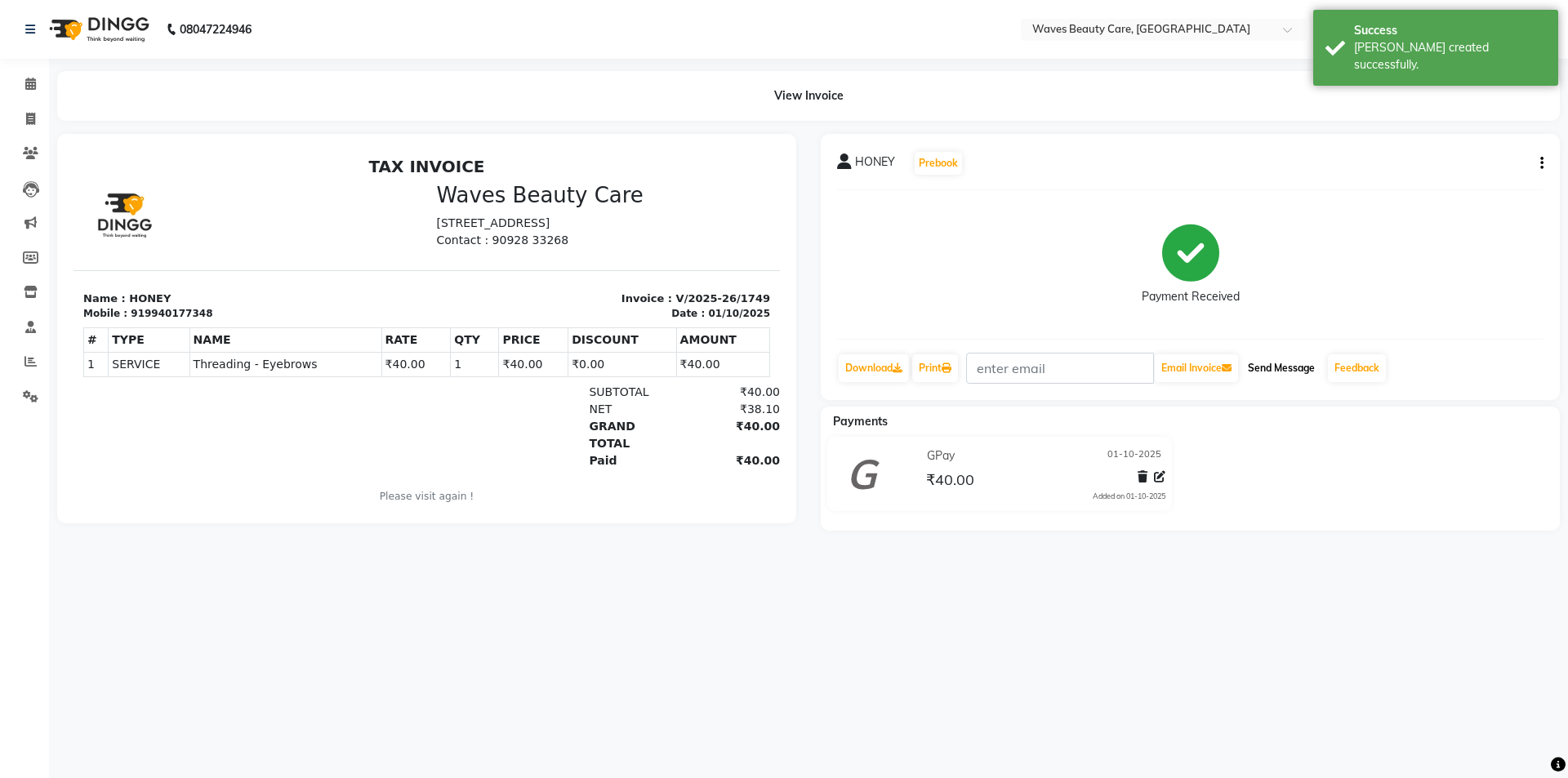
click at [1286, 368] on button "Send Message" at bounding box center [1282, 369] width 80 height 28
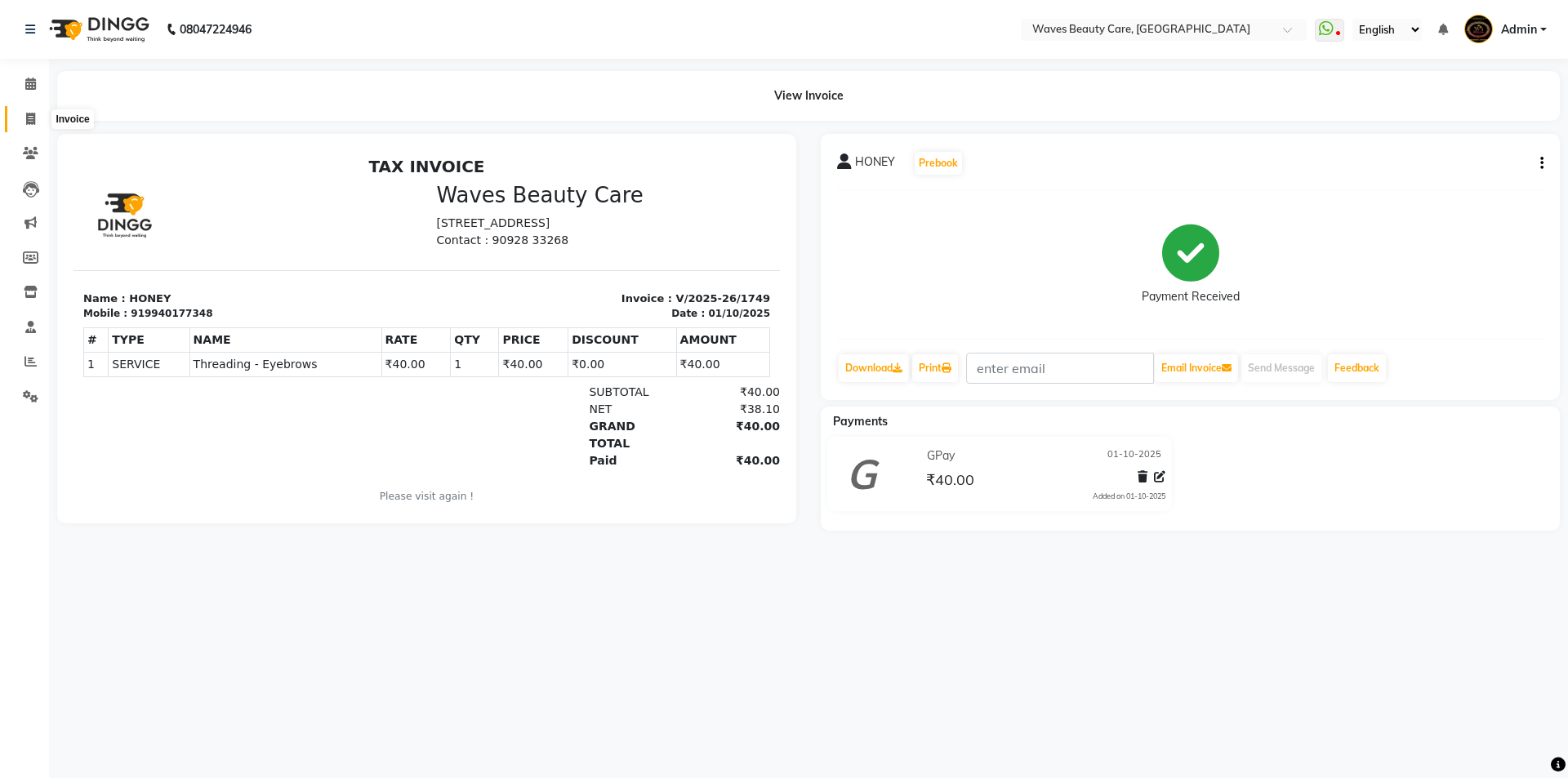
click at [33, 118] on icon at bounding box center [30, 119] width 9 height 12
select select "service"
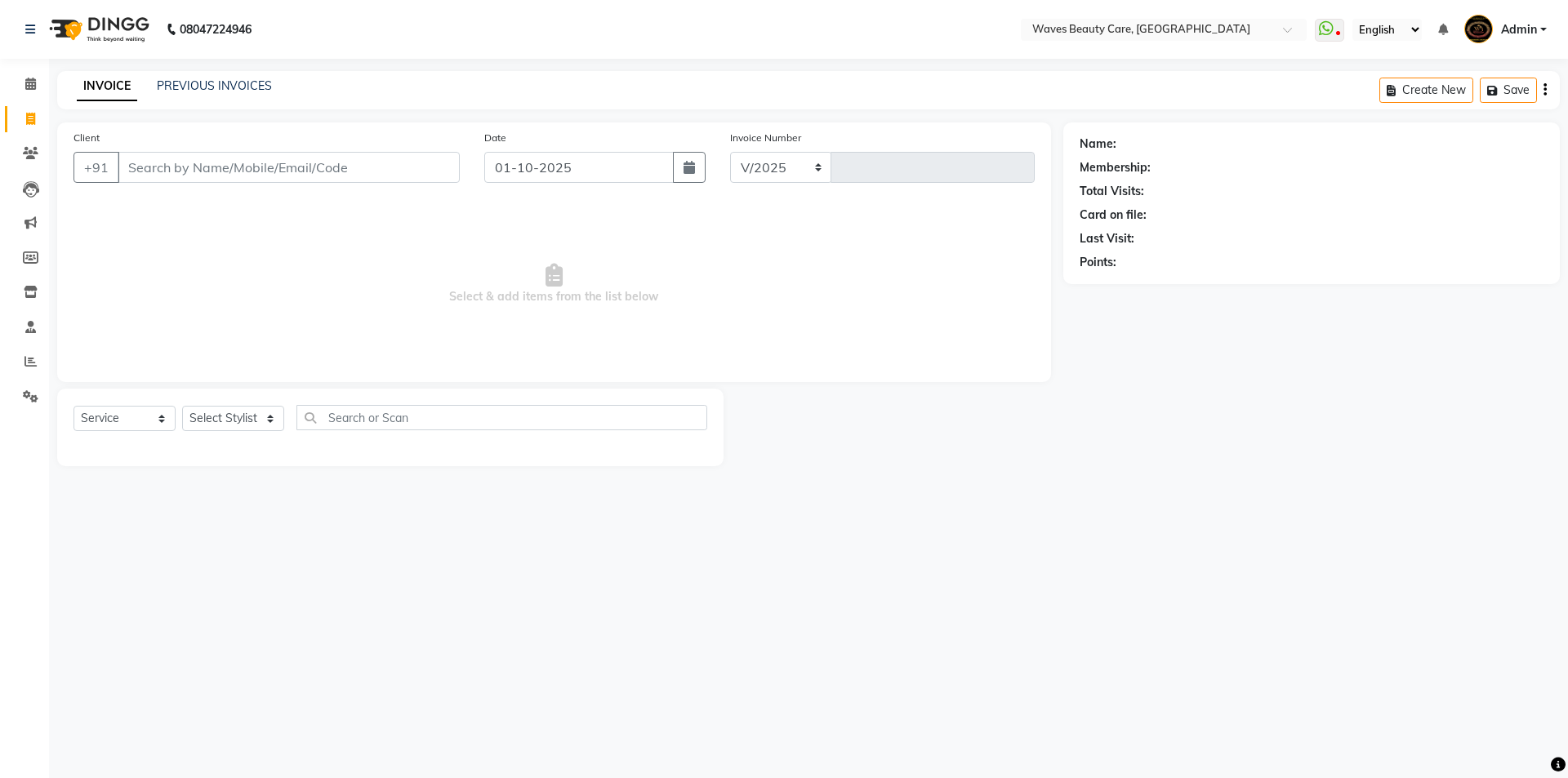
select select "5946"
type input "1750"
click at [139, 178] on input "Client" at bounding box center [288, 167] width 342 height 31
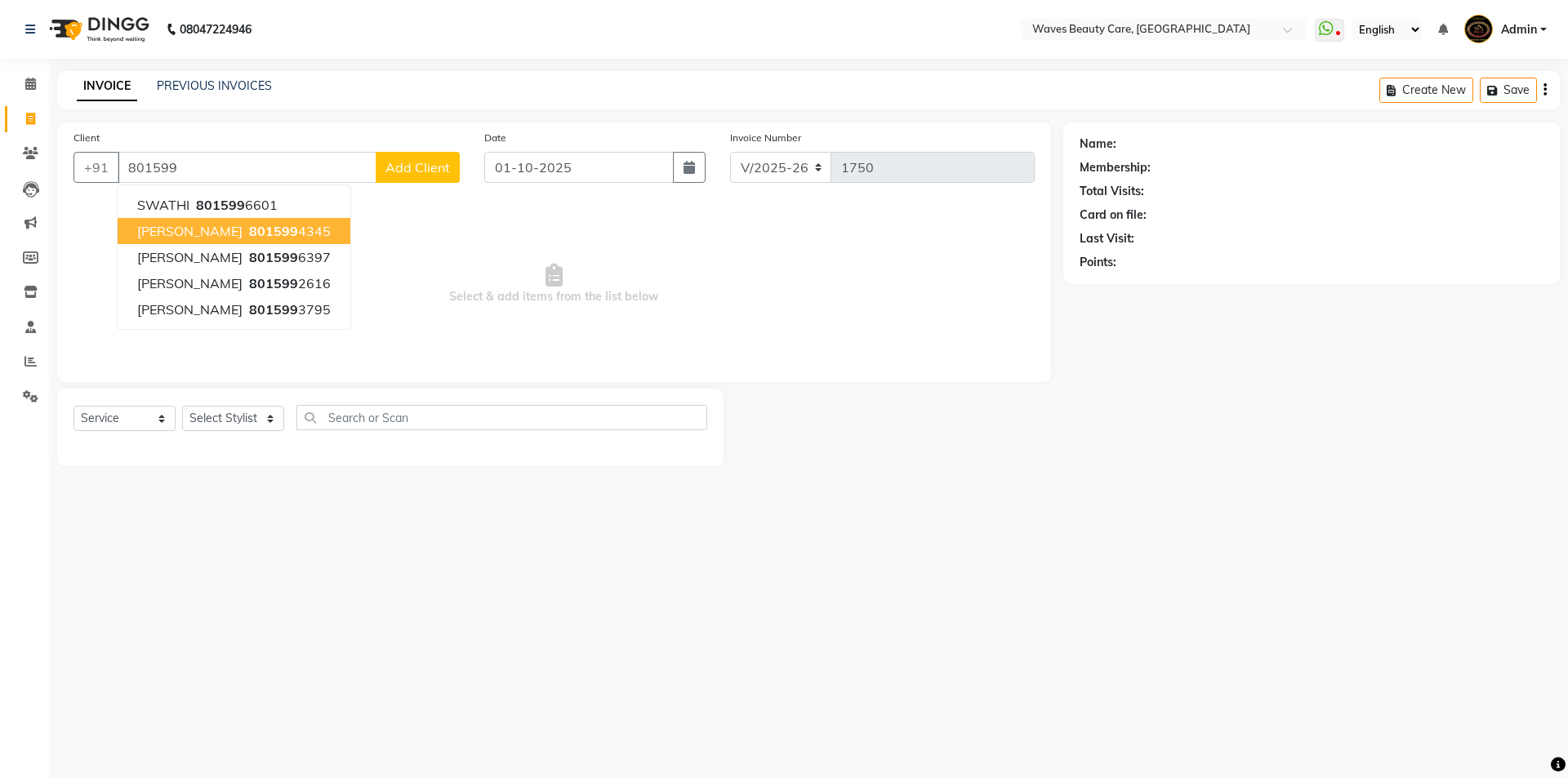
click at [176, 241] on button "[PERSON_NAME] 801599 4345" at bounding box center [234, 231] width 233 height 26
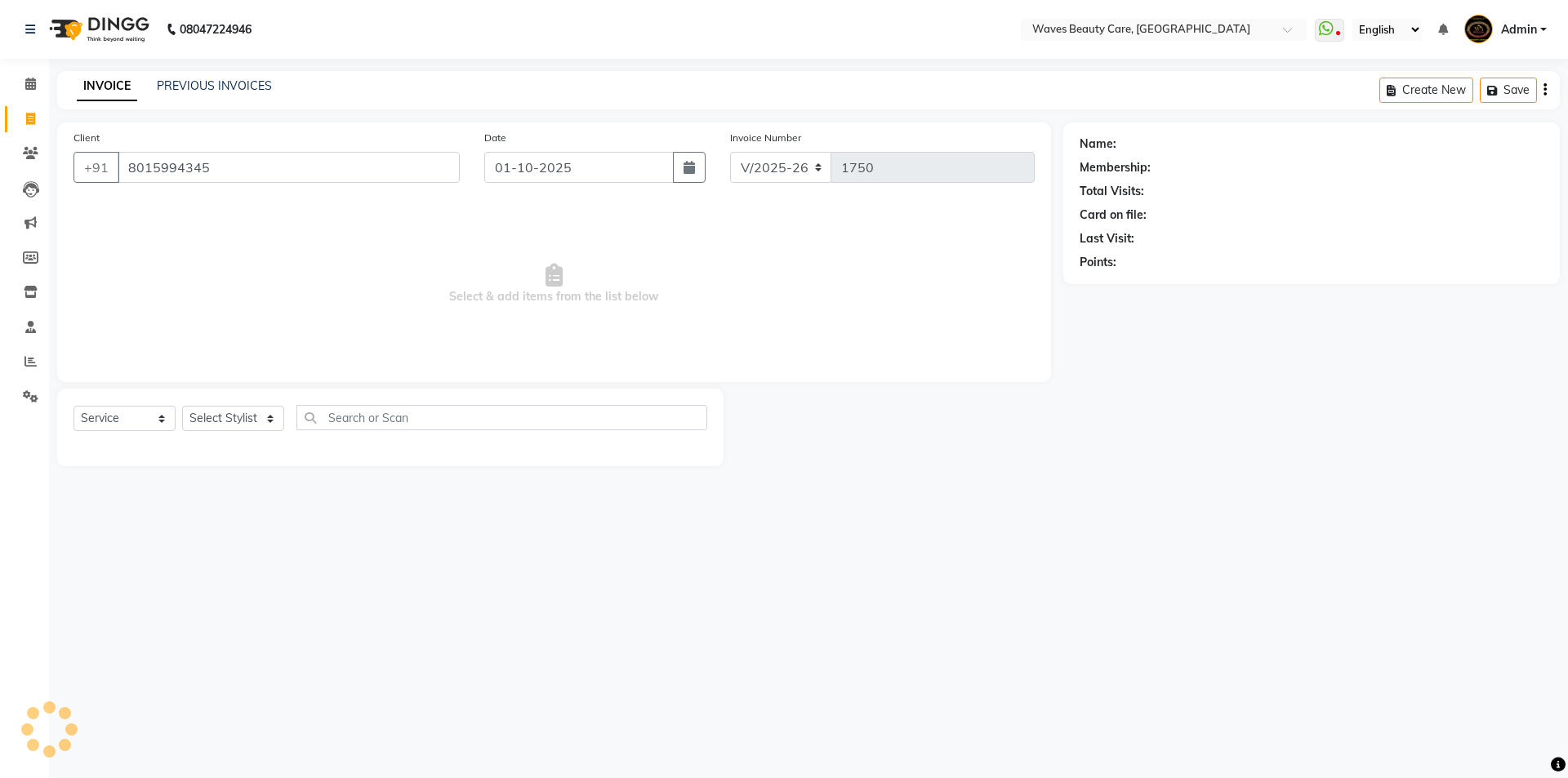
type input "8015994345"
click at [219, 428] on select "Select Stylist ANJU DIVYA Yoganandhi [PERSON_NAME]" at bounding box center [233, 419] width 102 height 26
select select "66638"
click at [182, 406] on select "Select Stylist ANJU DIVYA Yoganandhi [PERSON_NAME]" at bounding box center [233, 419] width 102 height 26
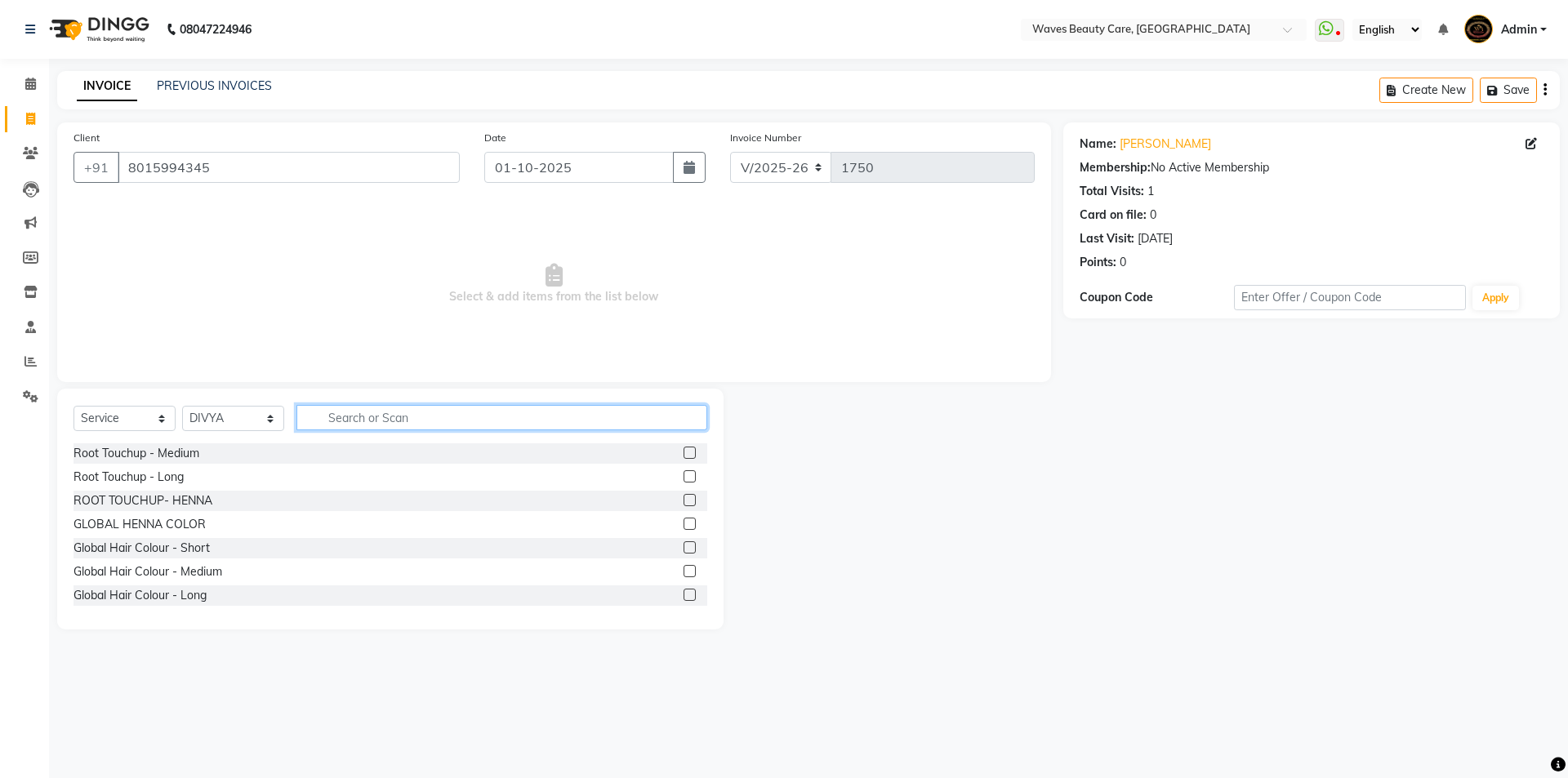
click at [380, 421] on input "text" at bounding box center [502, 418] width 411 height 26
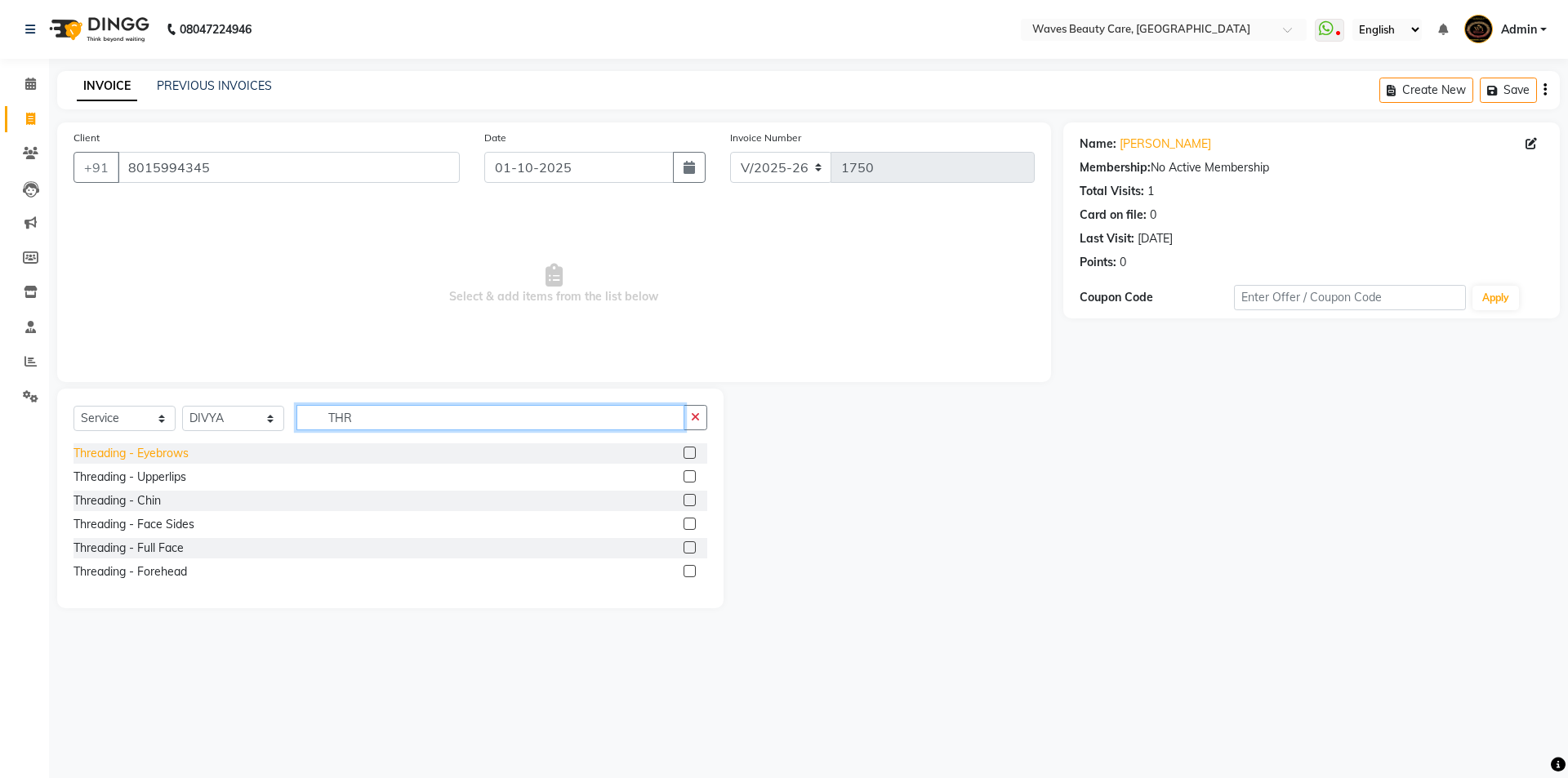
type input "THR"
click at [100, 456] on div "Threading - Eyebrows" at bounding box center [131, 453] width 115 height 17
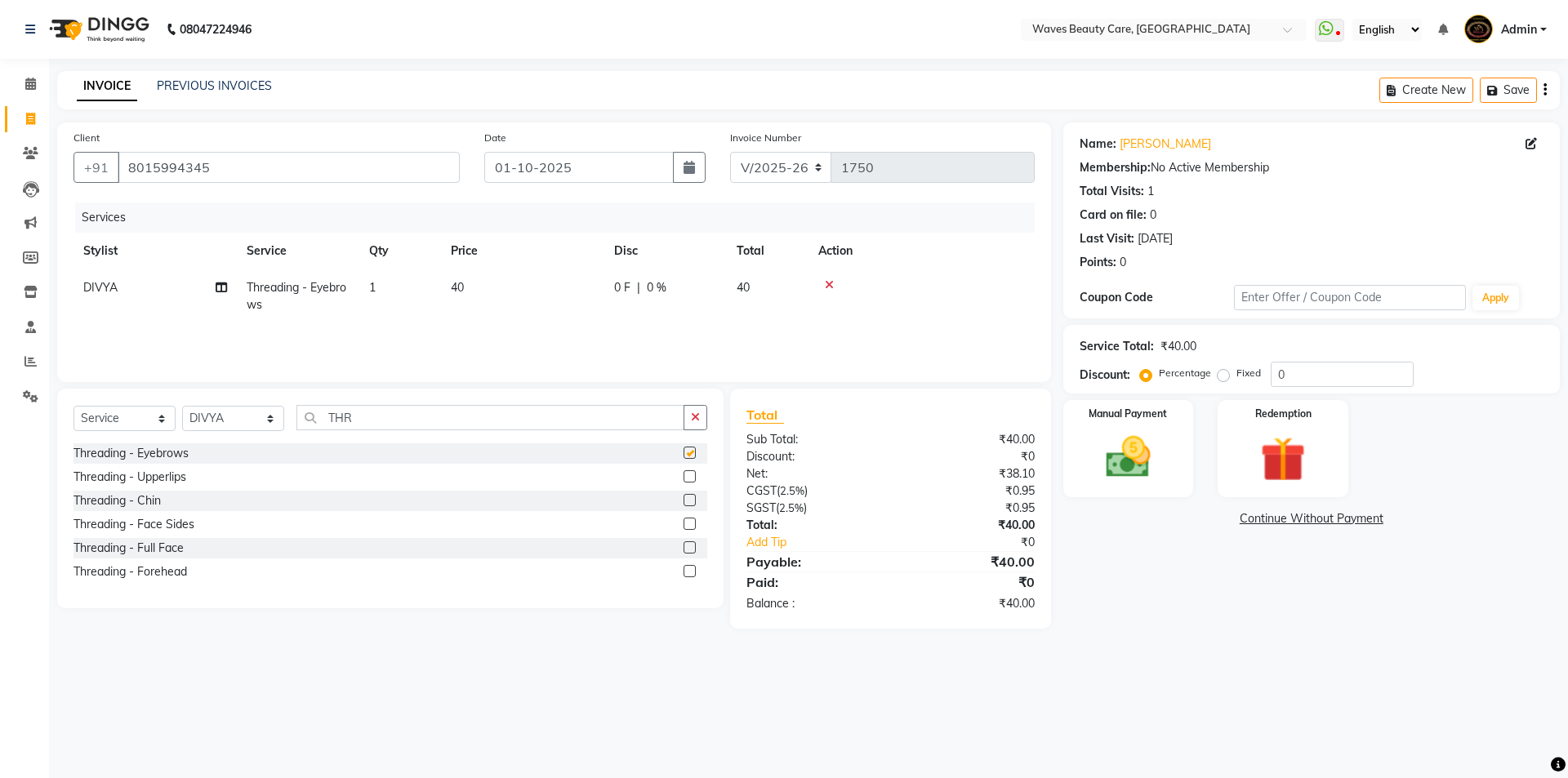
checkbox input "false"
click at [1163, 462] on img at bounding box center [1128, 457] width 76 height 54
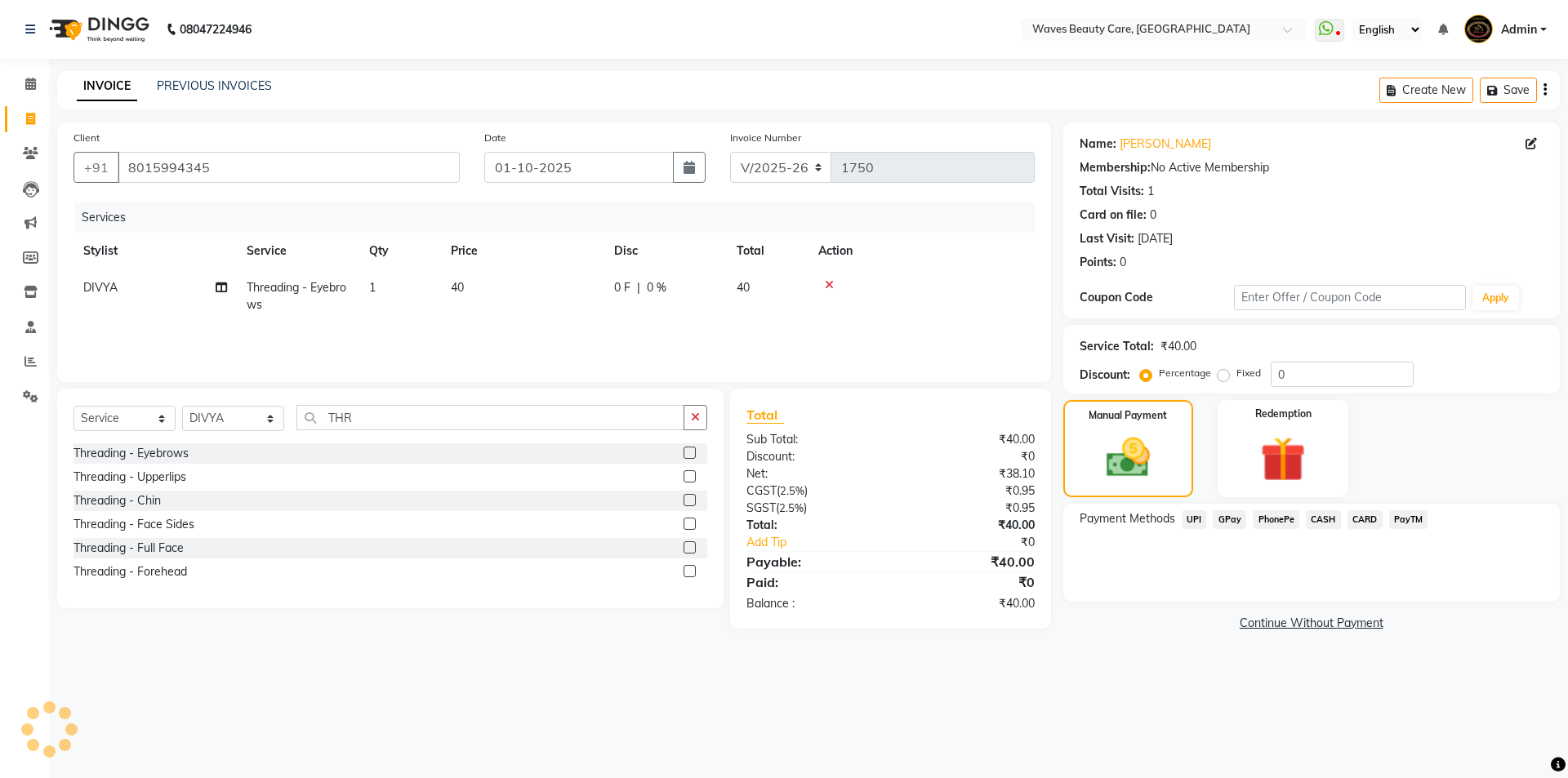
click at [1308, 521] on span "CASH" at bounding box center [1323, 519] width 35 height 19
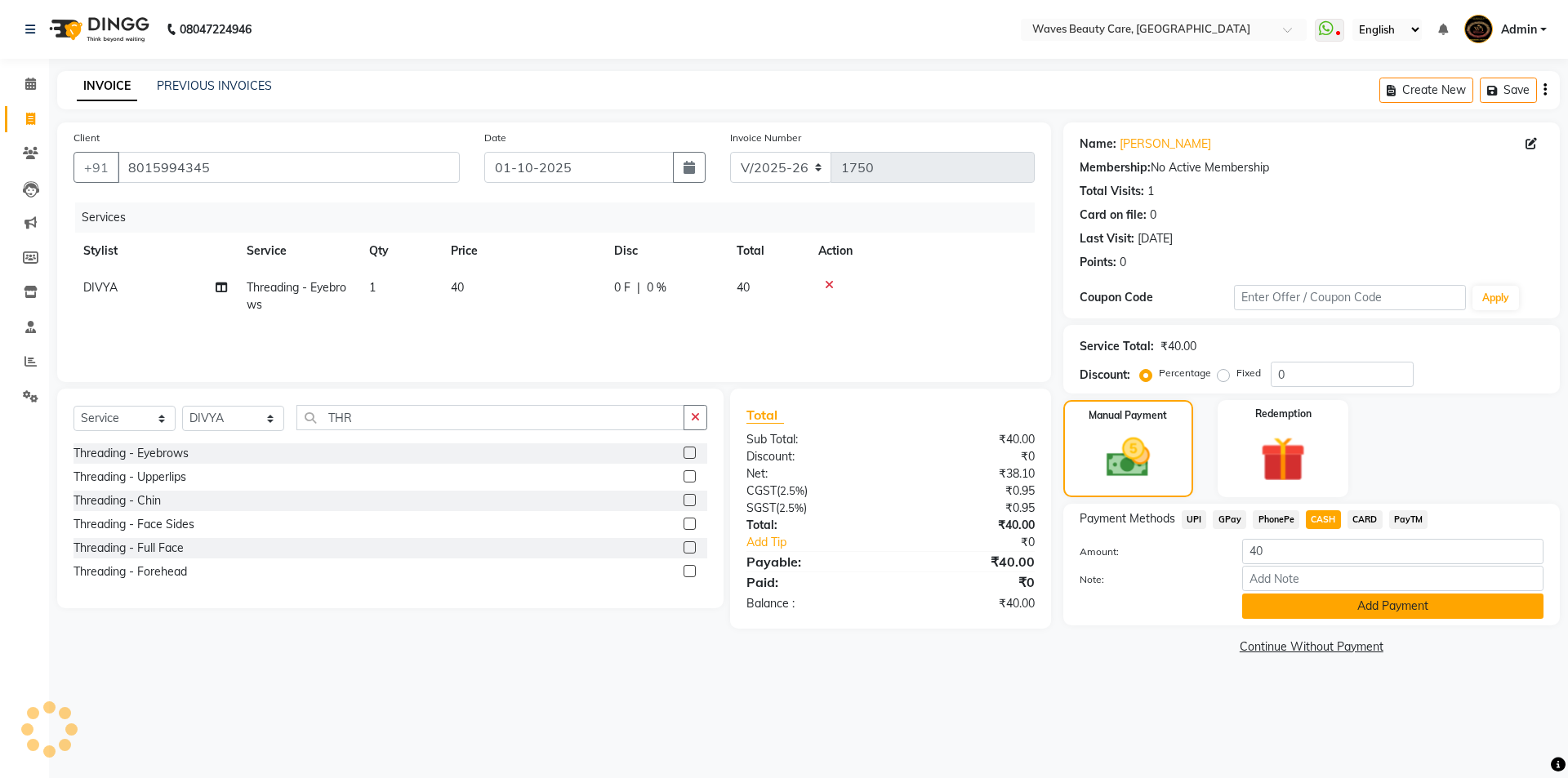
click at [1280, 611] on button "Add Payment" at bounding box center [1393, 607] width 301 height 26
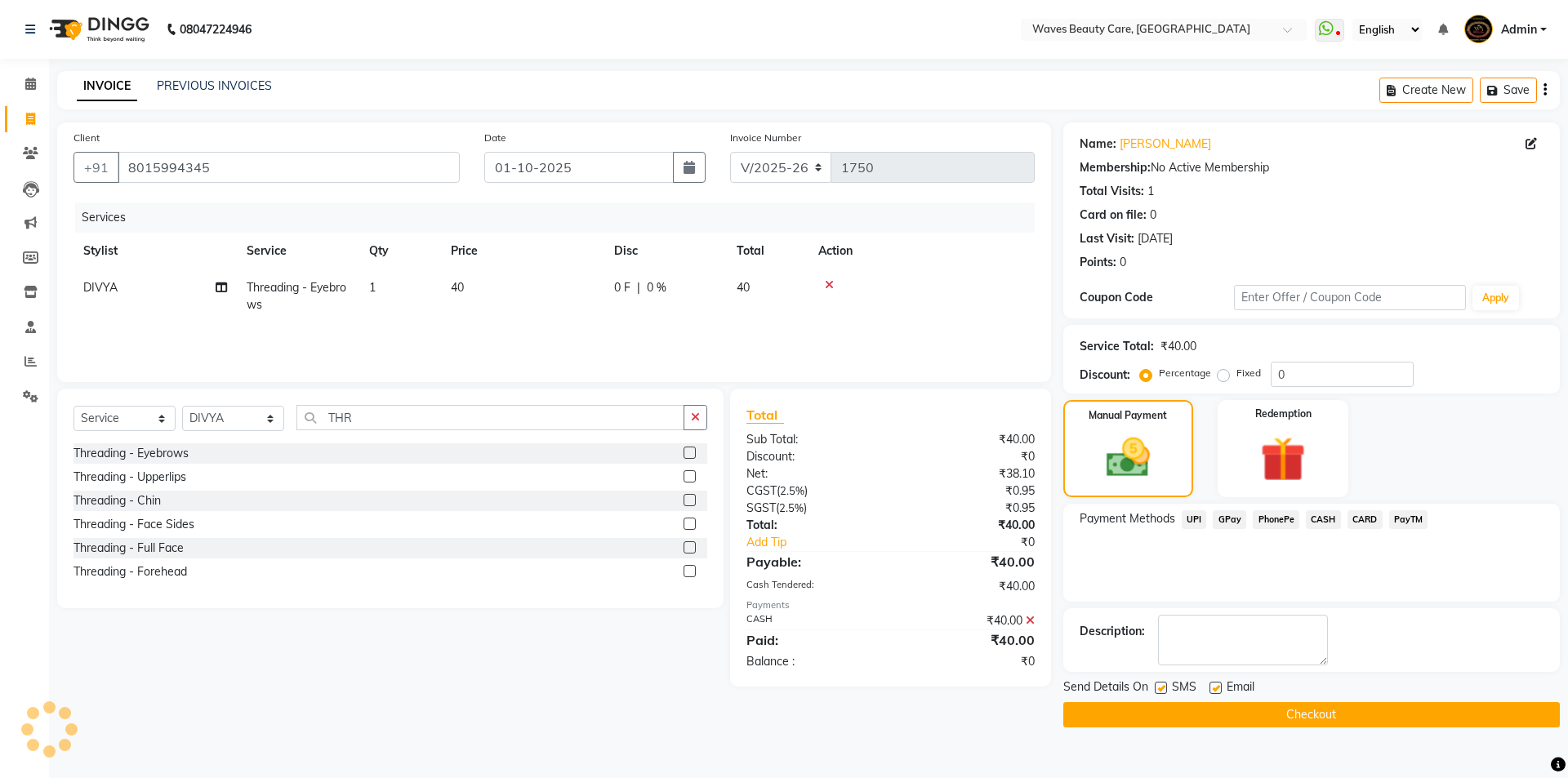
click at [1247, 706] on button "Checkout" at bounding box center [1311, 716] width 497 height 26
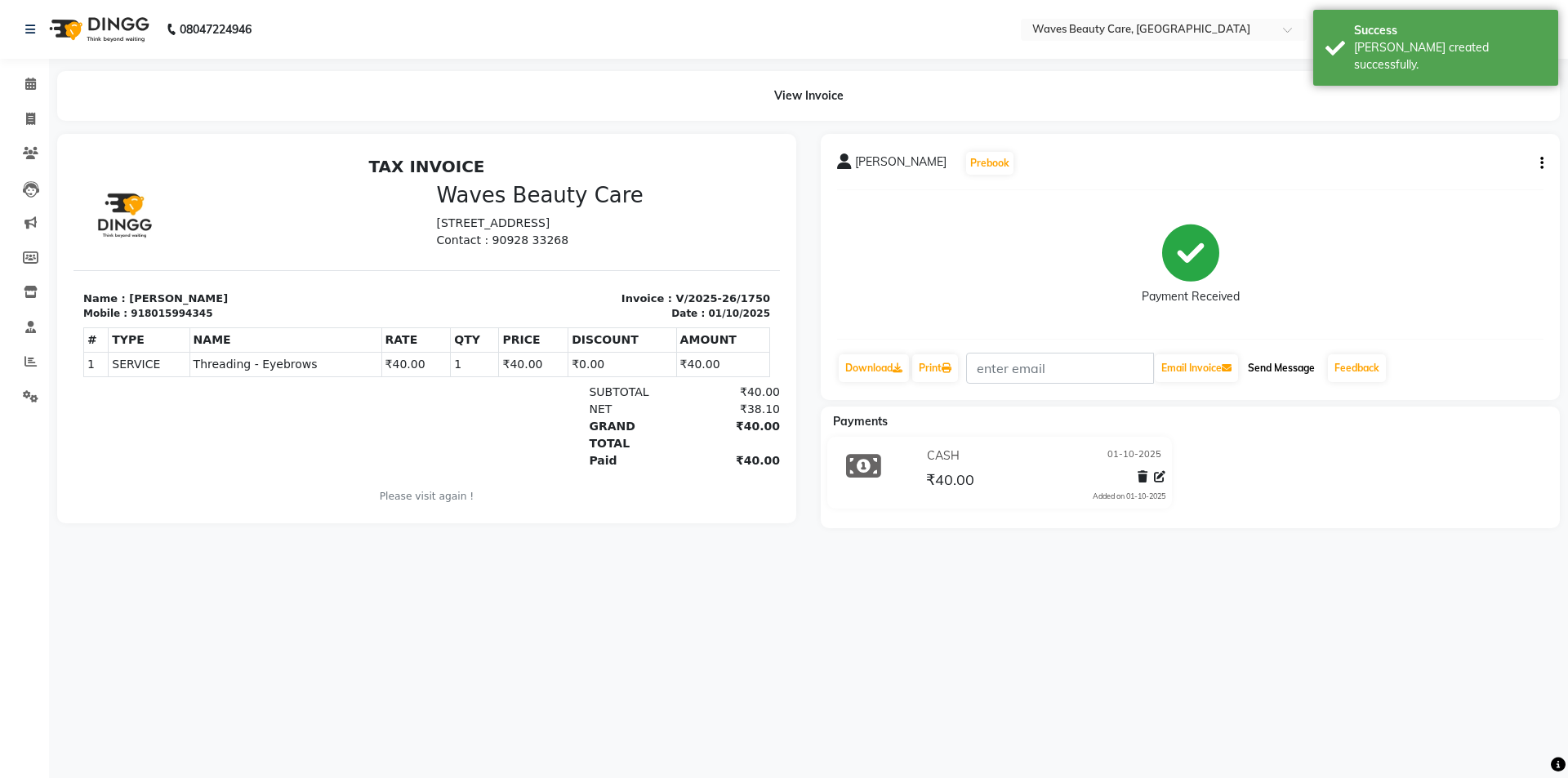
click at [1285, 360] on button "Send Message" at bounding box center [1282, 369] width 80 height 28
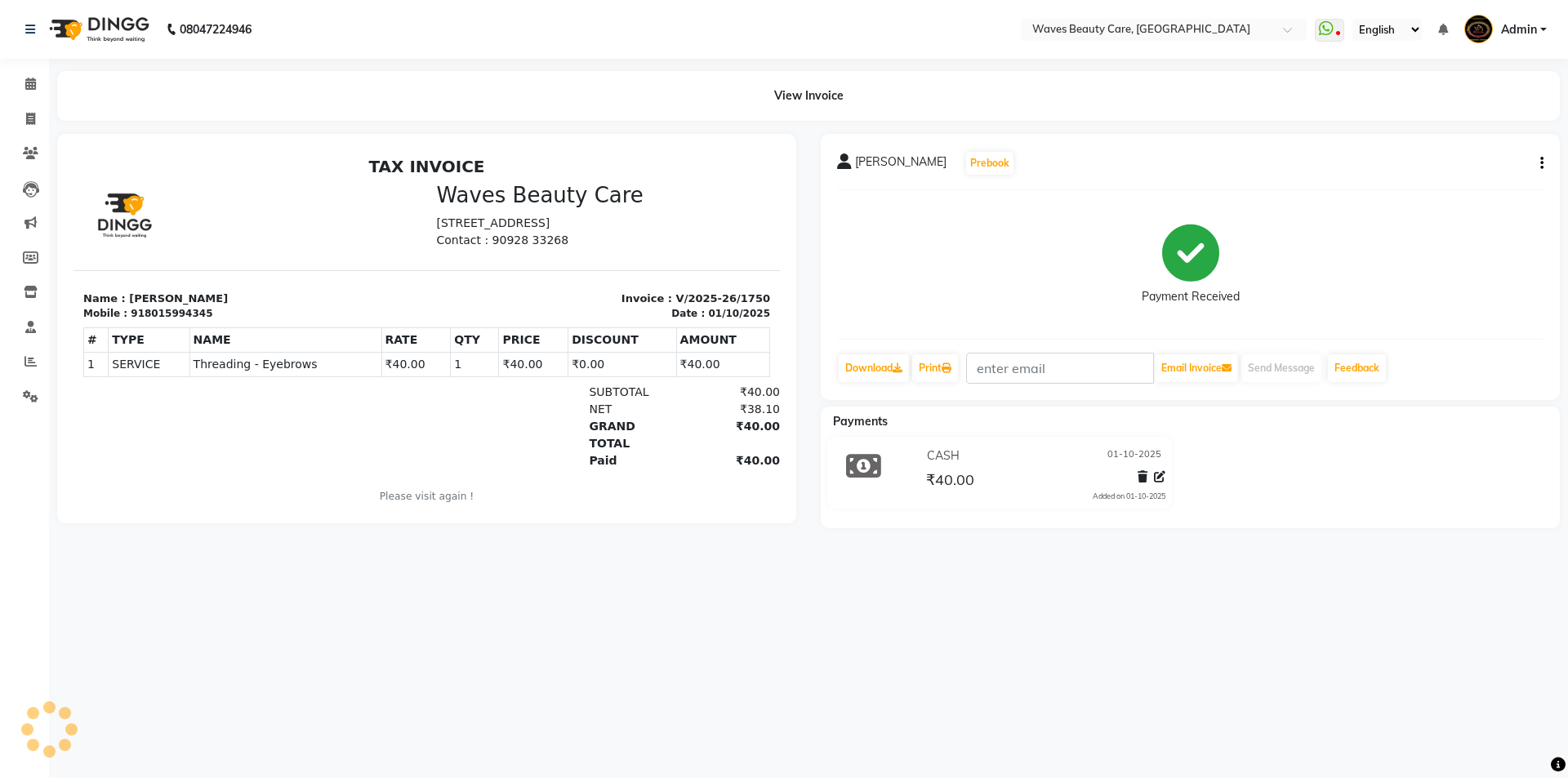
click at [1293, 354] on div "Send Message" at bounding box center [1282, 368] width 83 height 31
drag, startPoint x: 32, startPoint y: 116, endPoint x: 32, endPoint y: 127, distance: 11.0
click at [32, 116] on icon at bounding box center [30, 119] width 9 height 12
select select "service"
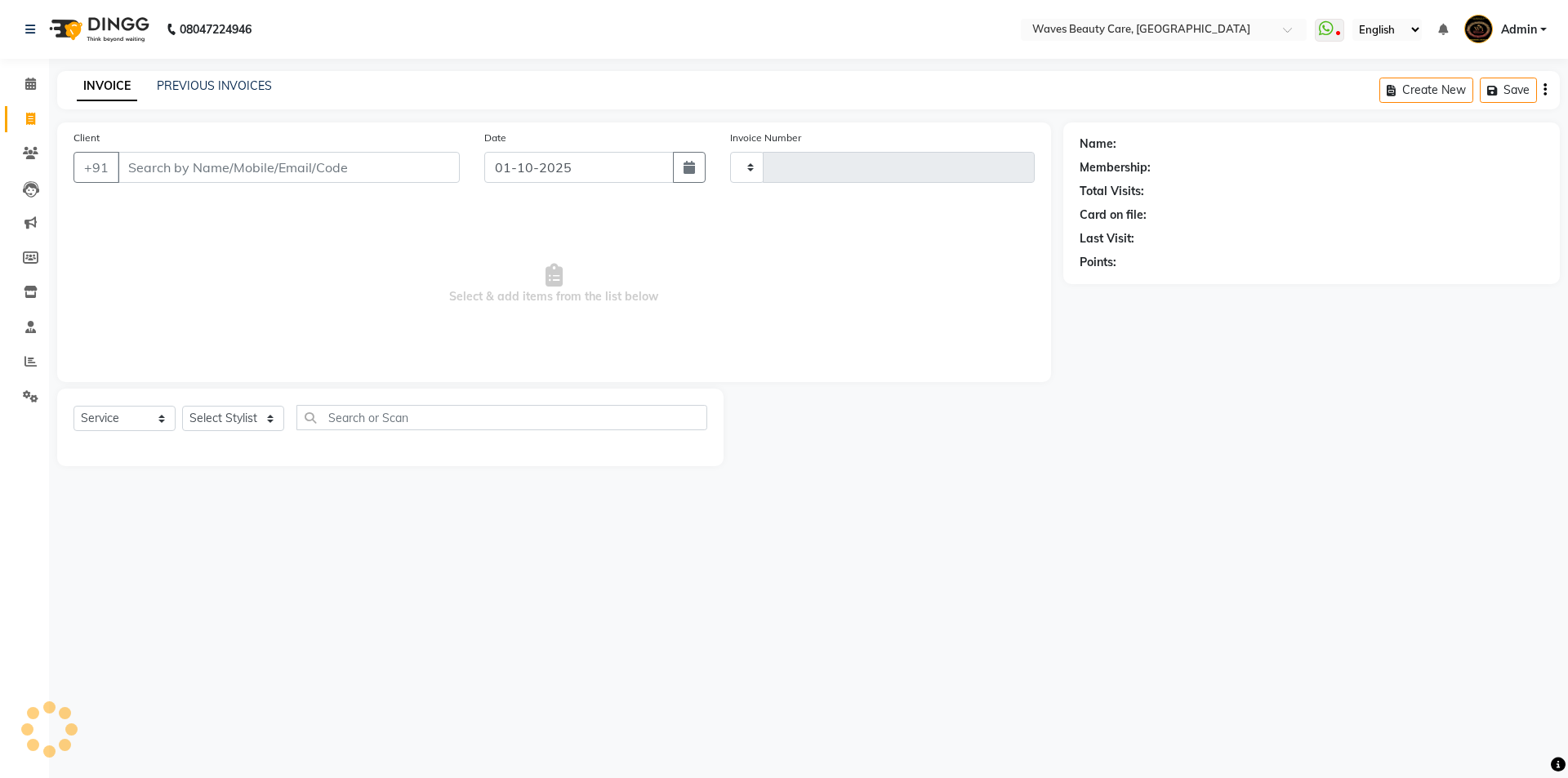
type input "1751"
select select "5946"
click at [230, 421] on select "Select Stylist ANJU DIVYA Yoganandhi [PERSON_NAME]" at bounding box center [233, 419] width 102 height 26
select select "66638"
click at [182, 406] on select "Select Stylist ANJU DIVYA Yoganandhi [PERSON_NAME]" at bounding box center [233, 419] width 102 height 26
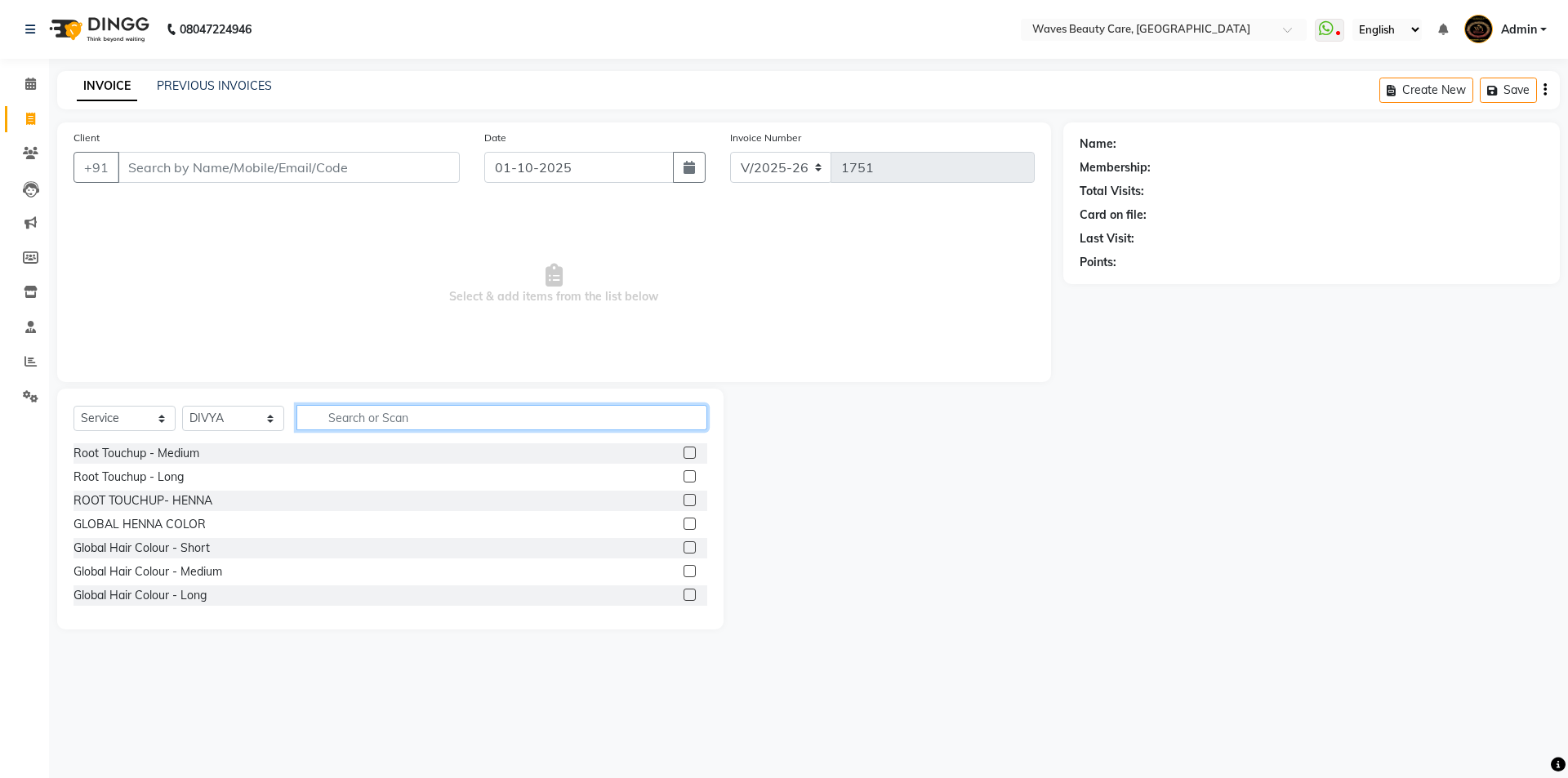
click at [360, 420] on input "text" at bounding box center [502, 418] width 411 height 26
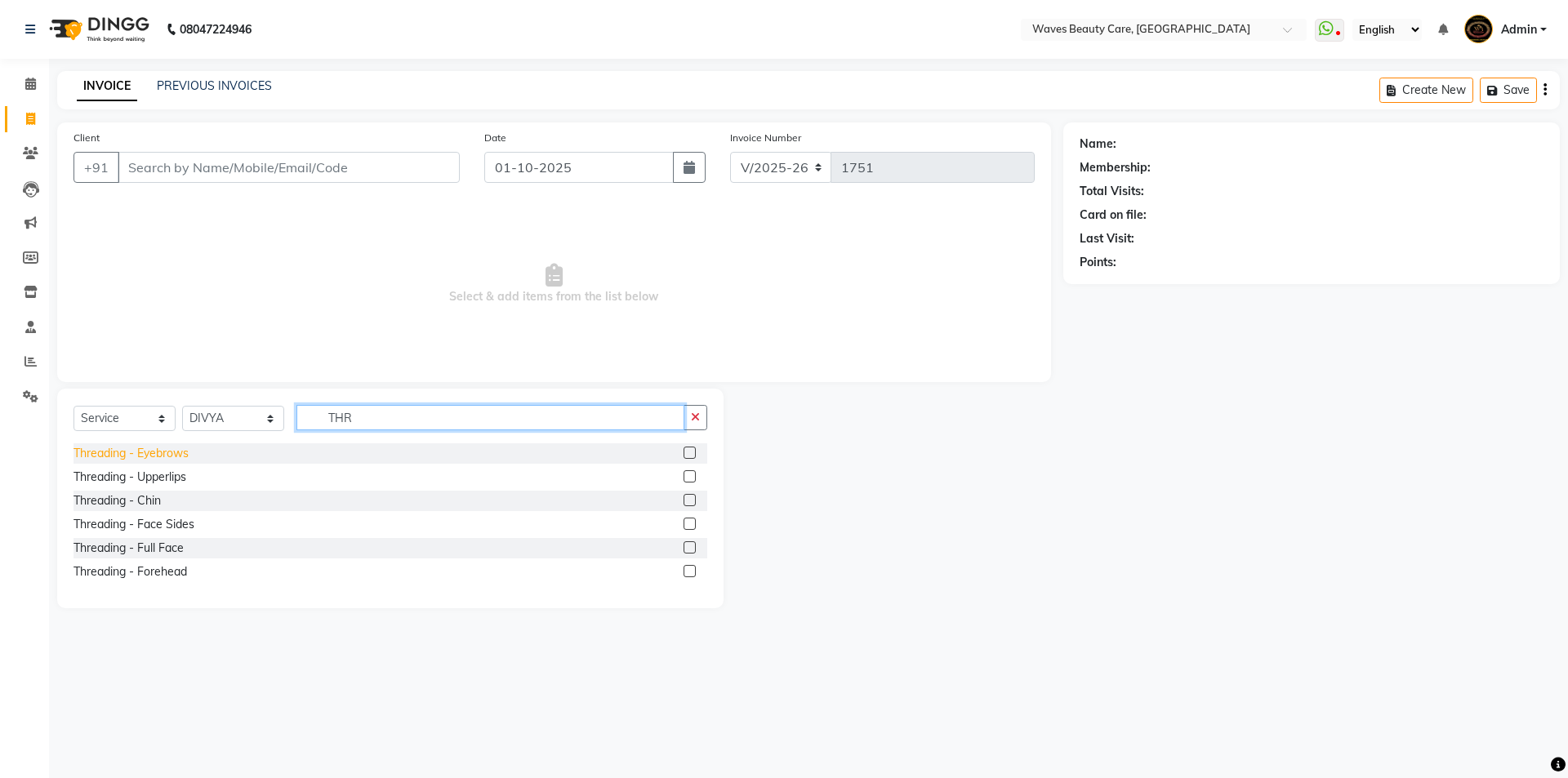
type input "THR"
click at [147, 458] on div "Threading - Eyebrows" at bounding box center [131, 453] width 115 height 17
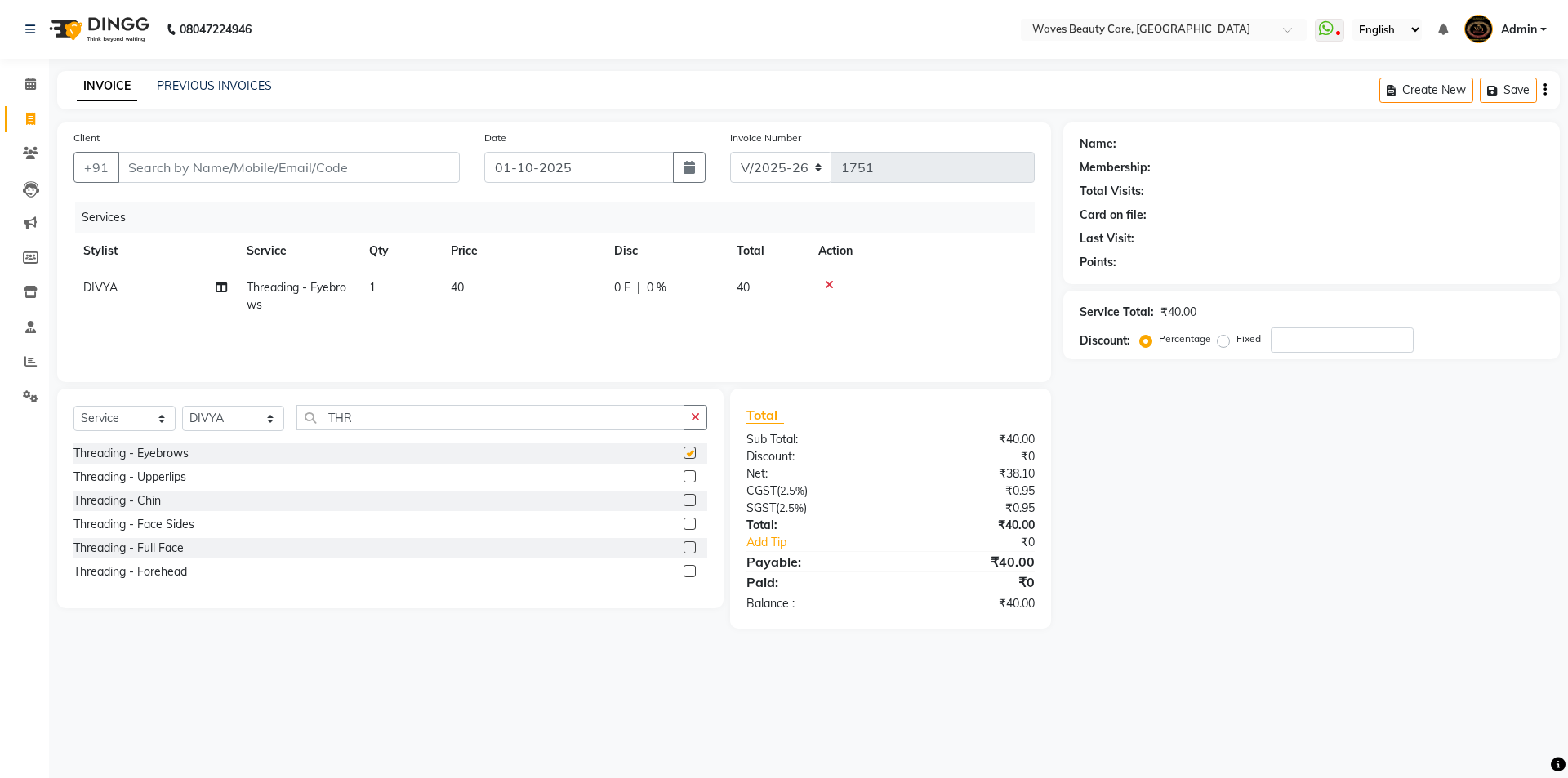
checkbox input "false"
click at [176, 574] on div "Threading - Forehead" at bounding box center [130, 572] width 114 height 17
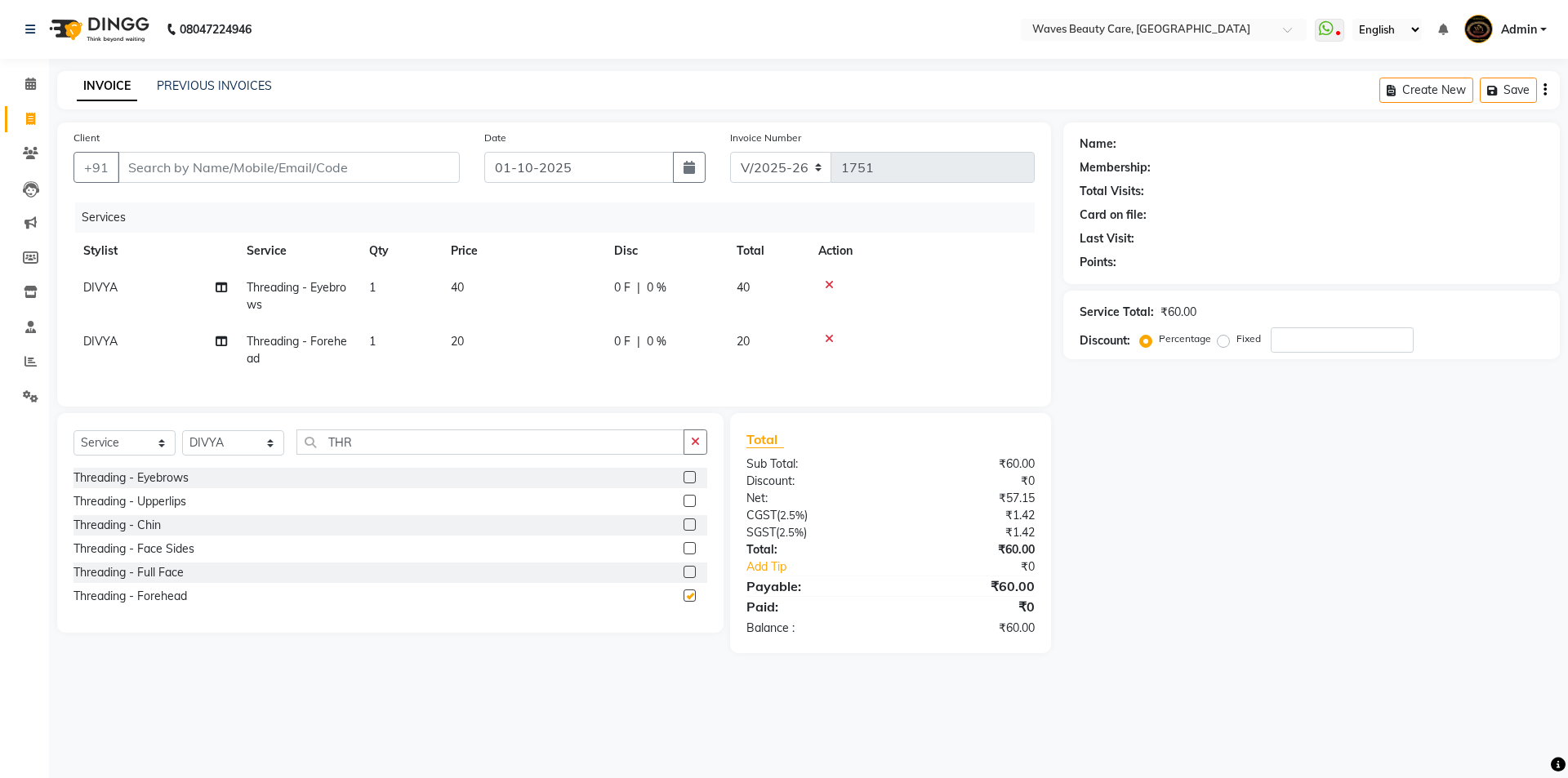
checkbox input "false"
click at [220, 153] on input "Client" at bounding box center [288, 167] width 342 height 31
type input "8"
type input "0"
type input "8754534019"
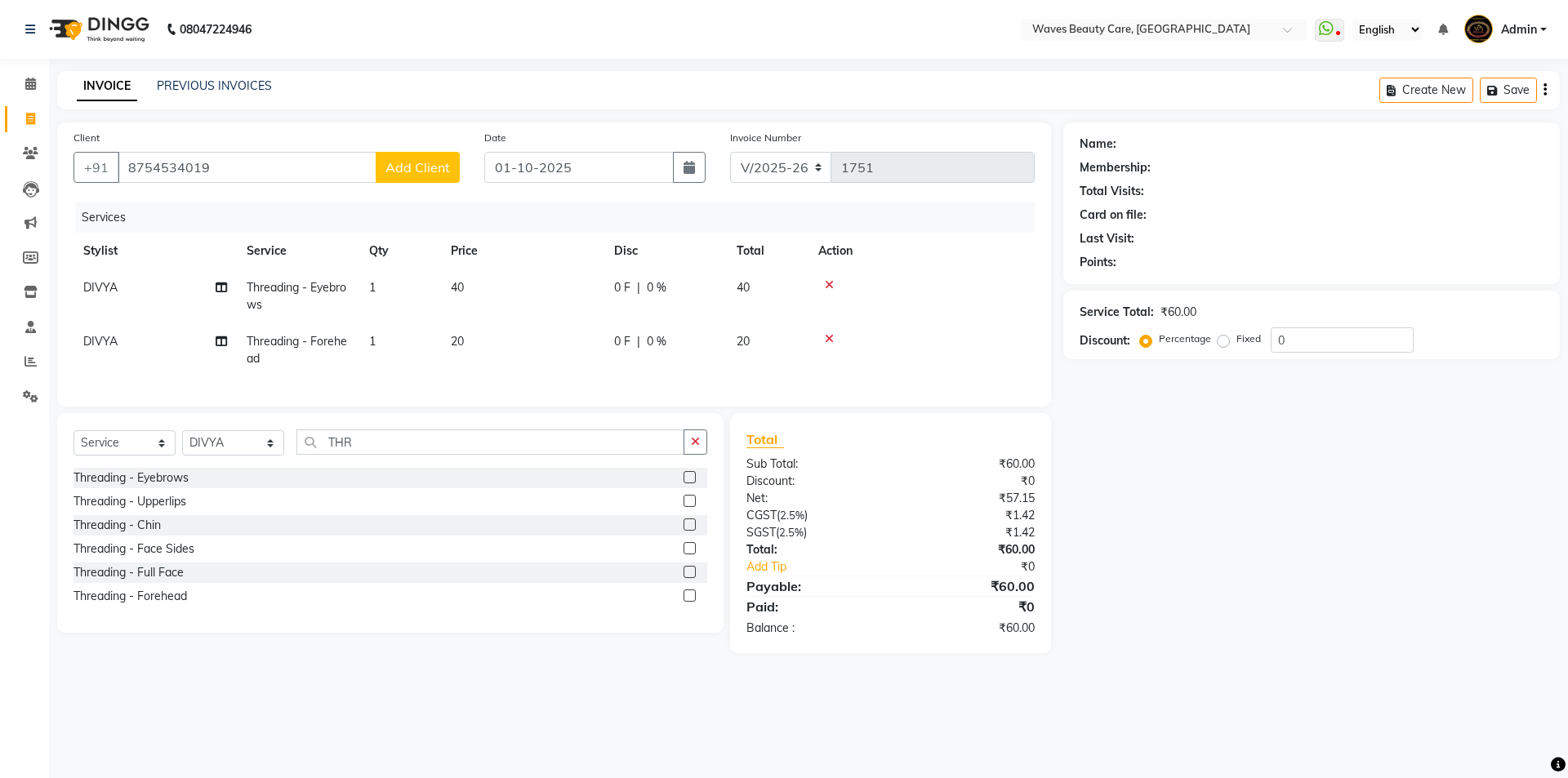
click at [436, 161] on span "Add Client" at bounding box center [417, 167] width 64 height 16
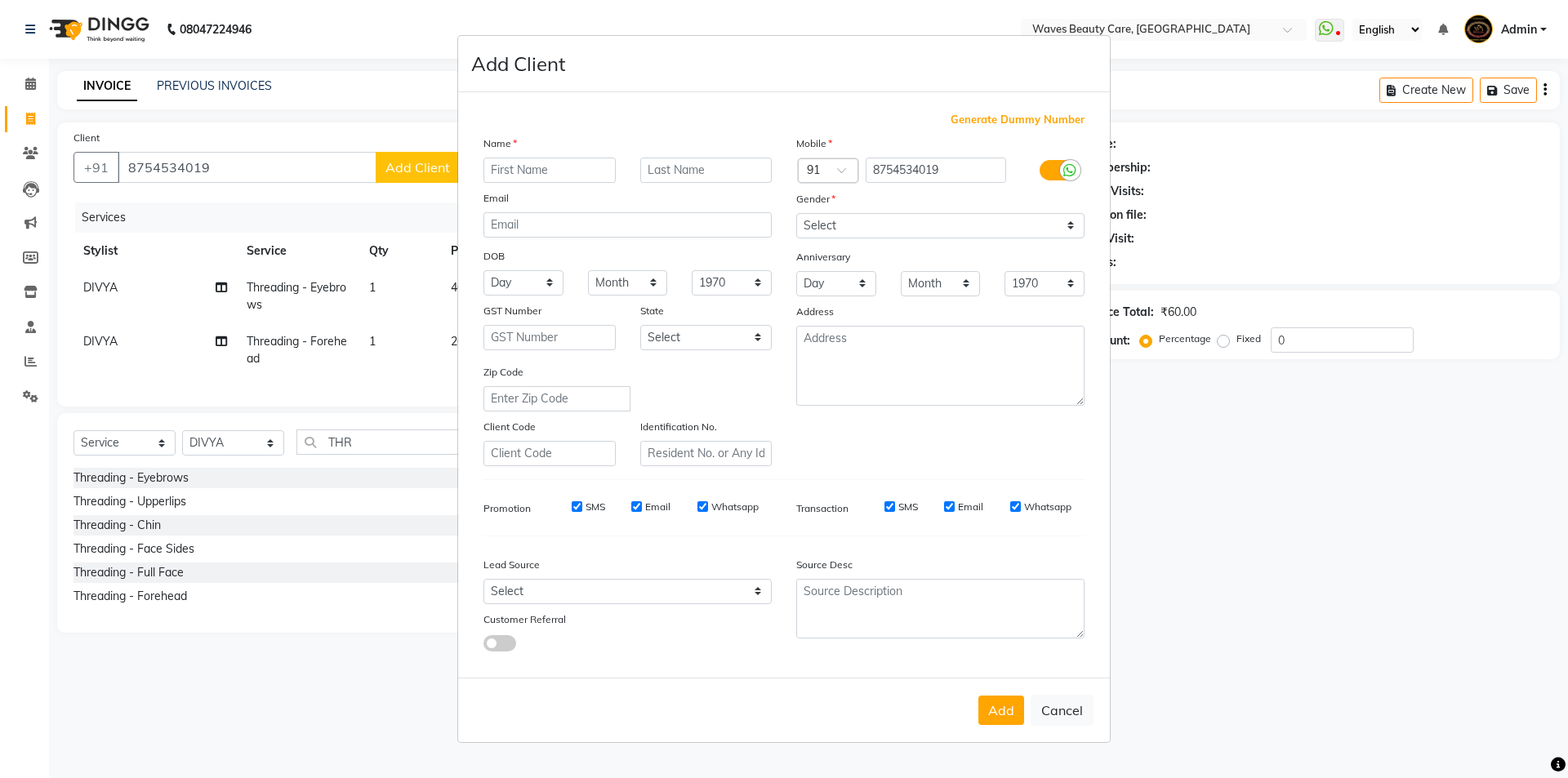
click at [511, 174] on input "text" at bounding box center [550, 170] width 133 height 26
type input "DIVYA"
click at [946, 221] on select "Select [DEMOGRAPHIC_DATA] [DEMOGRAPHIC_DATA] Other Prefer Not To Say" at bounding box center [941, 226] width 288 height 26
select select "[DEMOGRAPHIC_DATA]"
click at [797, 213] on select "Select [DEMOGRAPHIC_DATA] [DEMOGRAPHIC_DATA] Other Prefer Not To Say" at bounding box center [941, 226] width 288 height 26
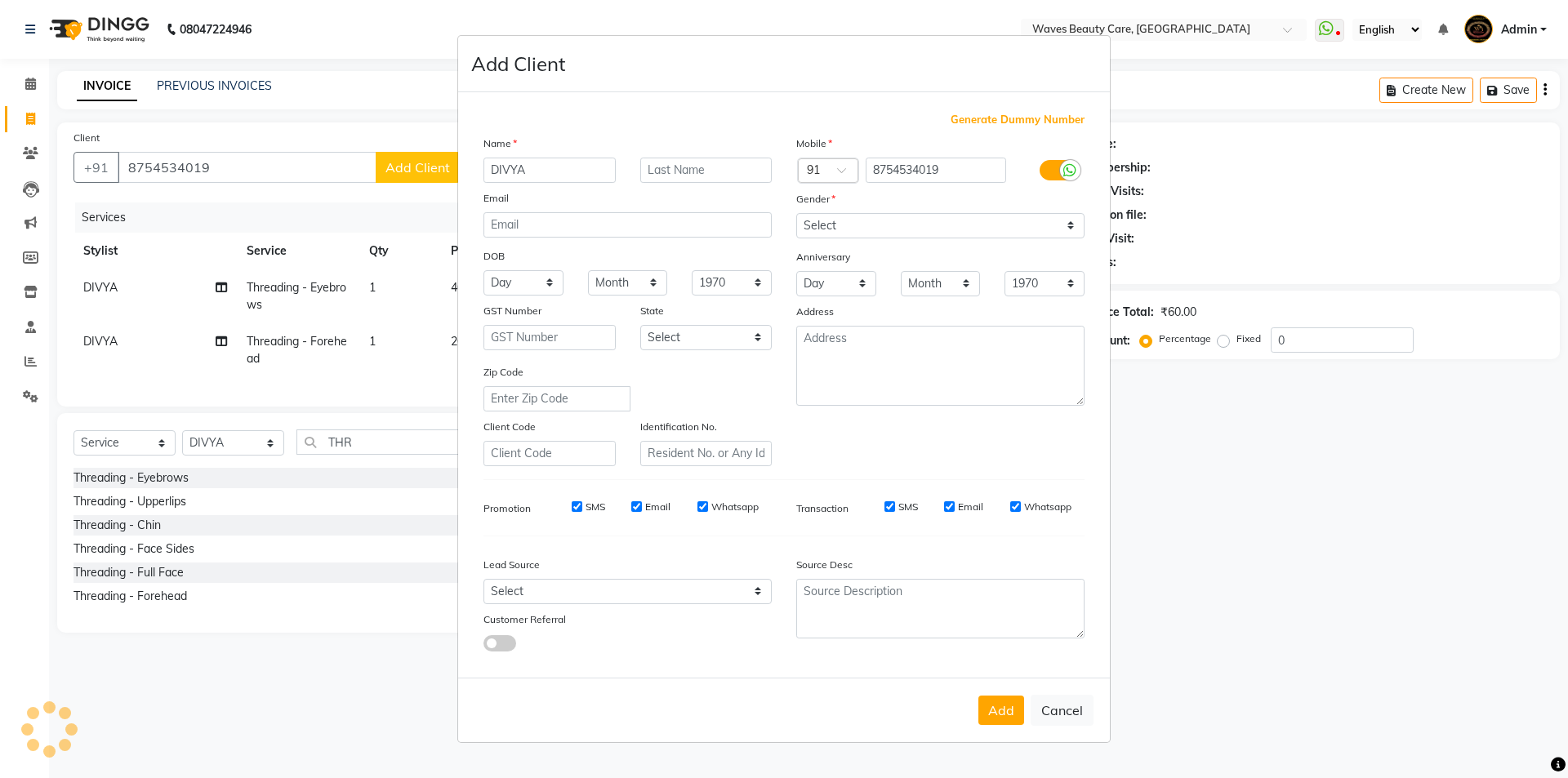
click at [916, 296] on div "Mobile Country Code × 91 8754534019 Gender Select [DEMOGRAPHIC_DATA] [DEMOGRAPH…" at bounding box center [941, 300] width 313 height 332
click at [1014, 710] on button "Add" at bounding box center [1001, 711] width 46 height 30
select select
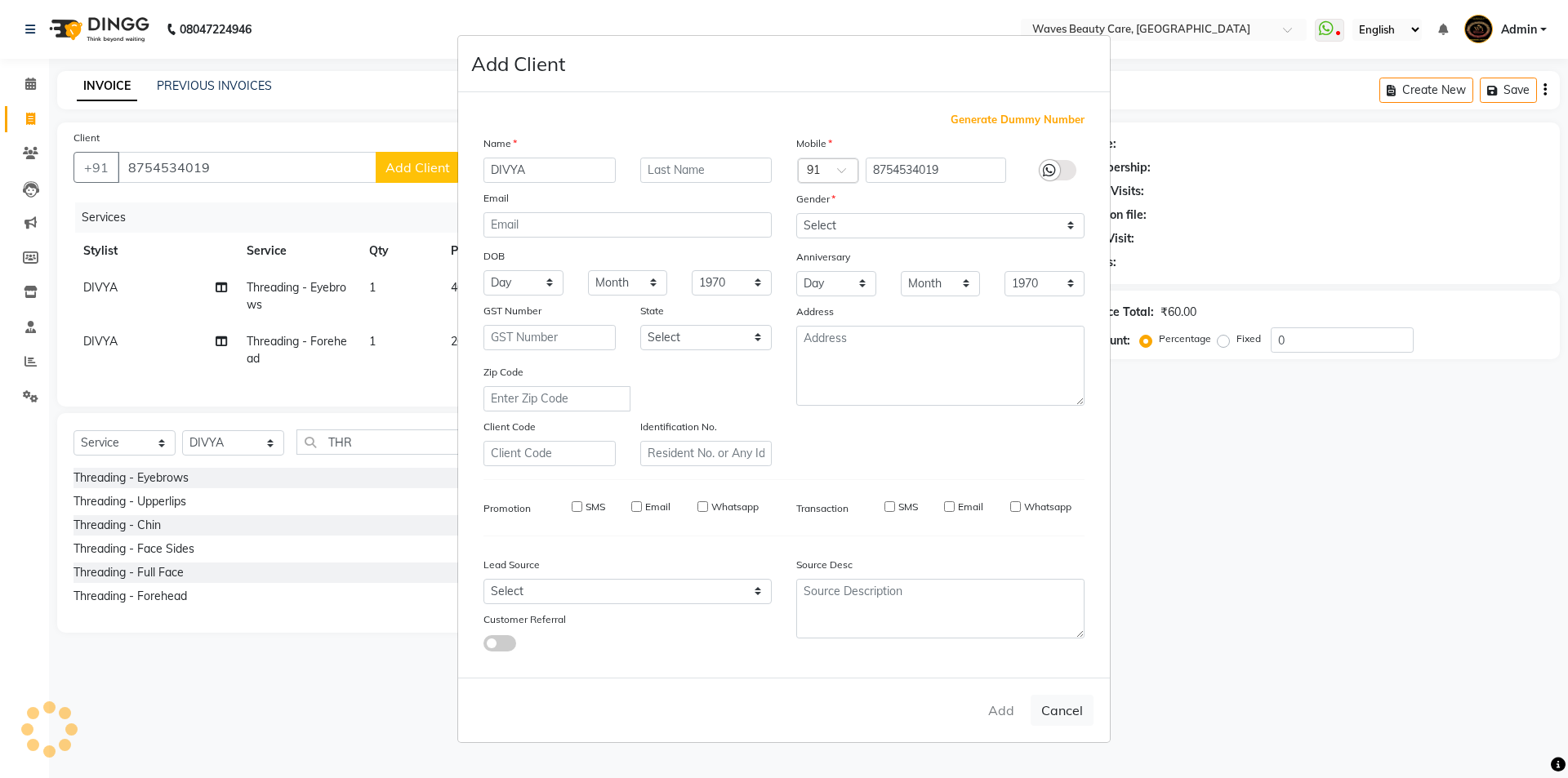
select select
checkbox input "false"
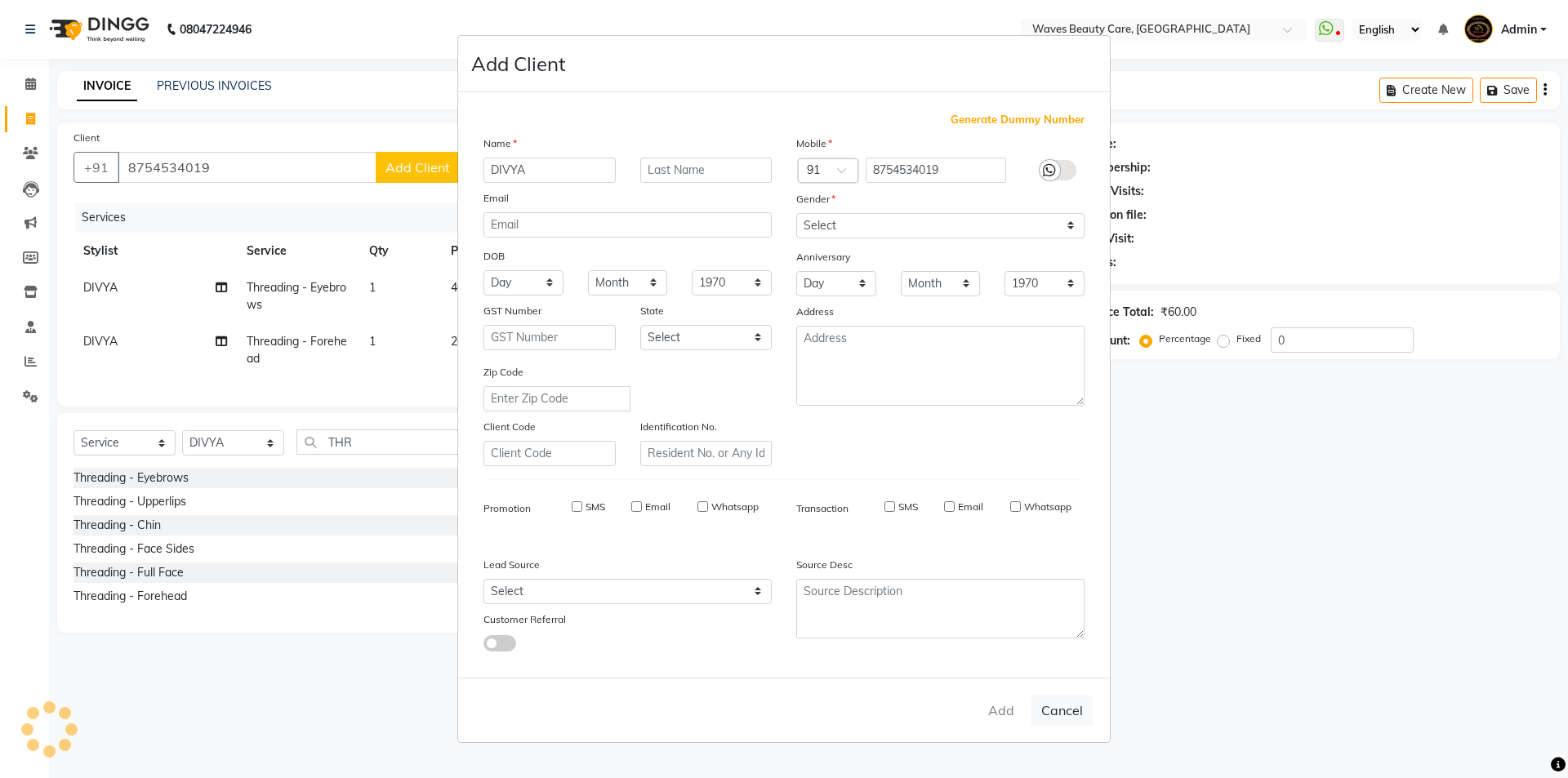
checkbox input "false"
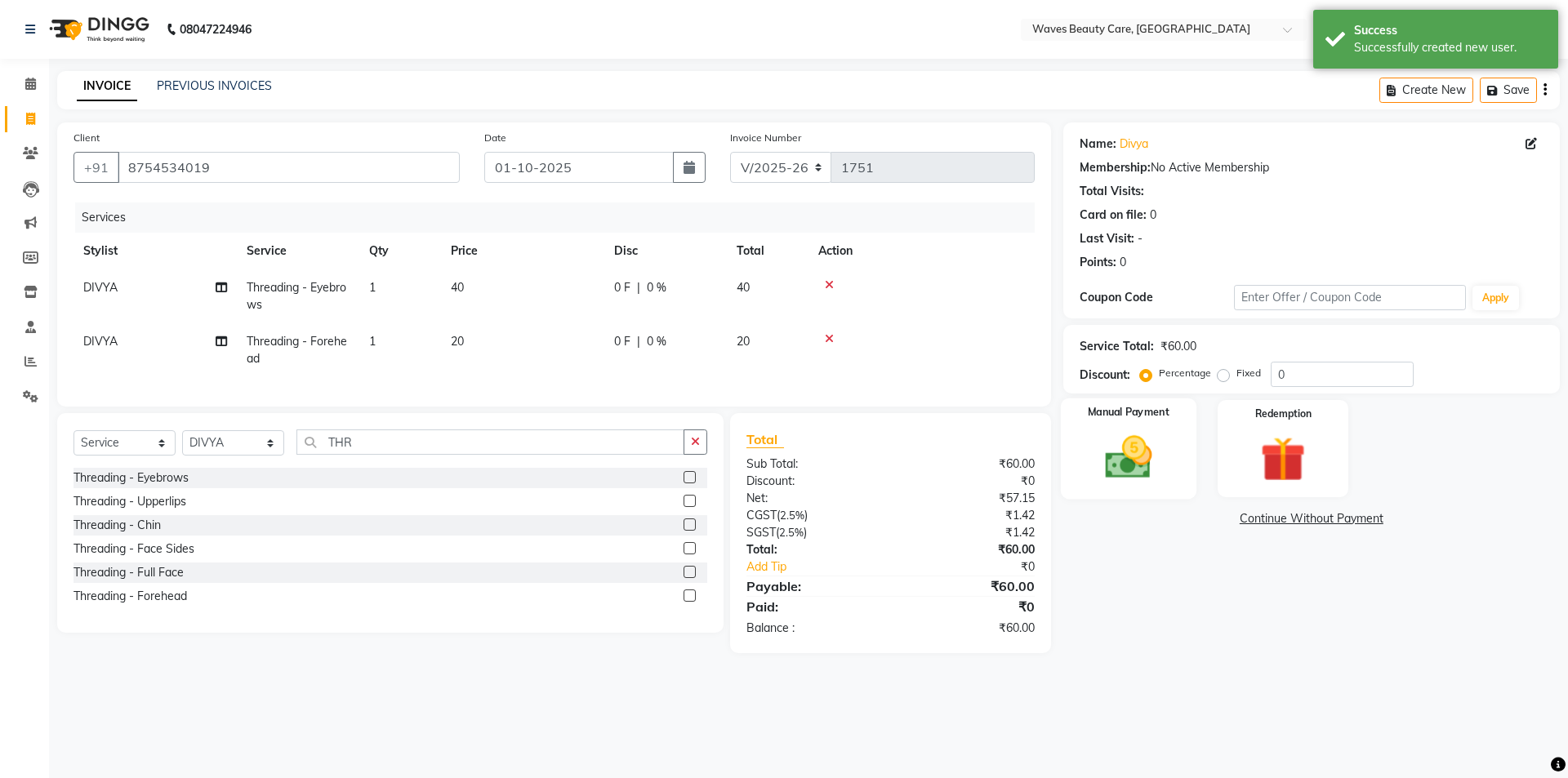
click at [1150, 457] on img at bounding box center [1128, 457] width 76 height 54
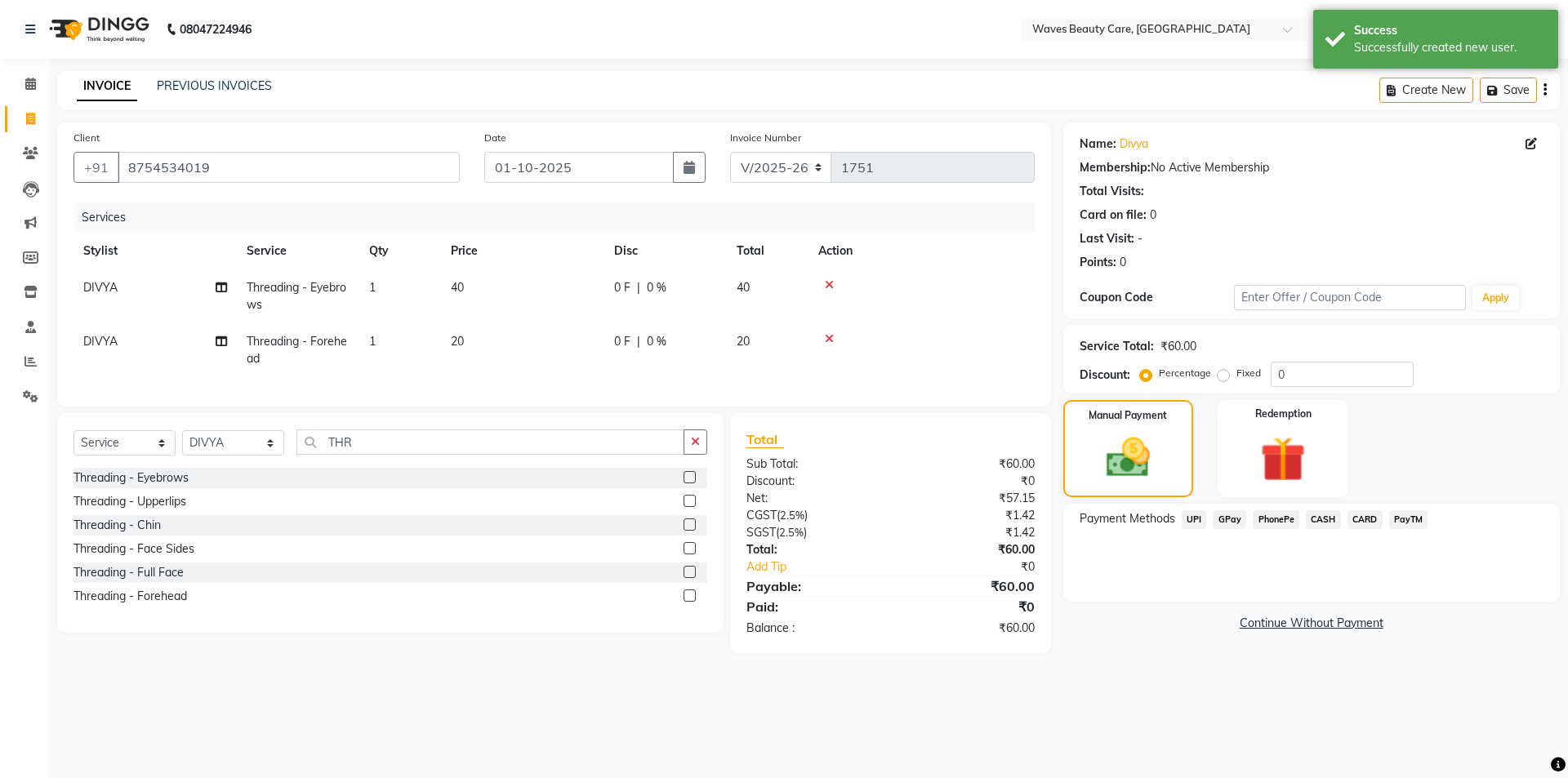
click at [1232, 521] on span "GPay" at bounding box center [1230, 519] width 34 height 19
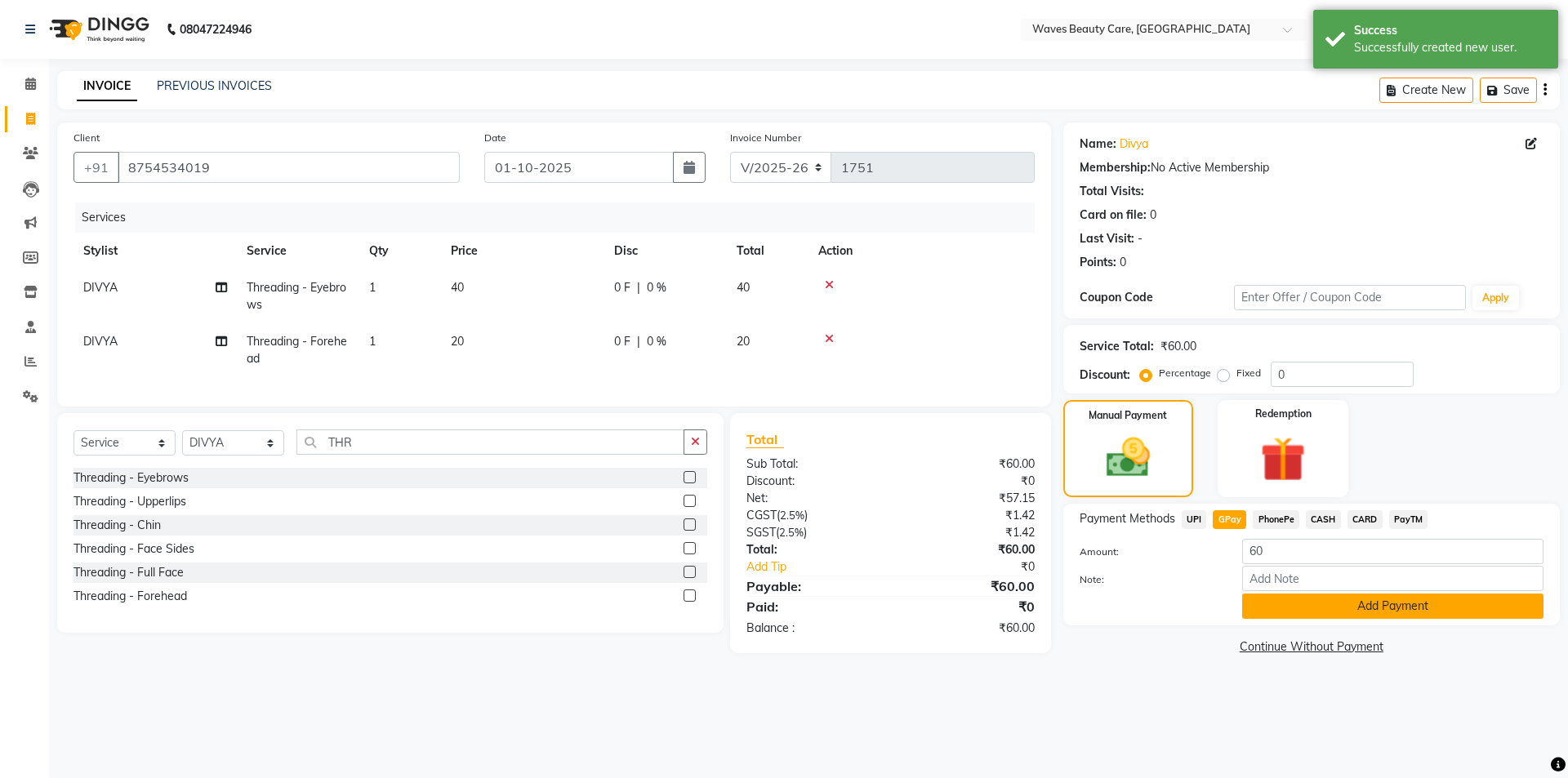
click at [1277, 609] on button "Add Payment" at bounding box center [1393, 607] width 301 height 26
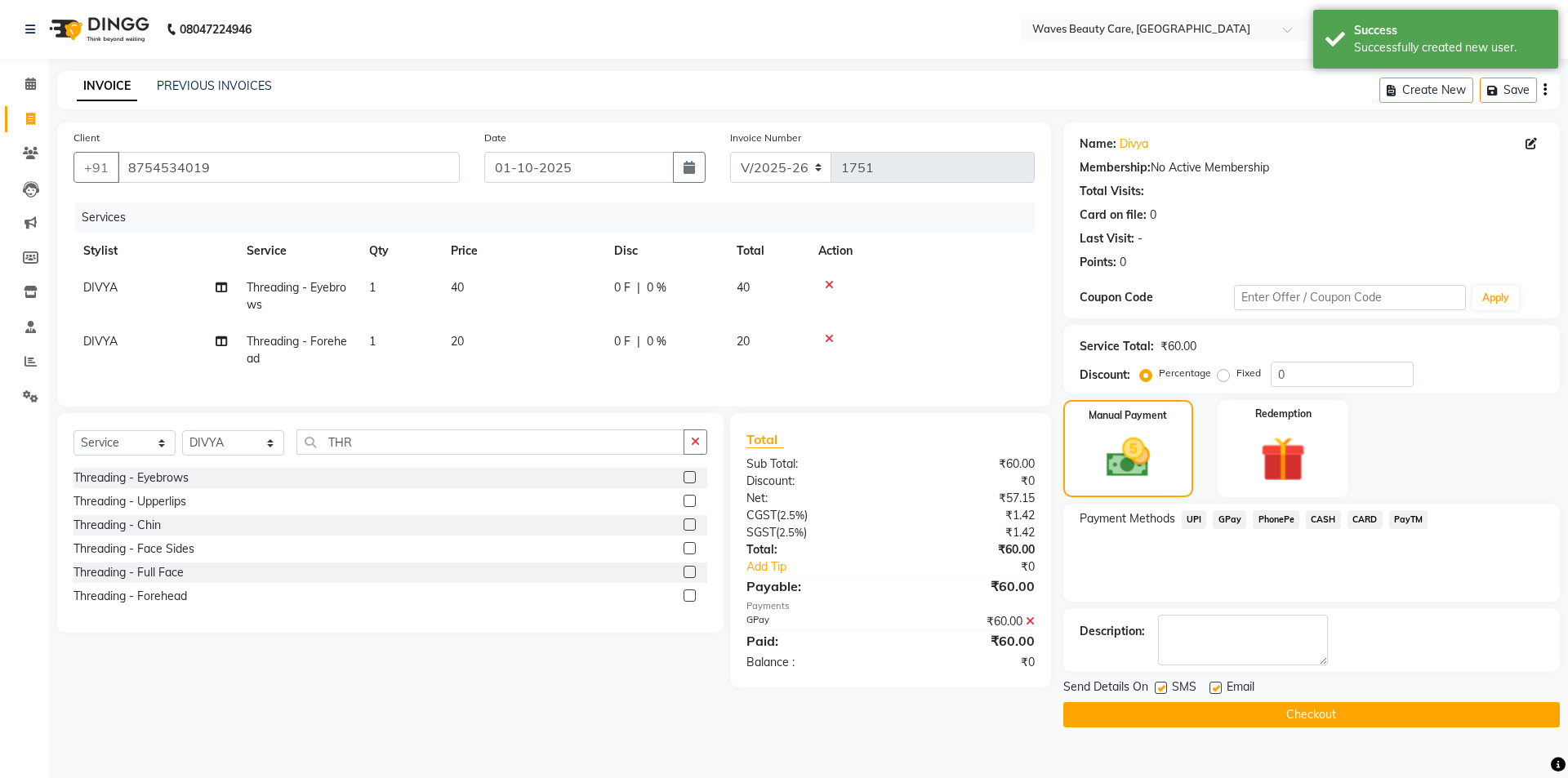
click at [1255, 722] on button "Checkout" at bounding box center [1311, 716] width 497 height 26
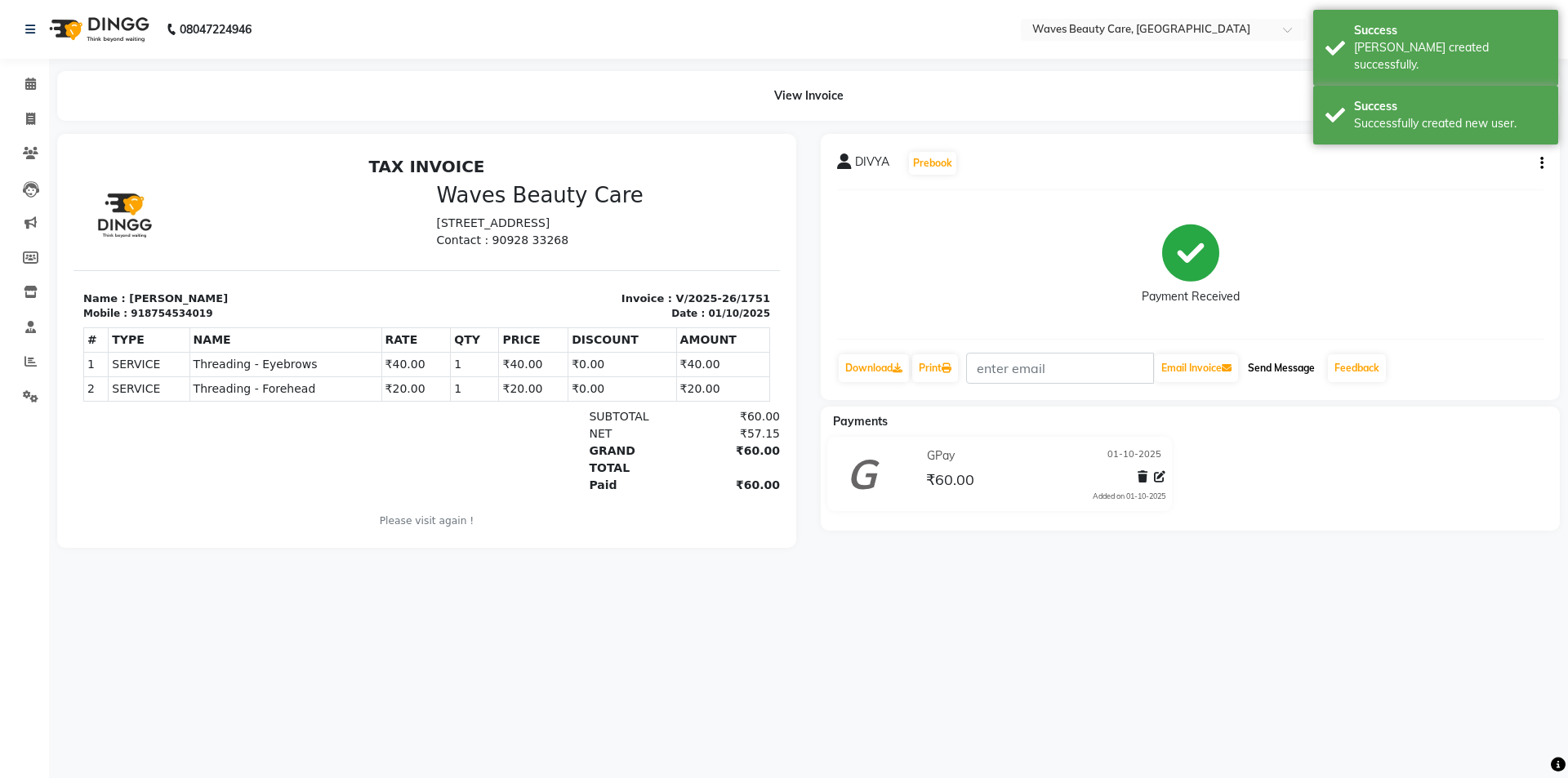
click at [1271, 368] on button "Send Message" at bounding box center [1282, 369] width 80 height 28
